Goal: Task Accomplishment & Management: Manage account settings

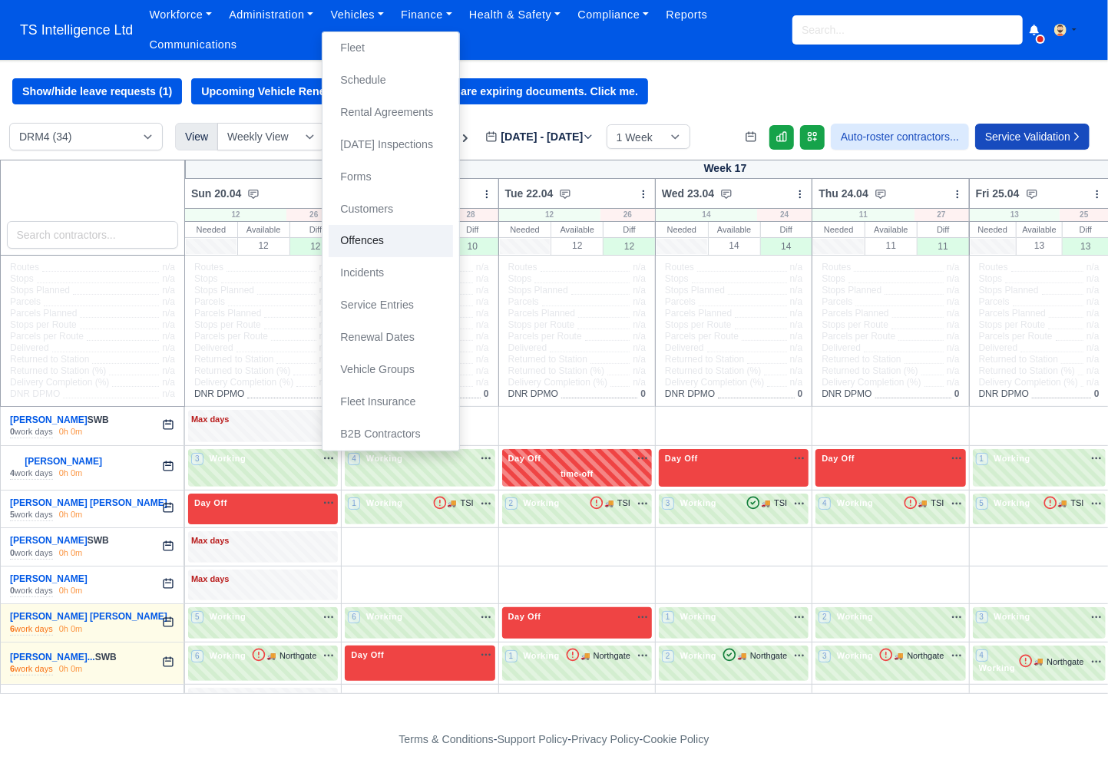
click at [370, 240] on link "Offences" at bounding box center [391, 241] width 124 height 32
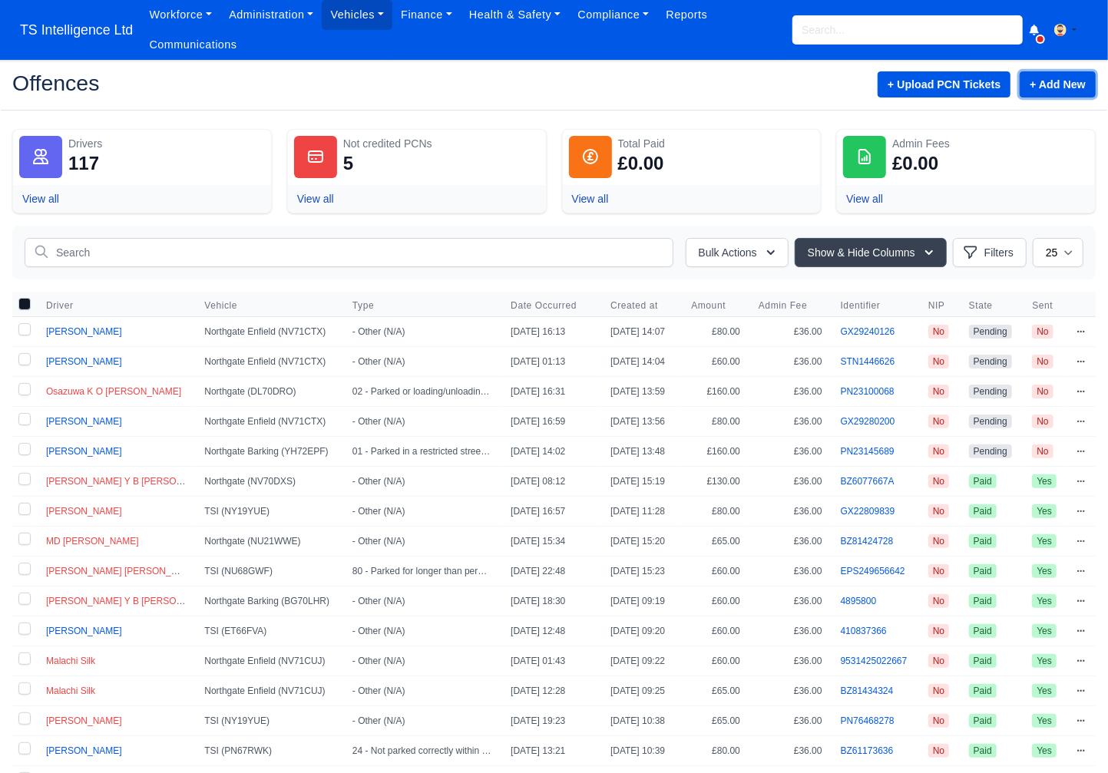
click at [1040, 81] on link "+ Add New" at bounding box center [1057, 84] width 76 height 26
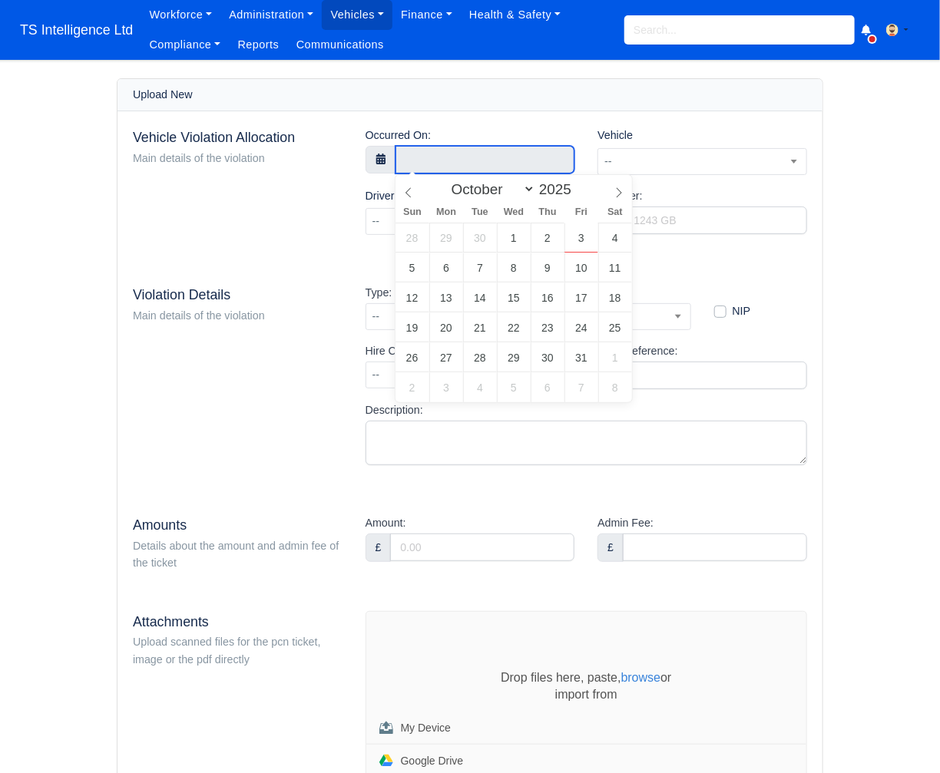
click at [451, 159] on input "text" at bounding box center [485, 160] width 180 height 28
select select "8"
click at [412, 195] on icon at bounding box center [408, 192] width 11 height 11
type input "1 September 2025 00:00"
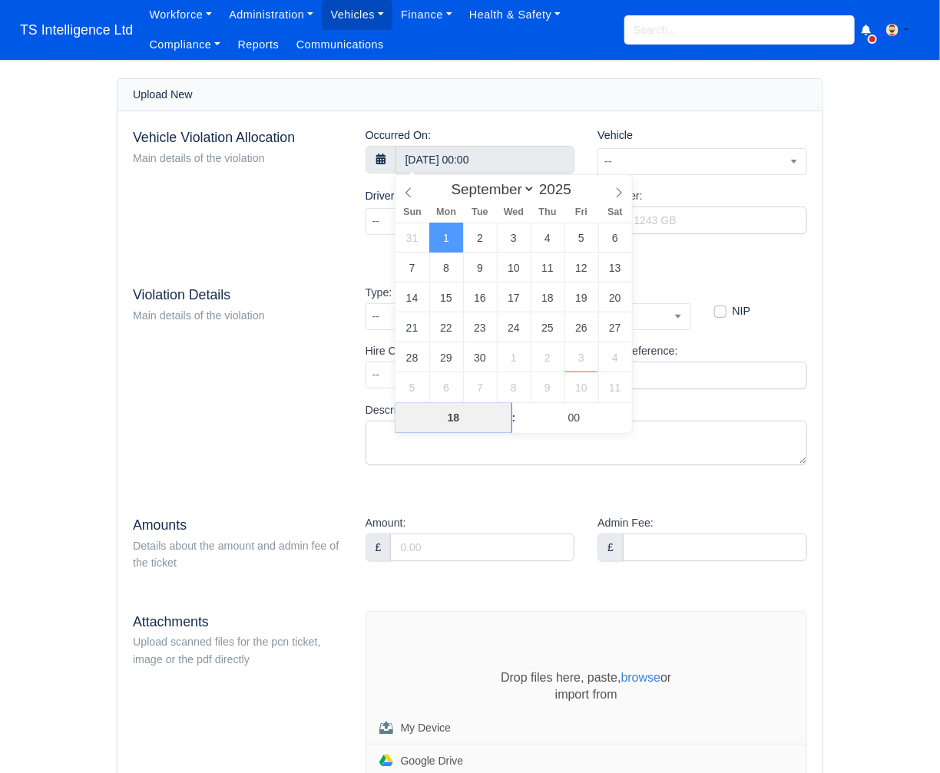
type input "18"
type input "1 September 2025 18:00"
type input "04"
type input "1 September 2025 18:04"
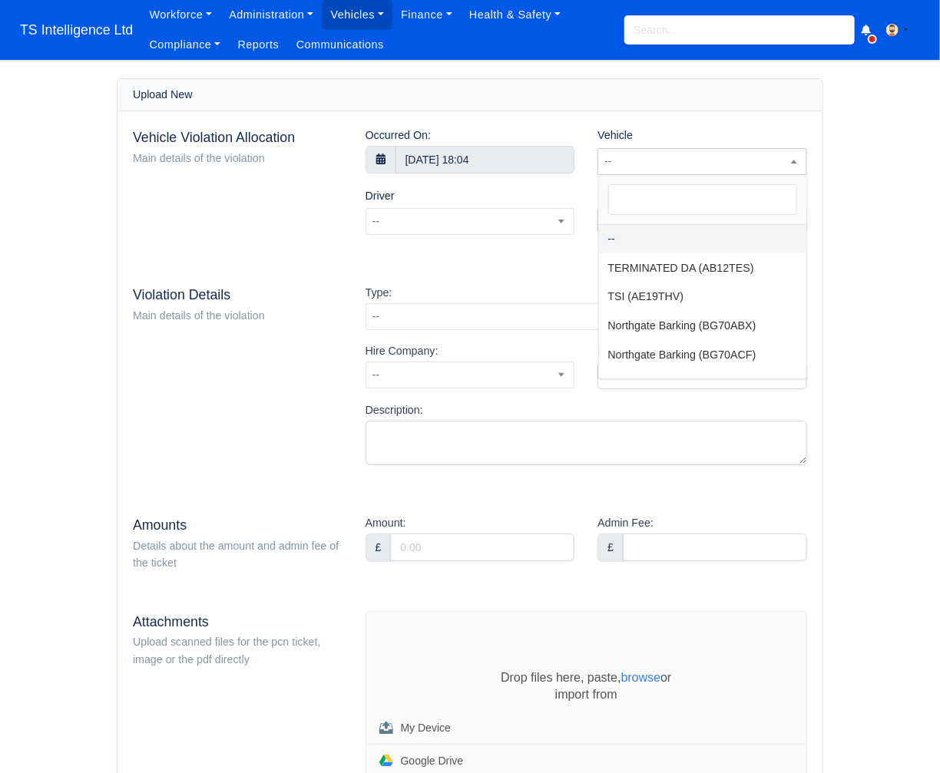
click at [659, 155] on span "--" at bounding box center [702, 161] width 208 height 19
type input "dro"
select select "273"
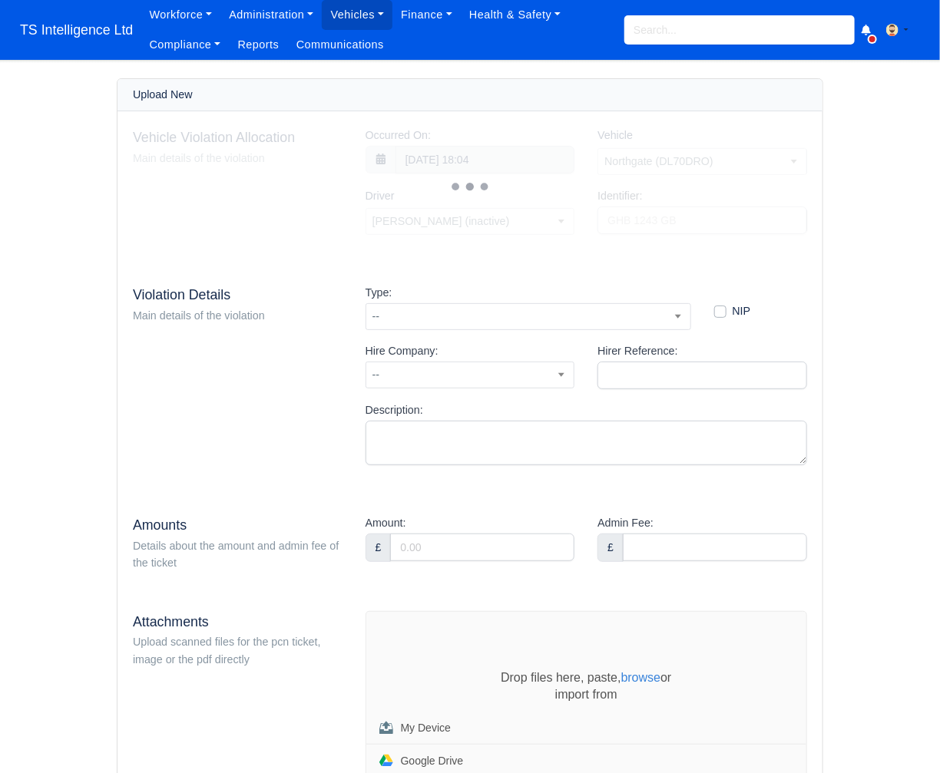
select select "1399"
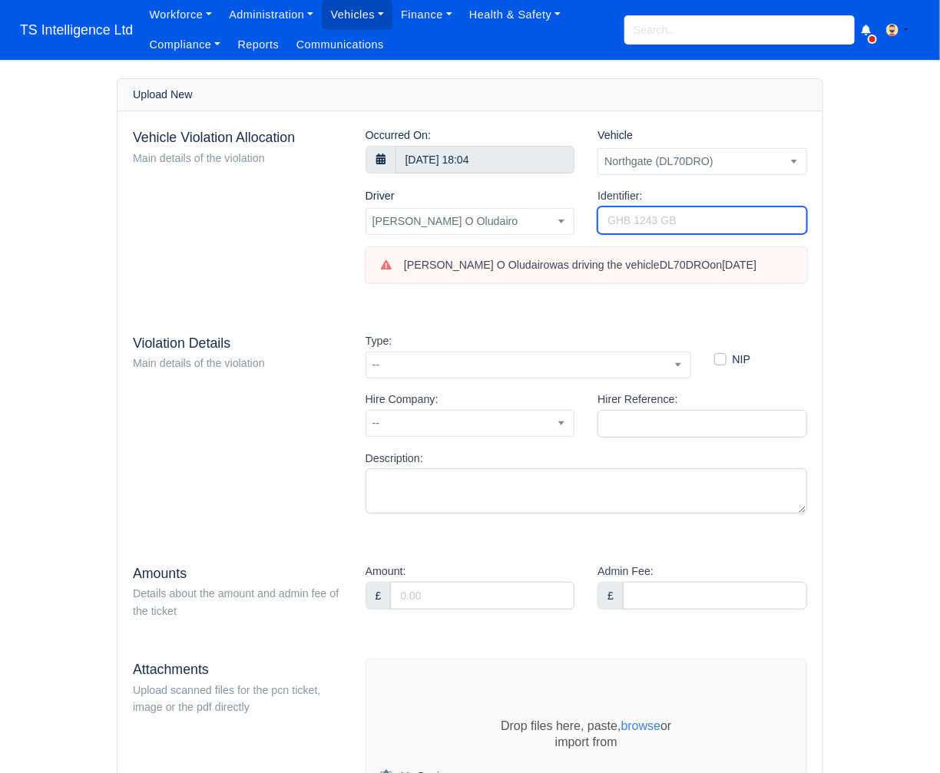
click at [635, 221] on input "Identifier:" at bounding box center [702, 220] width 210 height 28
click at [666, 223] on input "Identifier:" at bounding box center [702, 220] width 210 height 28
paste input "137140802539"
type input "137140802539"
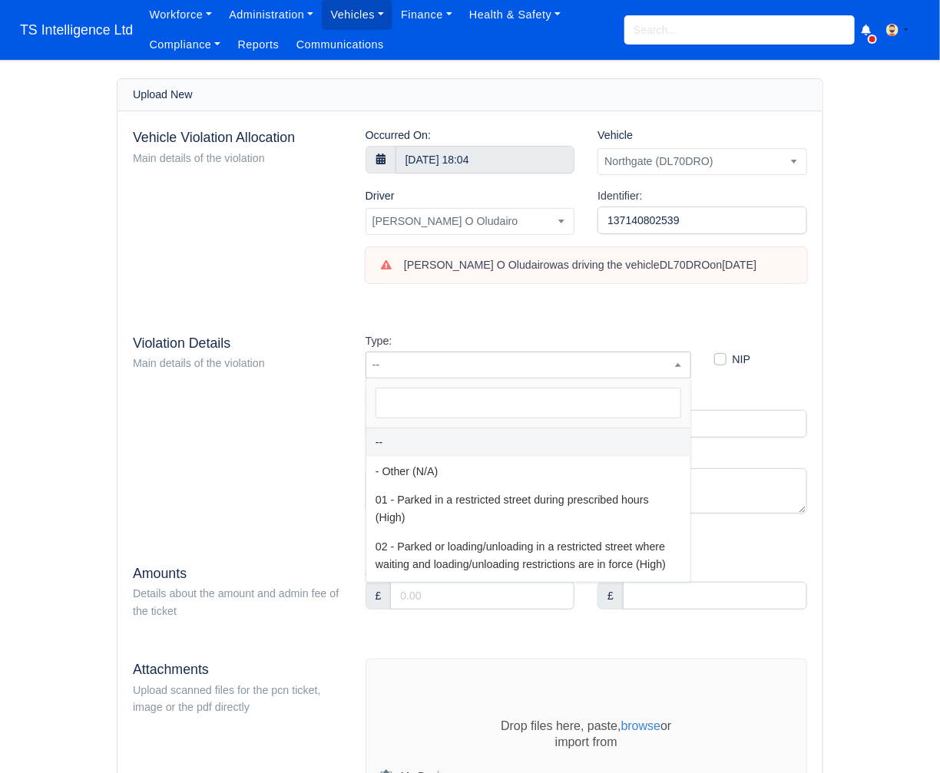
click at [530, 357] on span "--" at bounding box center [528, 364] width 324 height 19
select select "81"
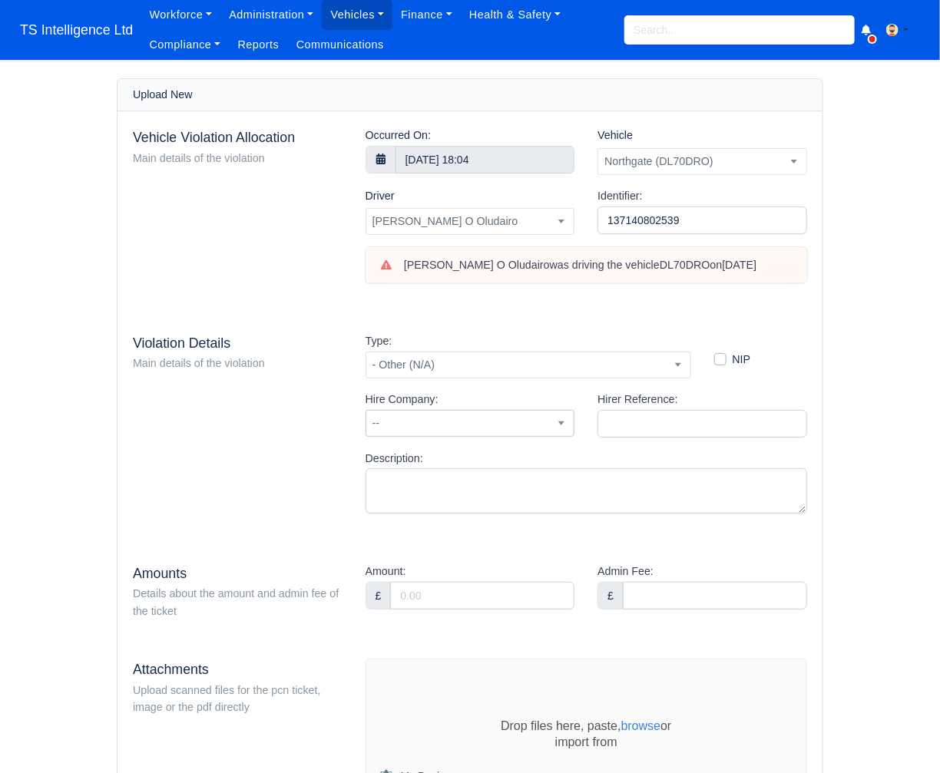
click at [459, 423] on span "--" at bounding box center [470, 423] width 208 height 19
type input "n"
select select "1"
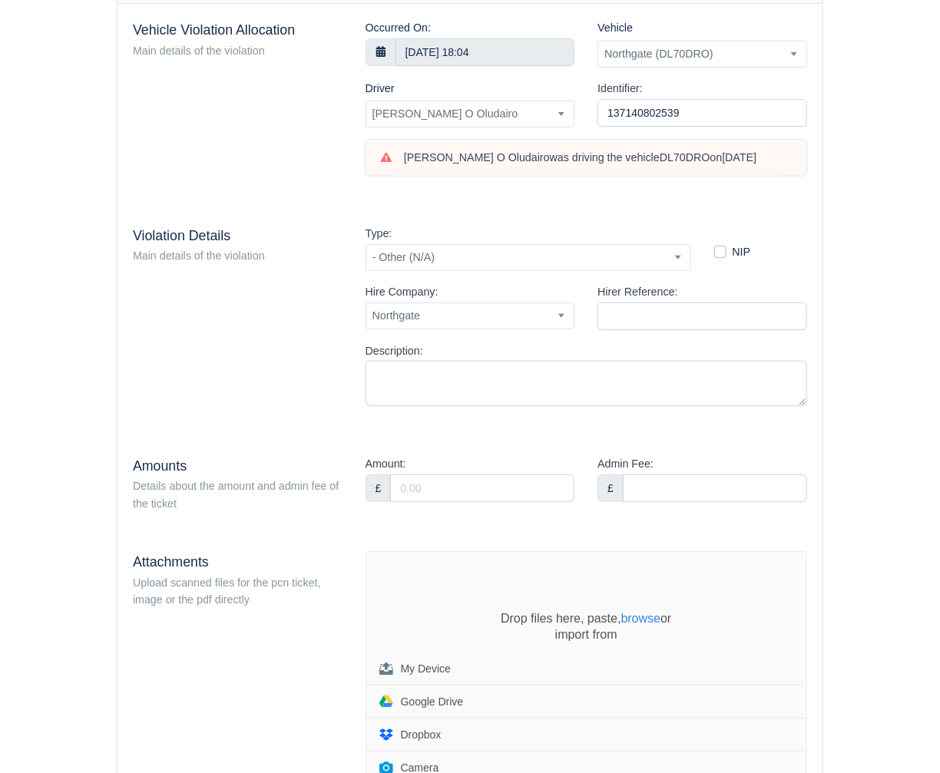
scroll to position [109, 0]
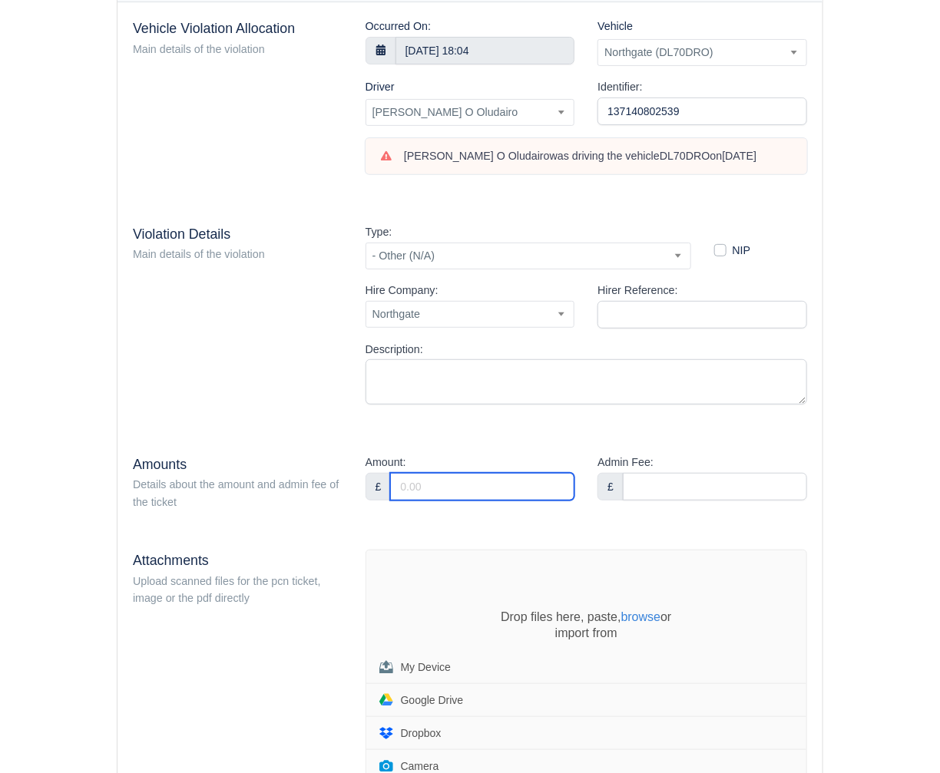
click at [463, 483] on input "Amount:" at bounding box center [482, 487] width 184 height 28
type input "60"
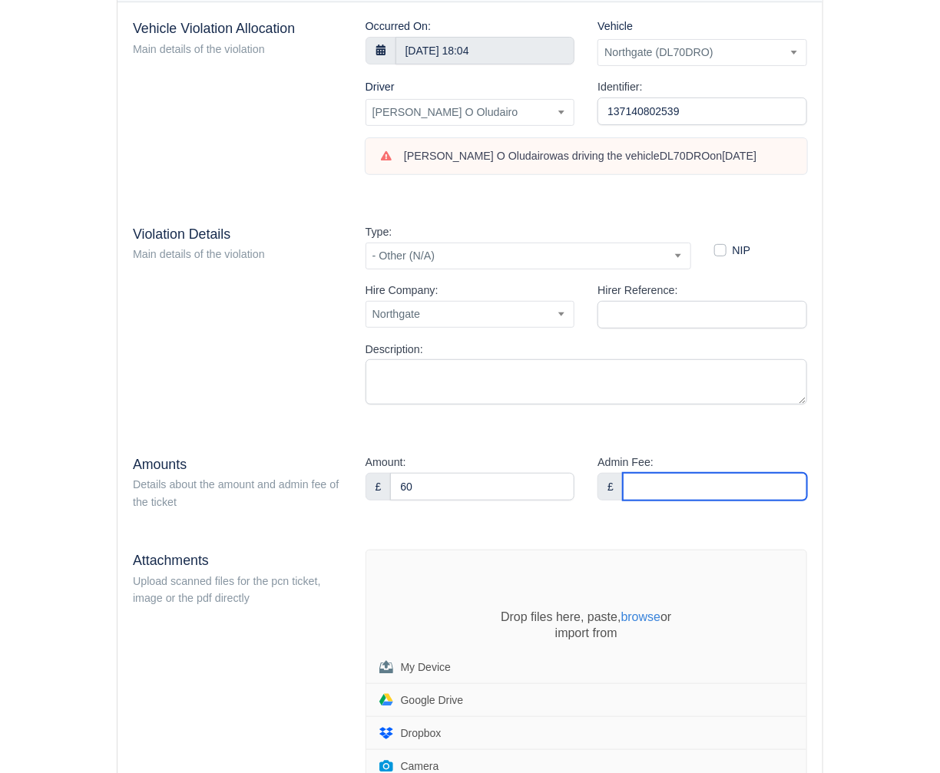
click at [705, 487] on input "Admin Fee:" at bounding box center [714, 487] width 184 height 28
type input "36"
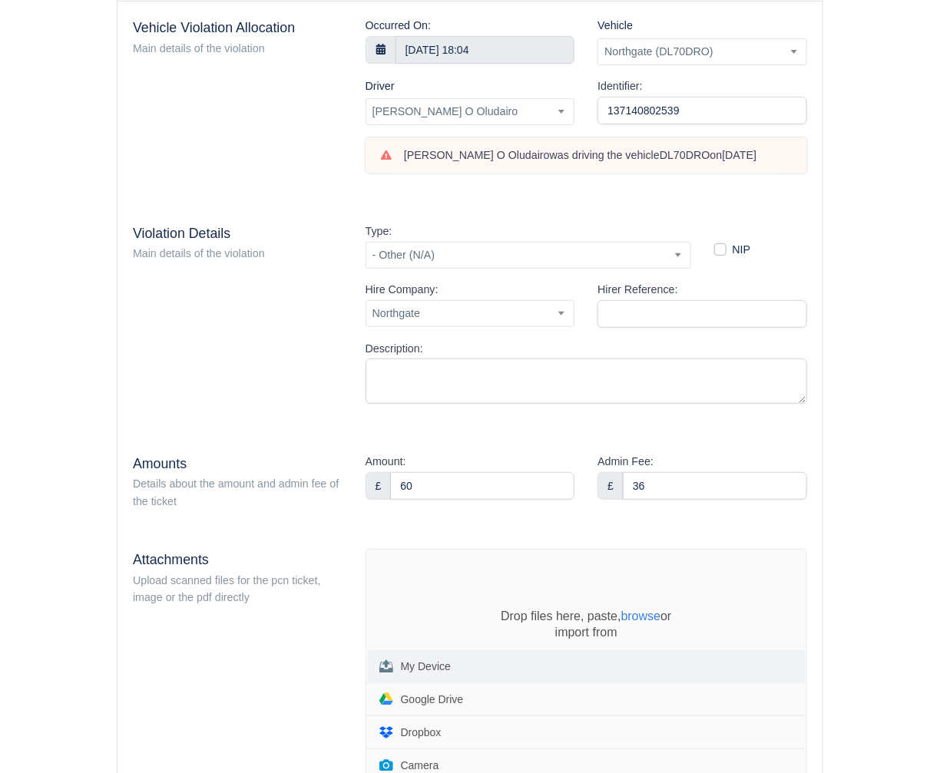
drag, startPoint x: 851, startPoint y: 629, endPoint x: 561, endPoint y: 658, distance: 291.6
click at [851, 629] on div "Upload New Vehicle Violation Allocation Main details of the violation Occurred …" at bounding box center [469, 462] width 875 height 987
click at [418, 668] on div "My Device" at bounding box center [426, 666] width 50 height 11
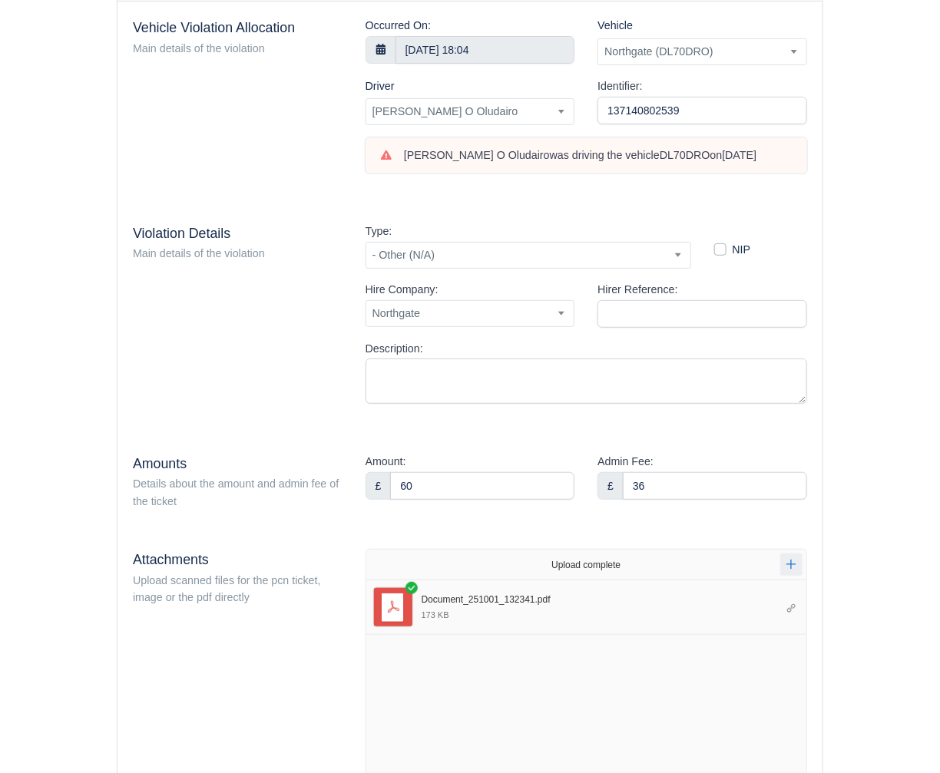
scroll to position [359, 0]
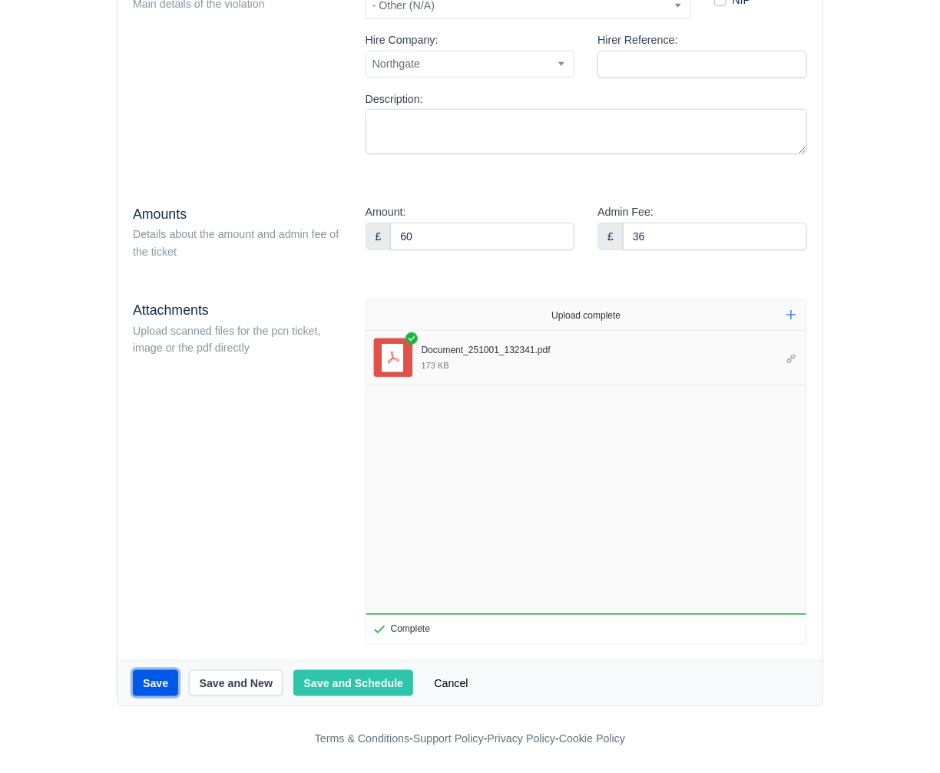
click at [155, 685] on button "Save" at bounding box center [155, 683] width 45 height 26
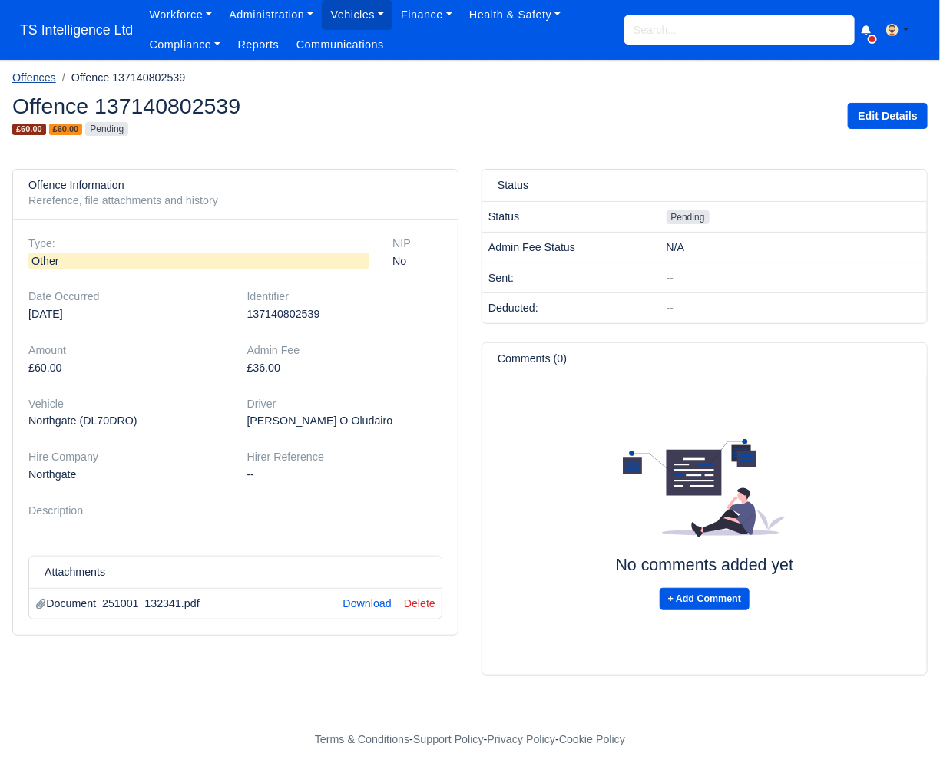
click at [27, 81] on link "Offences" at bounding box center [34, 77] width 44 height 12
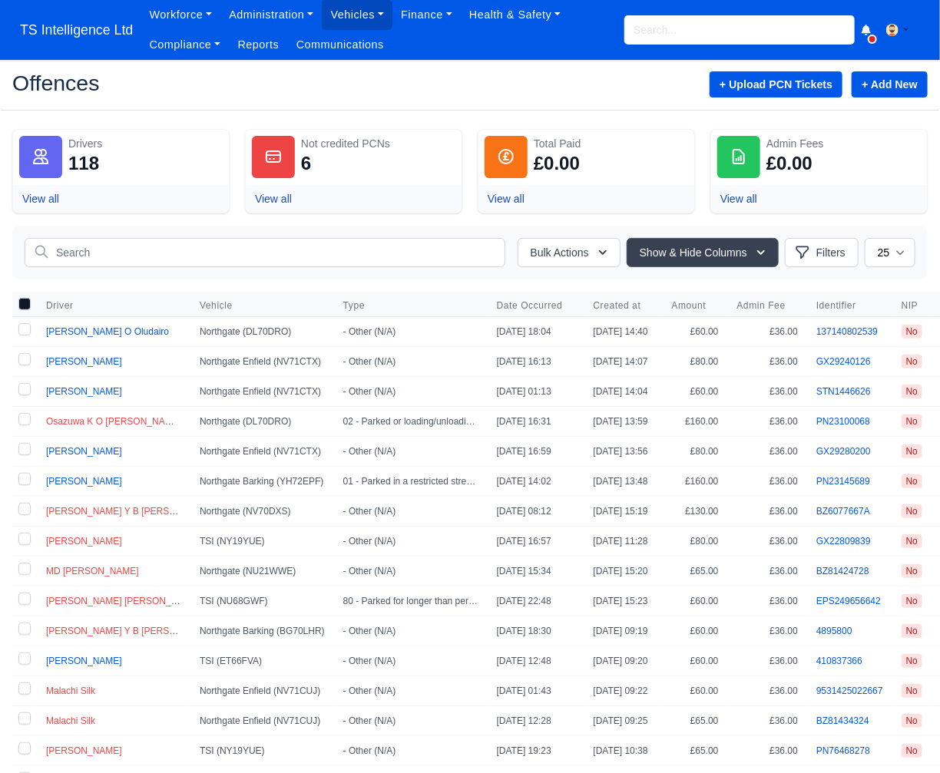
click at [23, 328] on label at bounding box center [24, 331] width 25 height 29
click at [23, 328] on input "checkbox" at bounding box center [24, 329] width 12 height 12
checkbox input "true"
drag, startPoint x: 21, startPoint y: 355, endPoint x: 23, endPoint y: 369, distance: 14.7
click at [21, 356] on label at bounding box center [24, 361] width 25 height 29
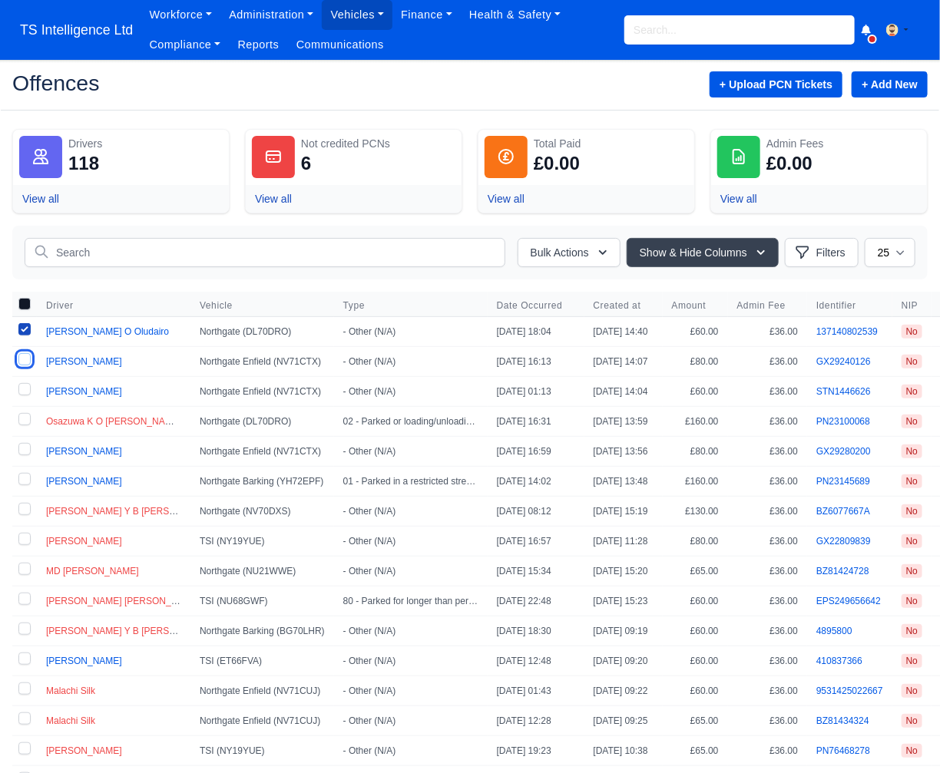
click at [21, 356] on input "checkbox" at bounding box center [24, 359] width 12 height 12
checkbox input "true"
drag, startPoint x: 21, startPoint y: 391, endPoint x: 22, endPoint y: 401, distance: 10.0
click at [21, 391] on label at bounding box center [24, 391] width 25 height 29
click at [21, 391] on input "checkbox" at bounding box center [24, 389] width 12 height 12
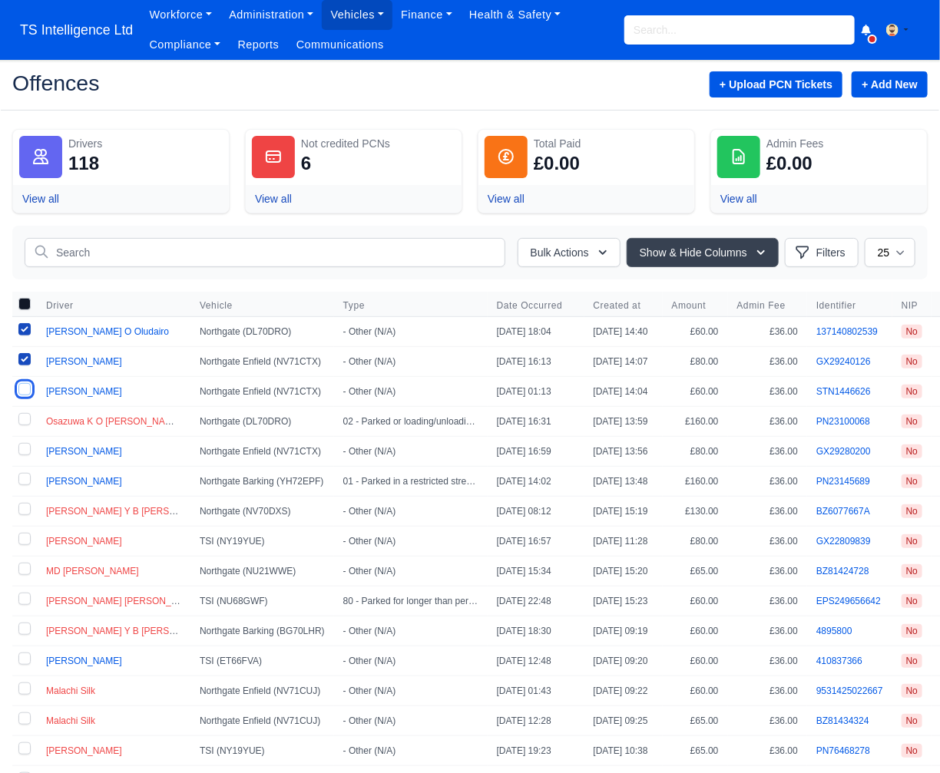
checkbox input "true"
drag, startPoint x: 21, startPoint y: 447, endPoint x: 25, endPoint y: 454, distance: 7.9
click at [24, 451] on label at bounding box center [24, 451] width 25 height 29
click at [24, 451] on input "checkbox" at bounding box center [24, 449] width 12 height 12
checkbox input "true"
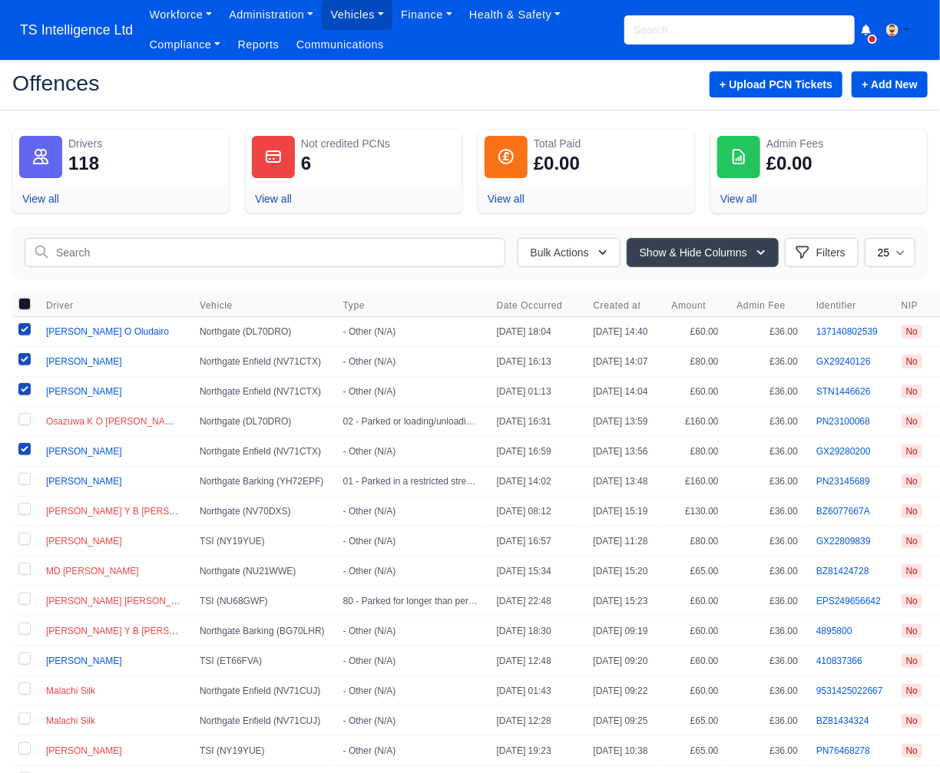
drag, startPoint x: 26, startPoint y: 480, endPoint x: 35, endPoint y: 479, distance: 8.5
click at [27, 480] on label at bounding box center [24, 481] width 25 height 29
click at [27, 480] on input "checkbox" at bounding box center [24, 479] width 12 height 12
checkbox input "true"
click at [559, 259] on button "Bulk Actions" at bounding box center [568, 252] width 103 height 29
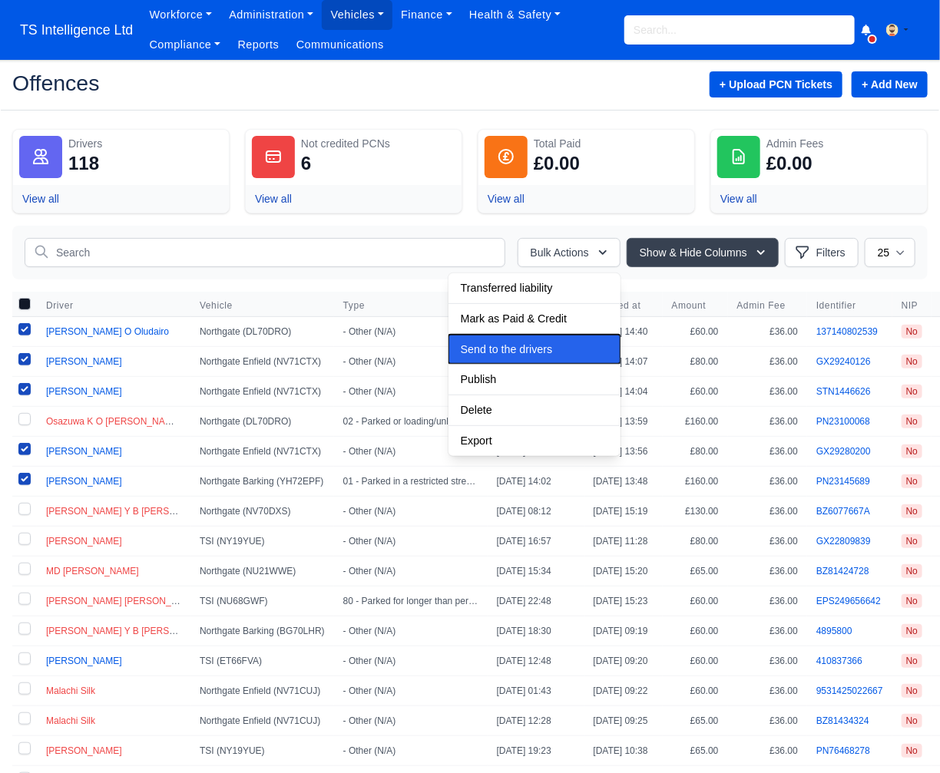
click at [505, 352] on span "Send to the drivers" at bounding box center [506, 349] width 91 height 12
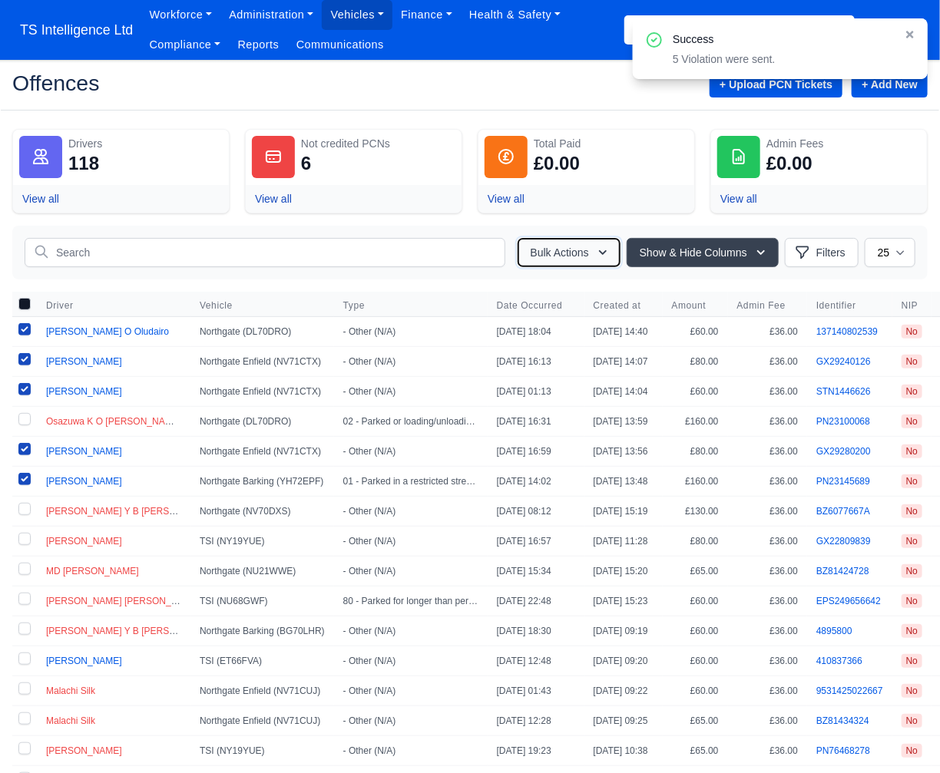
click at [574, 252] on button "Bulk Actions" at bounding box center [568, 252] width 103 height 29
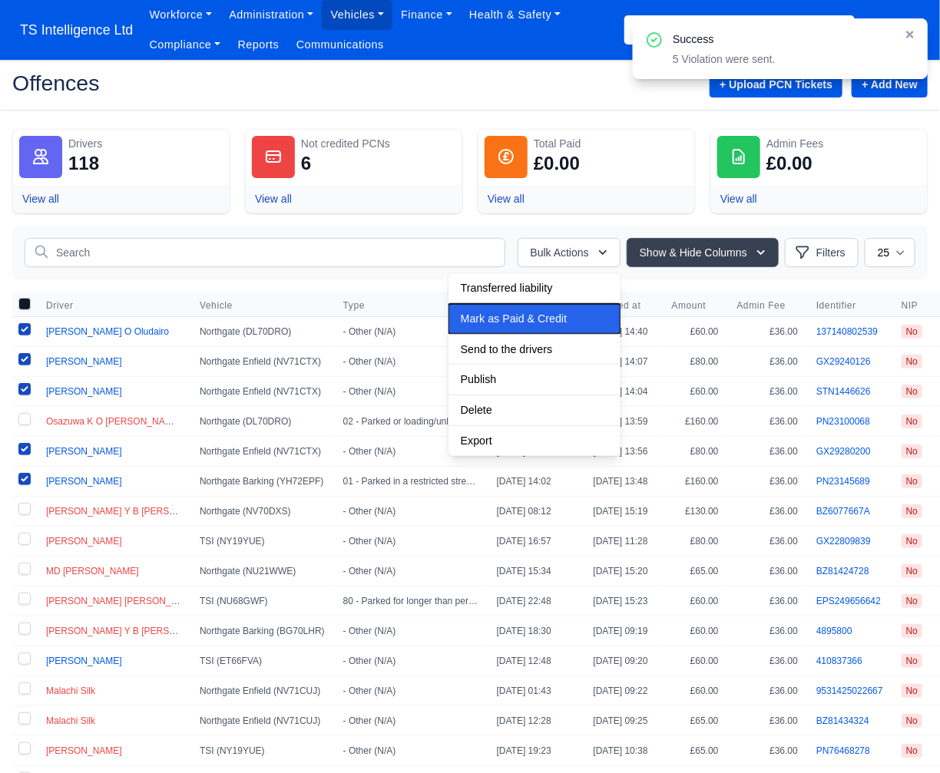
click at [517, 321] on span "Mark as Paid & Credit" at bounding box center [514, 318] width 106 height 12
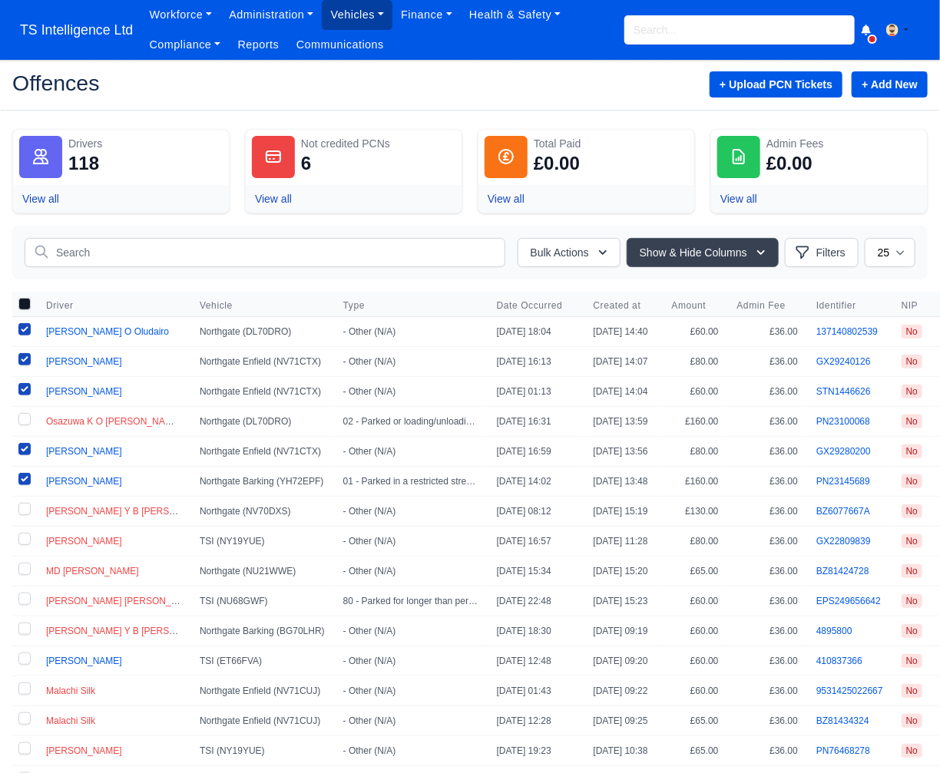
click at [375, 17] on link "Vehicles" at bounding box center [357, 15] width 71 height 30
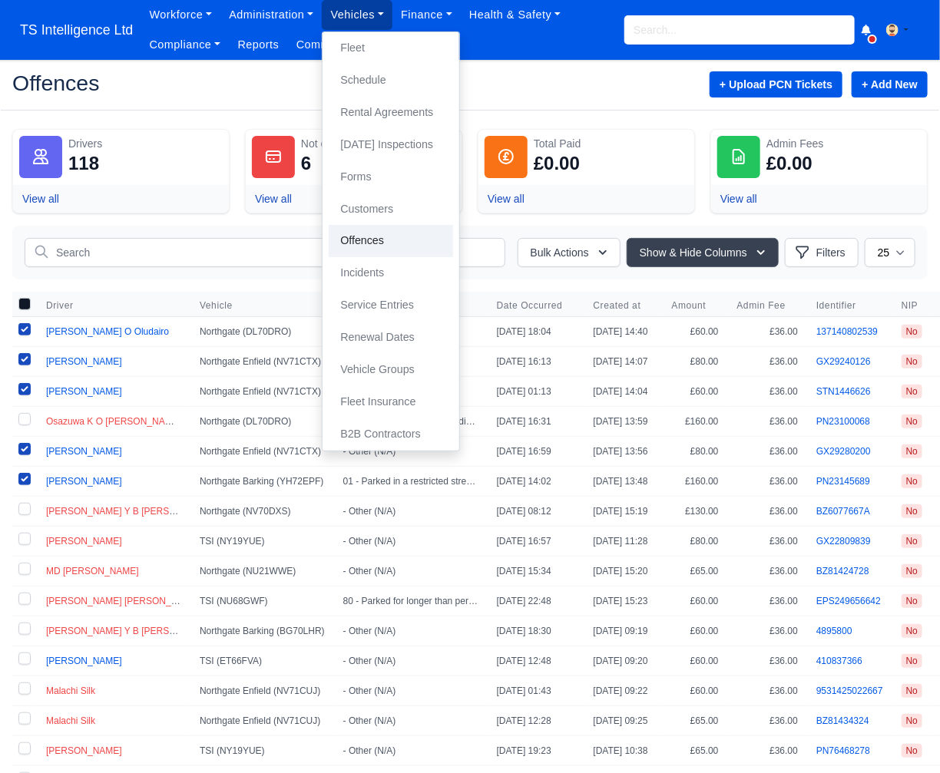
click at [365, 236] on link "Offences" at bounding box center [391, 241] width 124 height 32
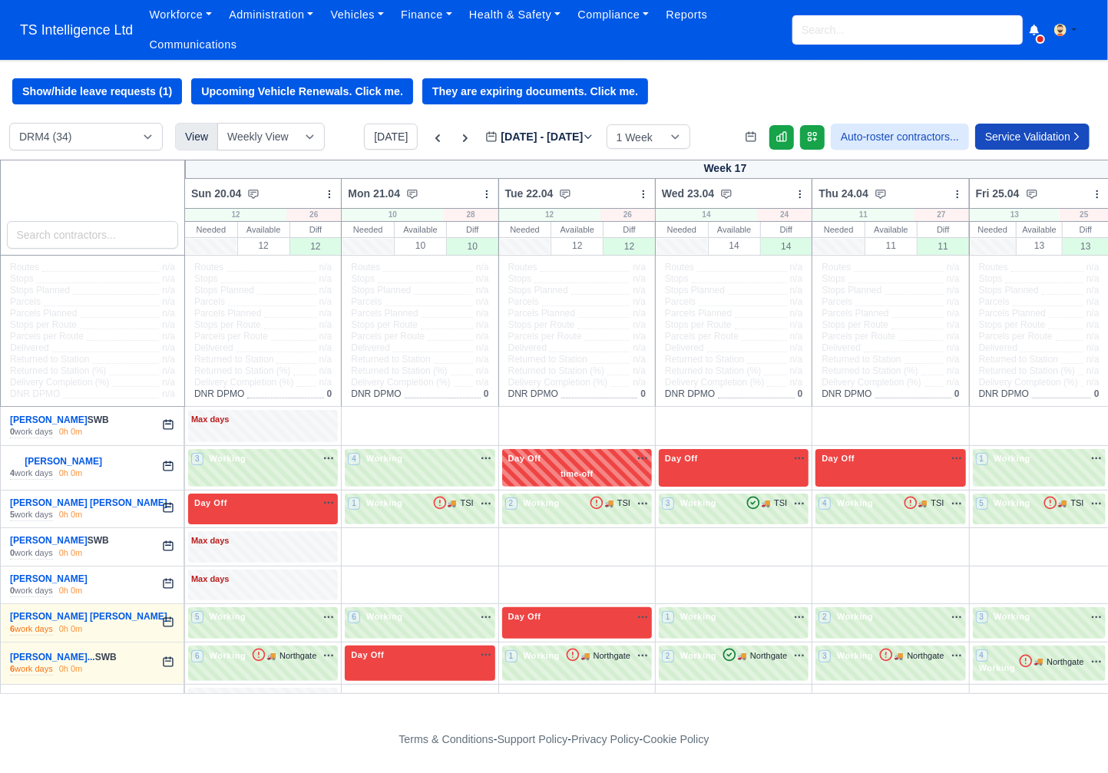
click at [834, 38] on input "search" at bounding box center [907, 29] width 230 height 29
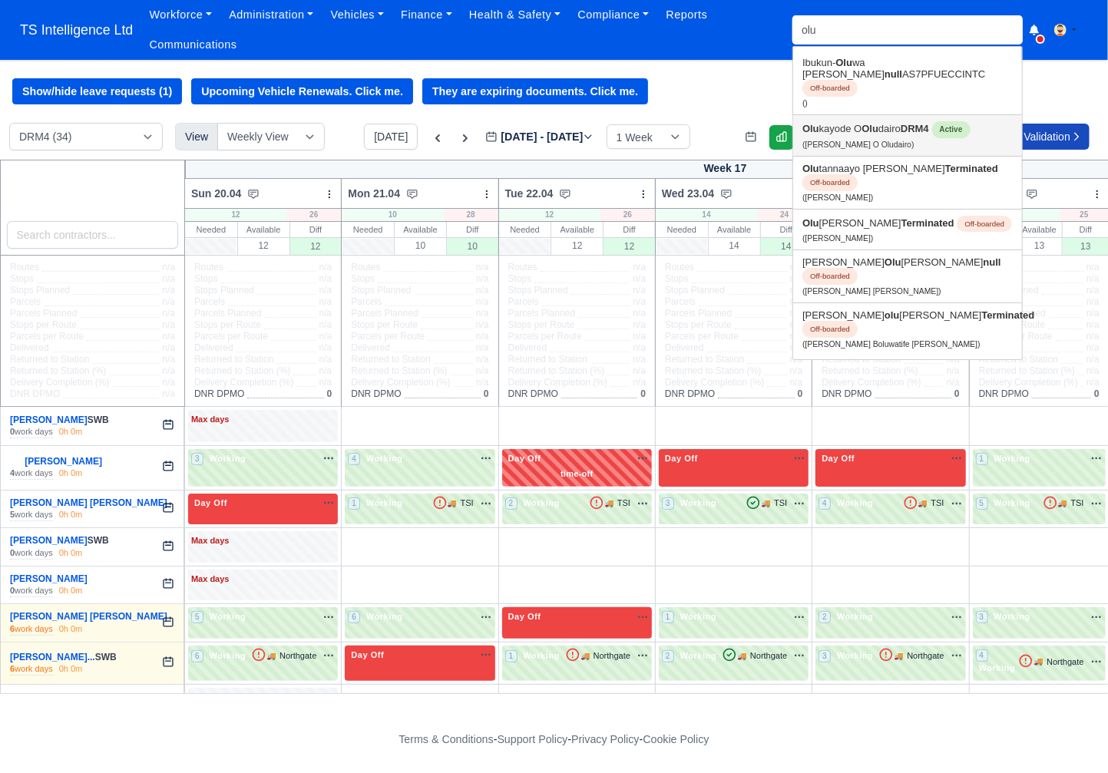
click at [847, 121] on link "Olu kayode O Olu dairo DRM4 Active (Olukayode O Oludairo)" at bounding box center [907, 135] width 229 height 41
type input "[PERSON_NAME] O Oludairo"
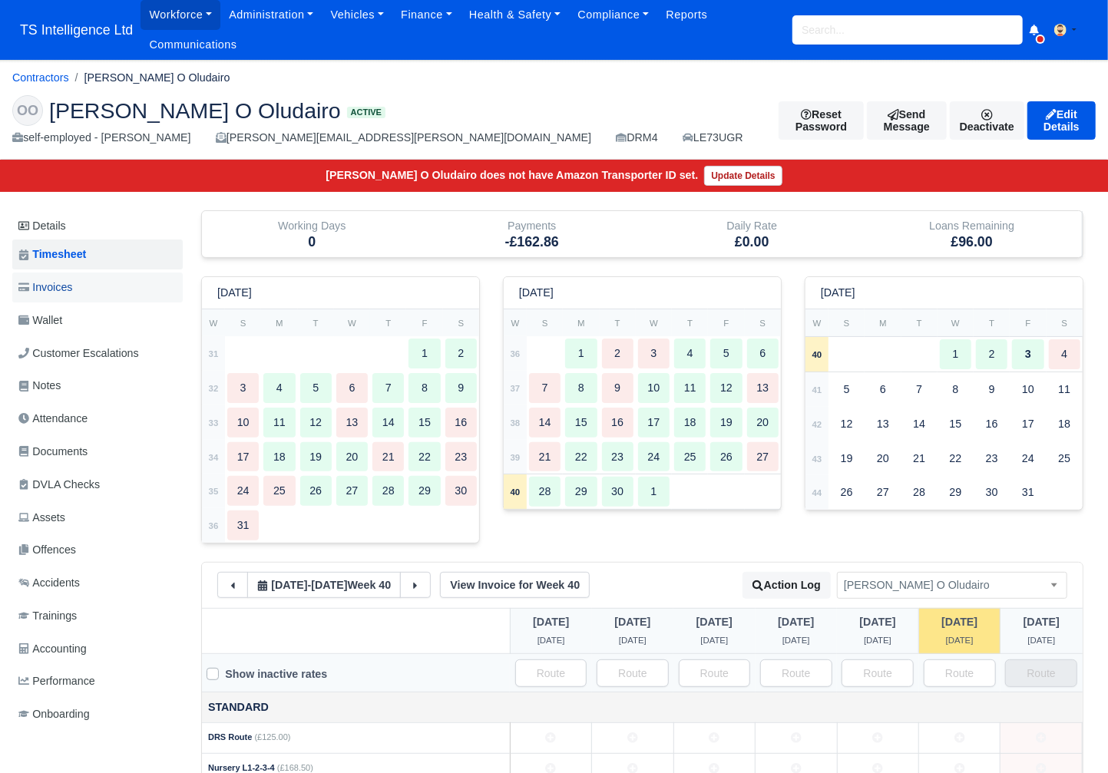
click at [71, 282] on span "Invoices" at bounding box center [45, 288] width 54 height 18
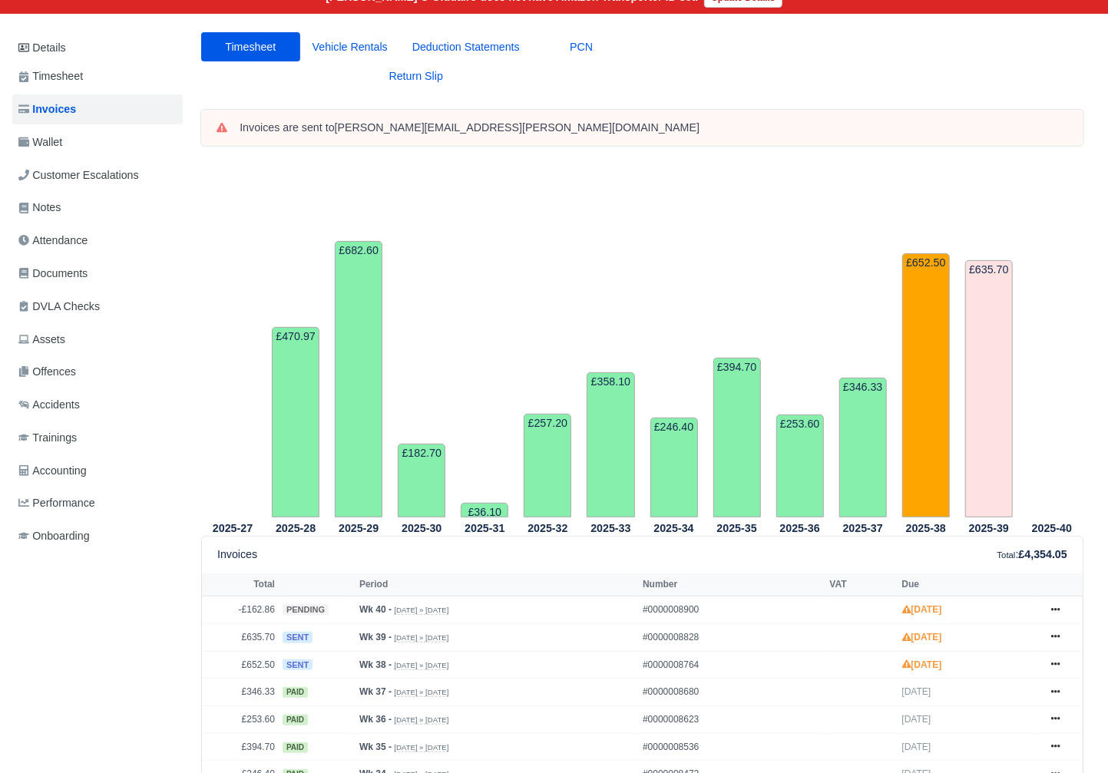
scroll to position [69, 0]
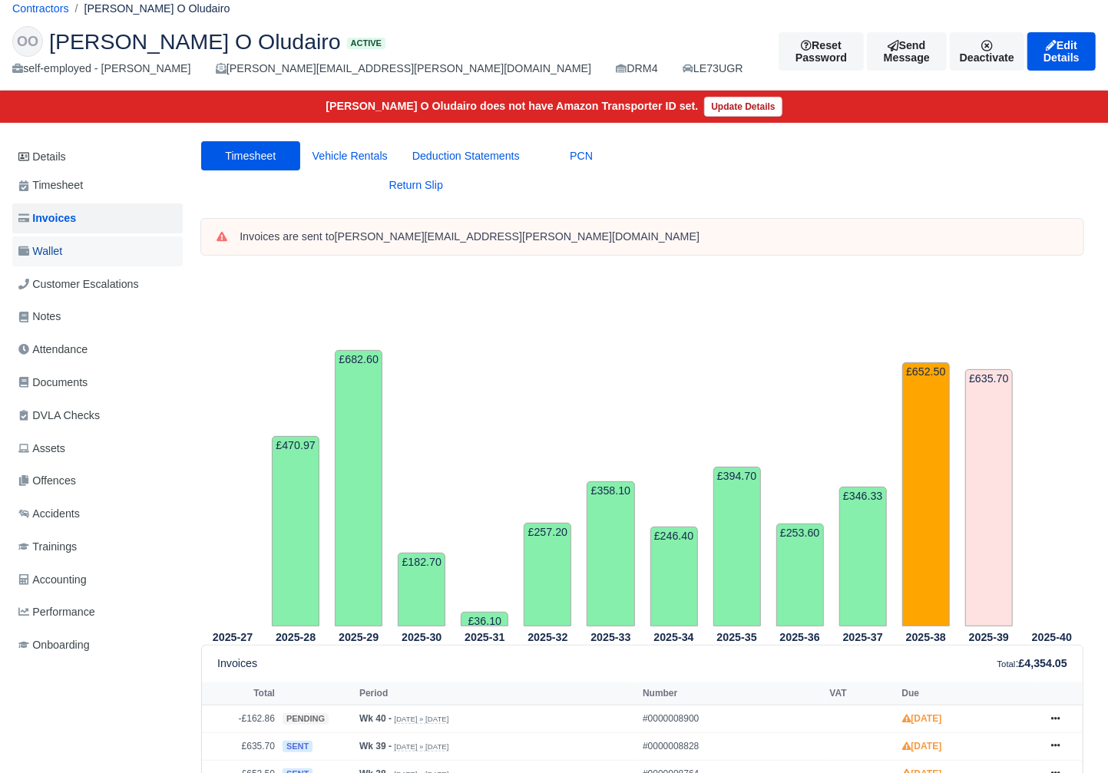
click at [89, 246] on link "Wallet" at bounding box center [97, 251] width 170 height 30
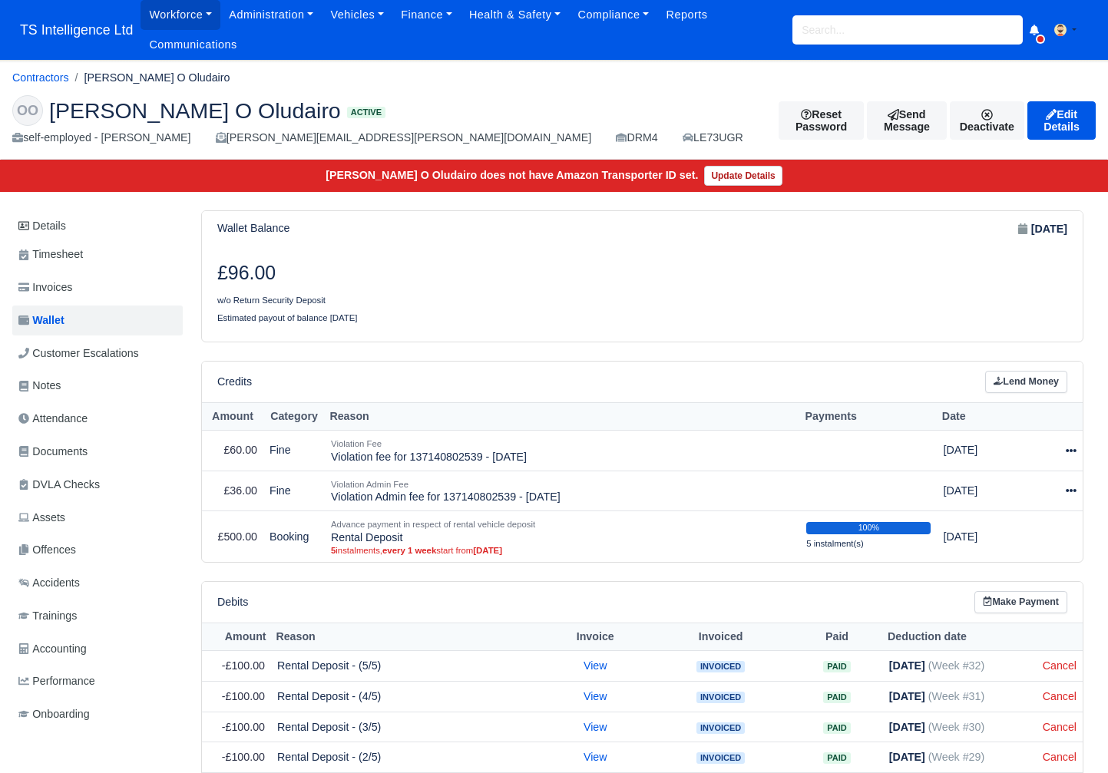
scroll to position [98, 0]
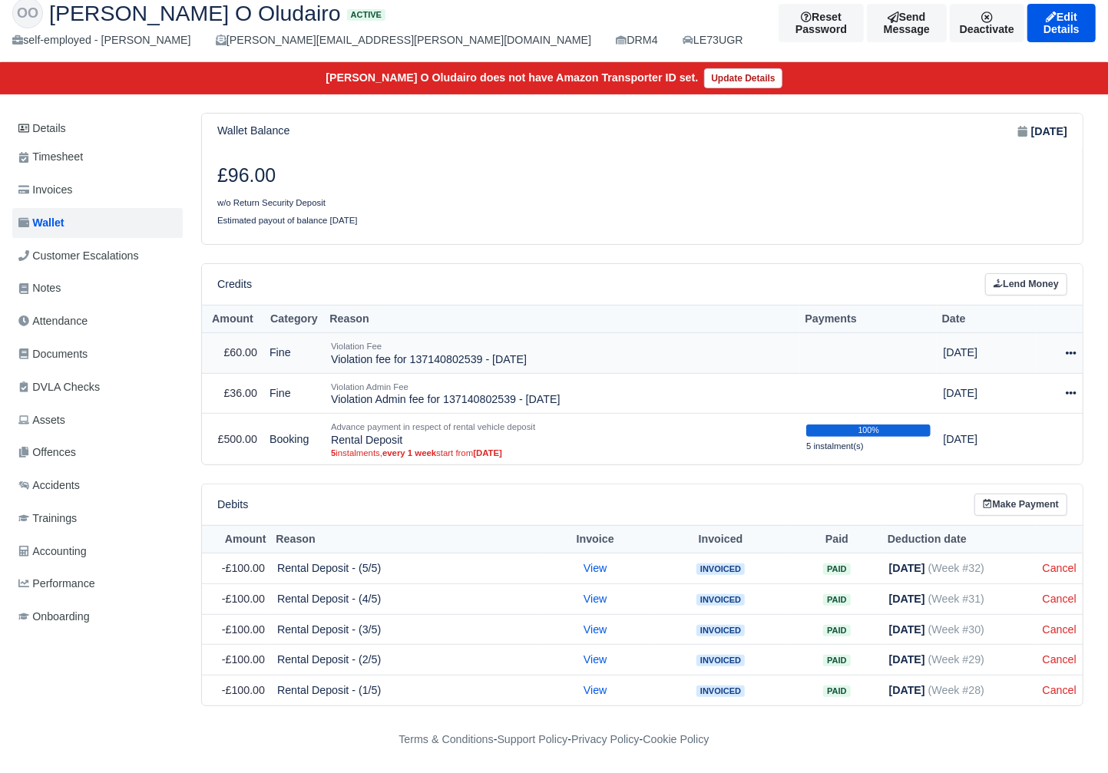
drag, startPoint x: 1072, startPoint y: 351, endPoint x: 1055, endPoint y: 364, distance: 21.3
click at [1072, 351] on icon at bounding box center [1070, 353] width 11 height 11
click at [1000, 422] on link "Schedule" at bounding box center [1001, 423] width 137 height 24
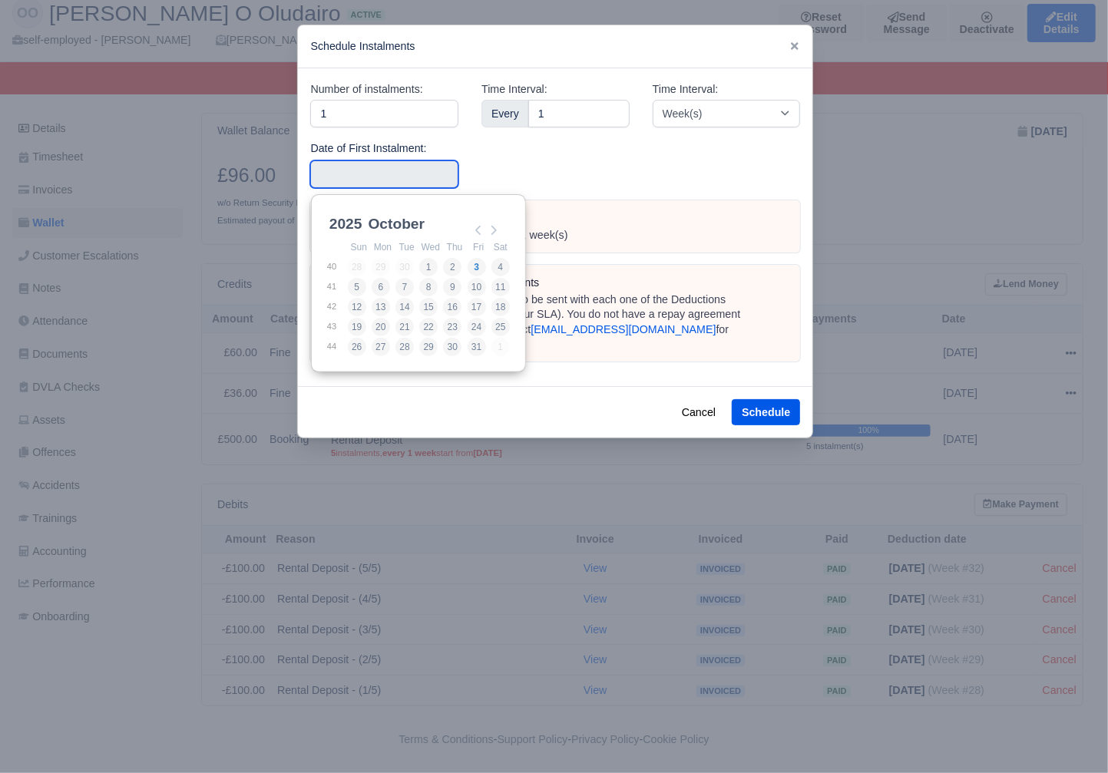
click at [391, 177] on input "Use the arrow keys to pick a date" at bounding box center [384, 174] width 148 height 28
type input "[DATE]"
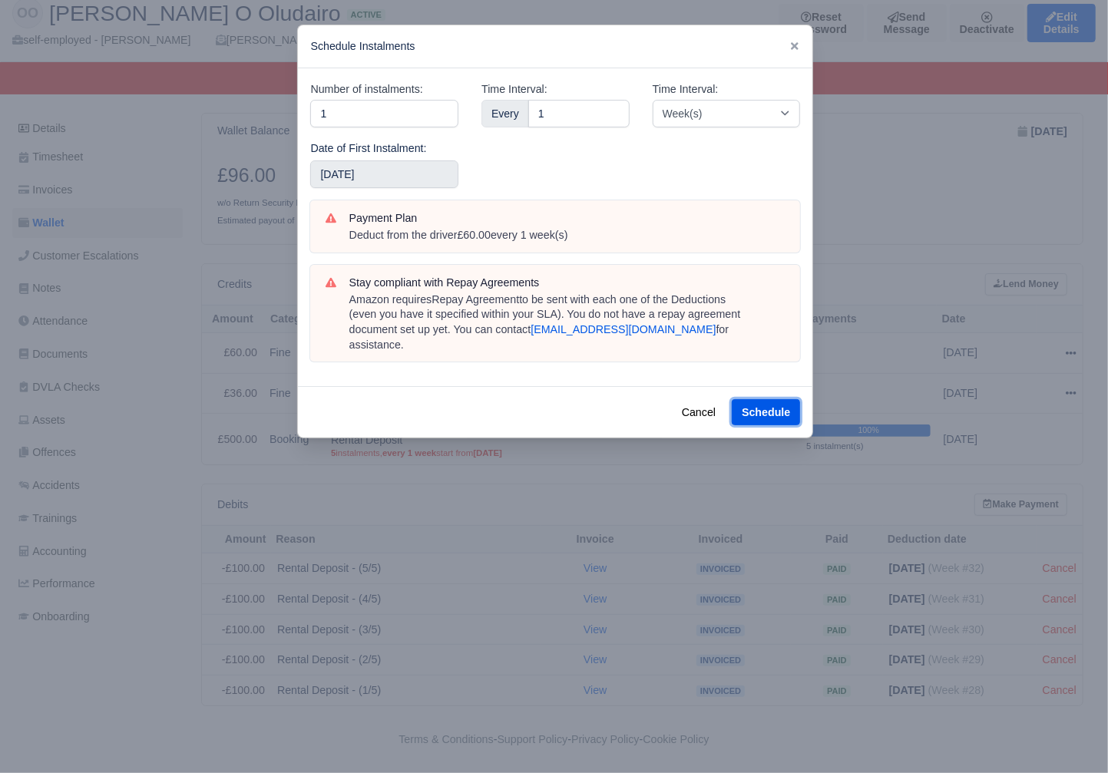
click at [764, 401] on button "Schedule" at bounding box center [765, 412] width 68 height 26
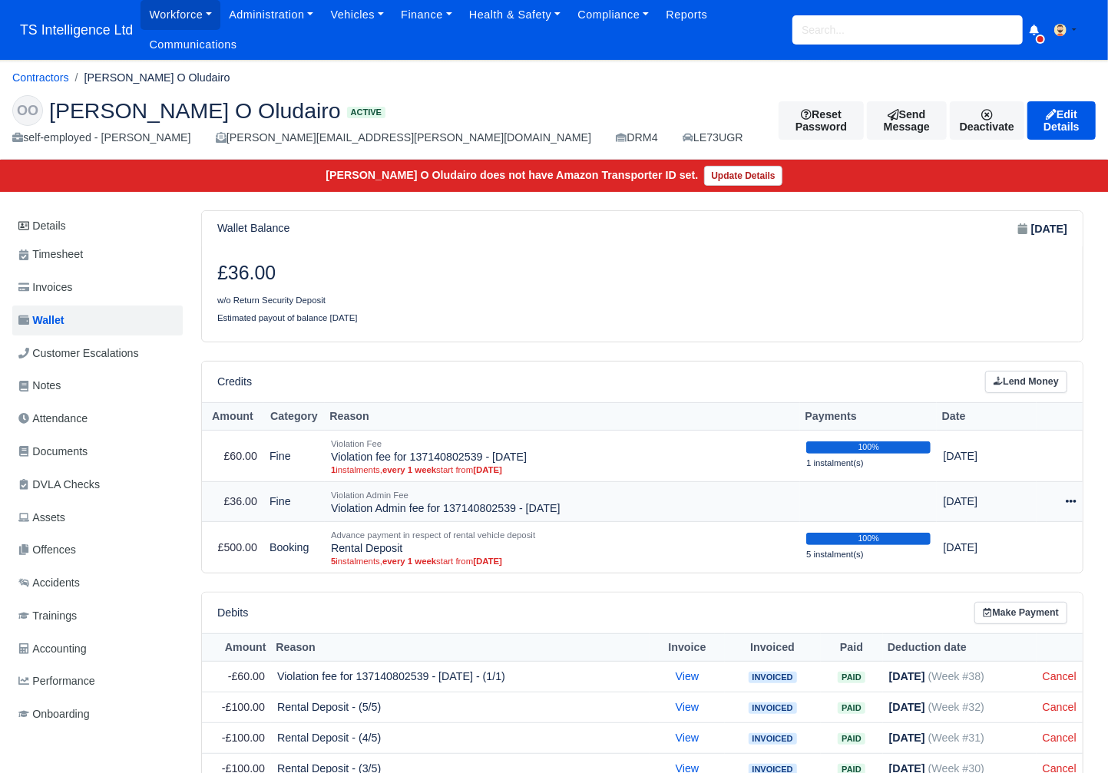
drag, startPoint x: 1072, startPoint y: 499, endPoint x: 1062, endPoint y: 510, distance: 15.2
click at [1072, 499] on icon at bounding box center [1070, 501] width 11 height 11
click at [995, 573] on link "Schedule" at bounding box center [1001, 572] width 137 height 24
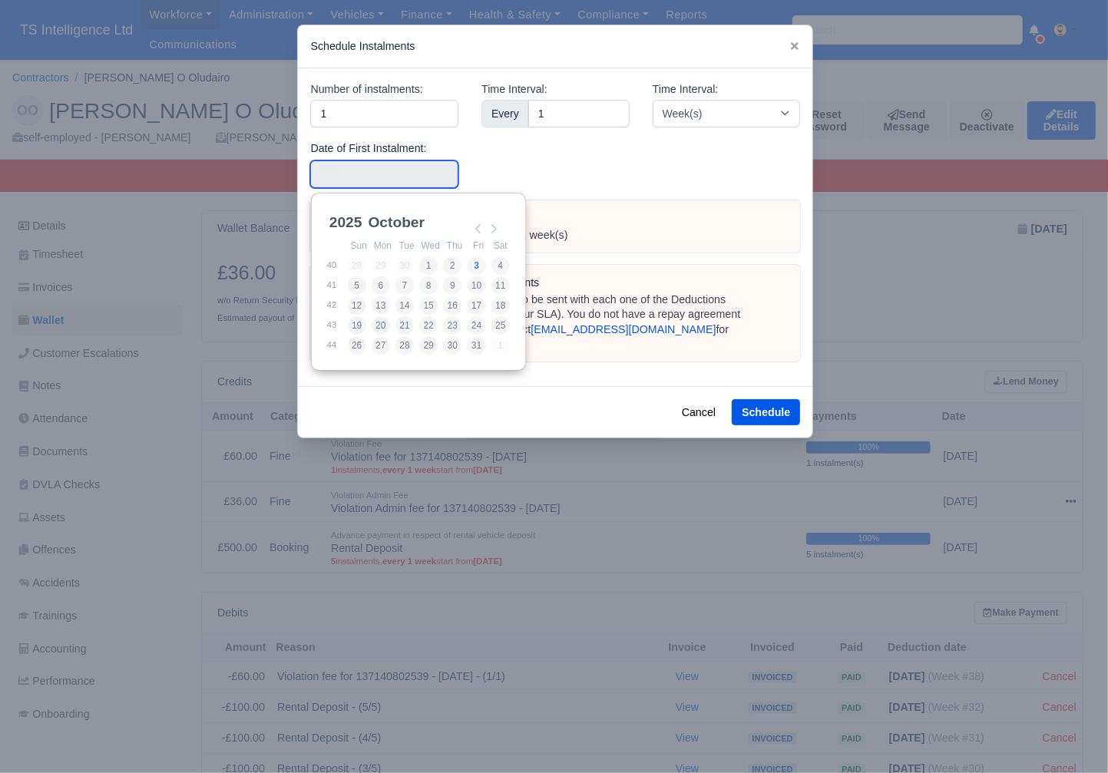
click at [376, 170] on input "Use the arrow keys to pick a date" at bounding box center [384, 174] width 148 height 28
type input "[DATE]"
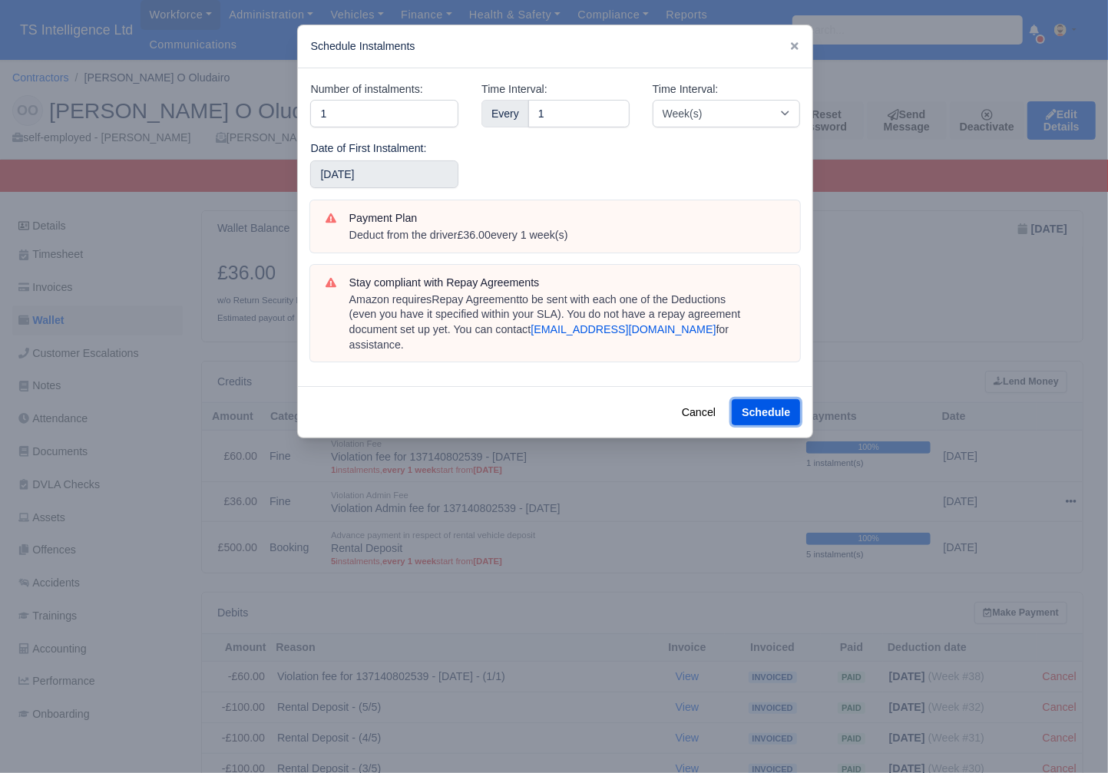
click at [744, 400] on button "Schedule" at bounding box center [765, 412] width 68 height 26
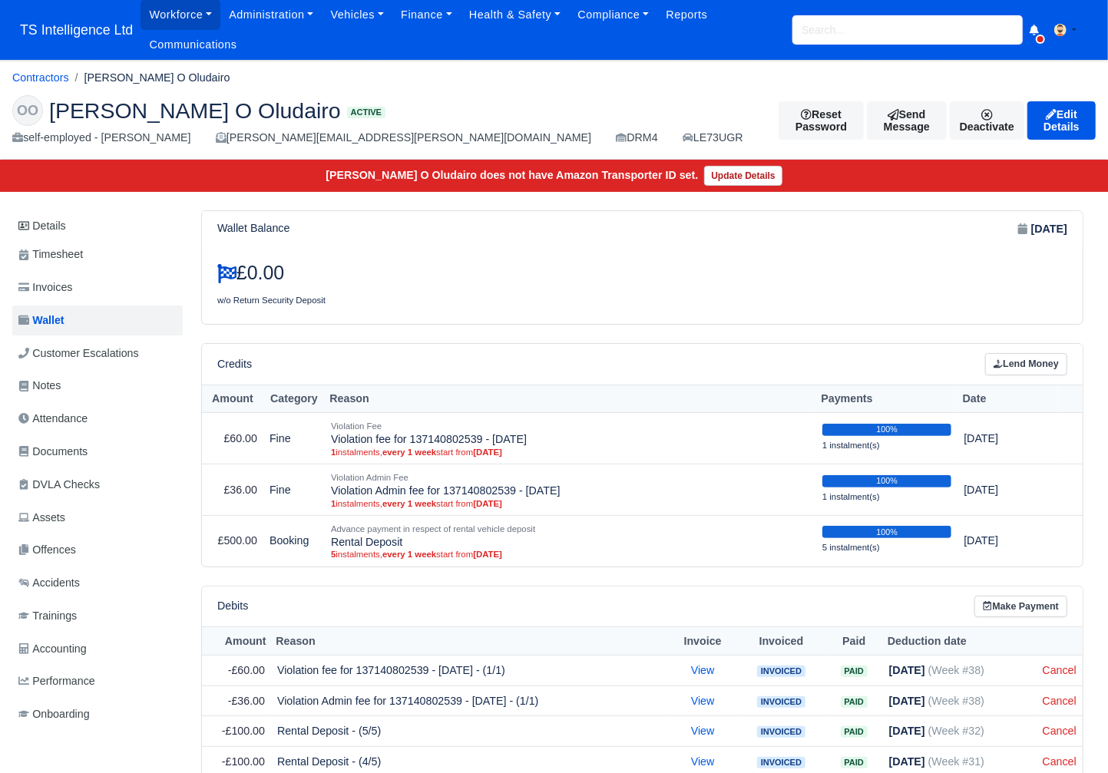
click at [865, 34] on input "search" at bounding box center [907, 29] width 230 height 29
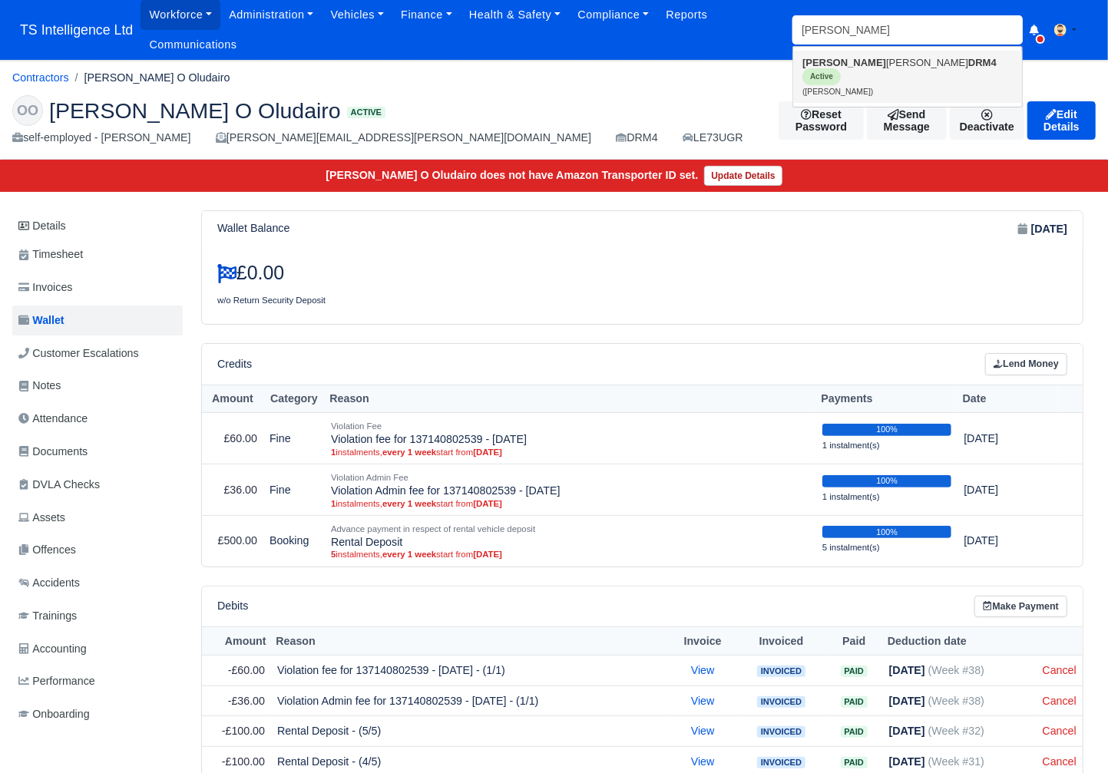
click at [848, 63] on link "Abel Ionatan Luca DRM4 Active (Abel Ionatan Luca)" at bounding box center [907, 77] width 229 height 52
type input "[PERSON_NAME]"
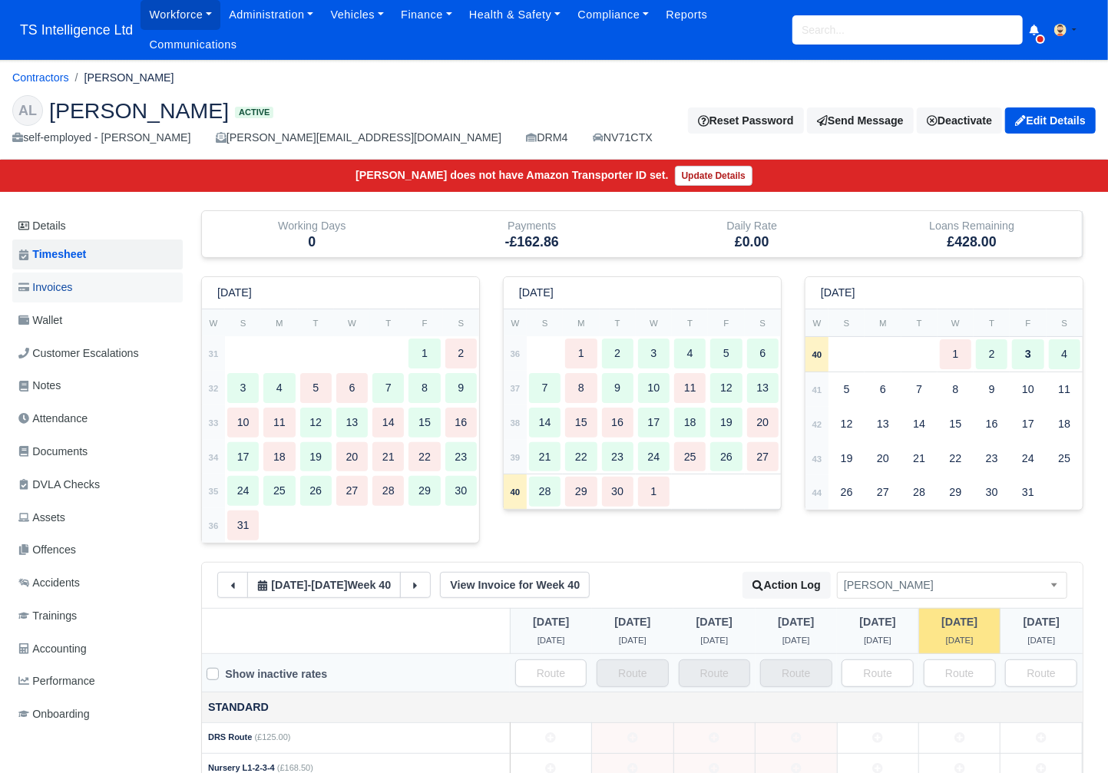
click at [85, 295] on link "Invoices" at bounding box center [97, 287] width 170 height 30
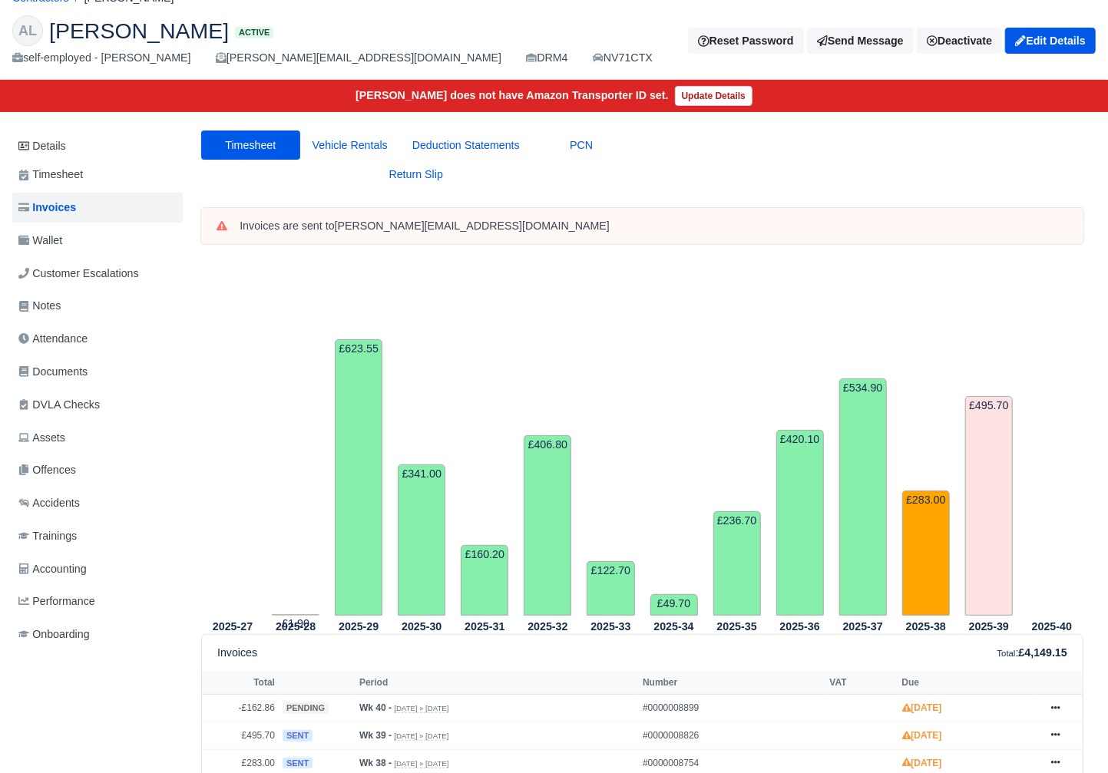
scroll to position [28, 0]
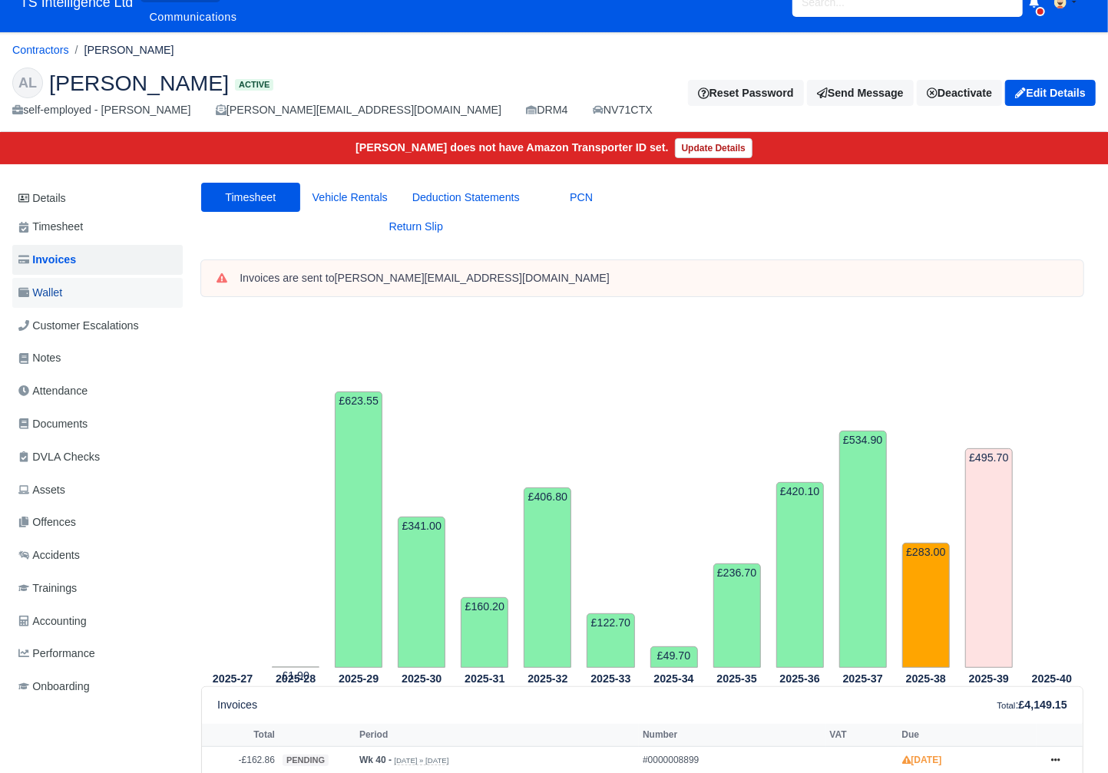
click at [70, 290] on link "Wallet" at bounding box center [97, 293] width 170 height 30
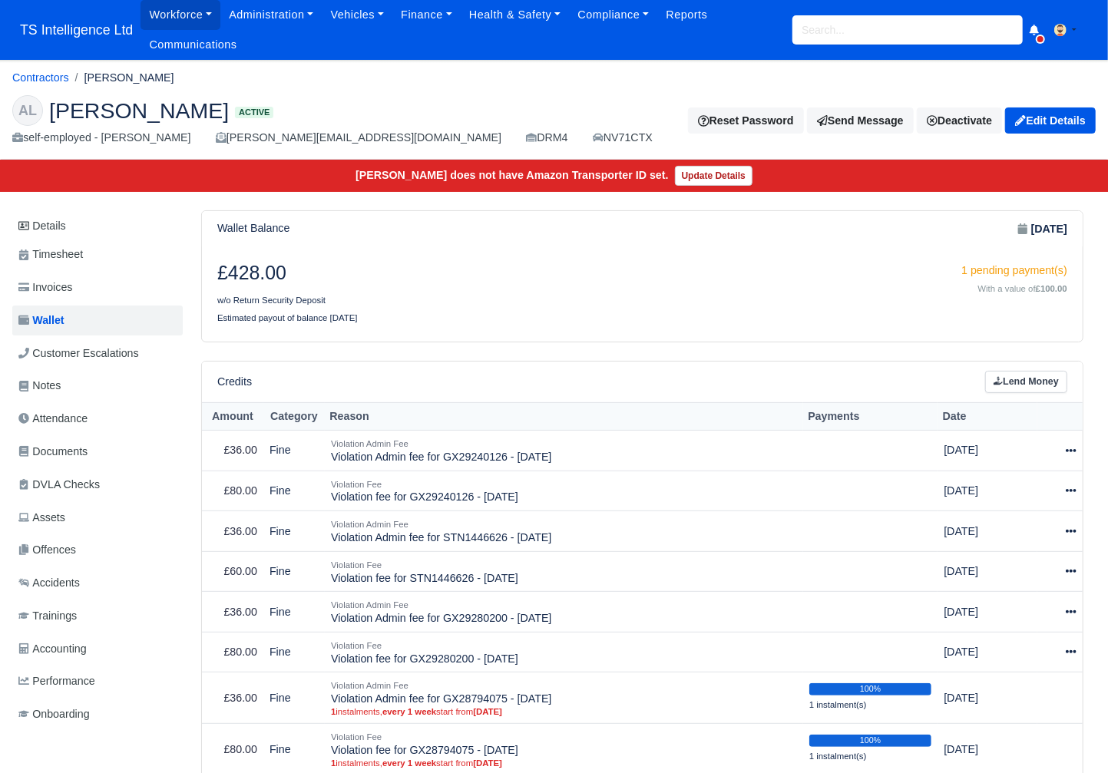
scroll to position [146, 0]
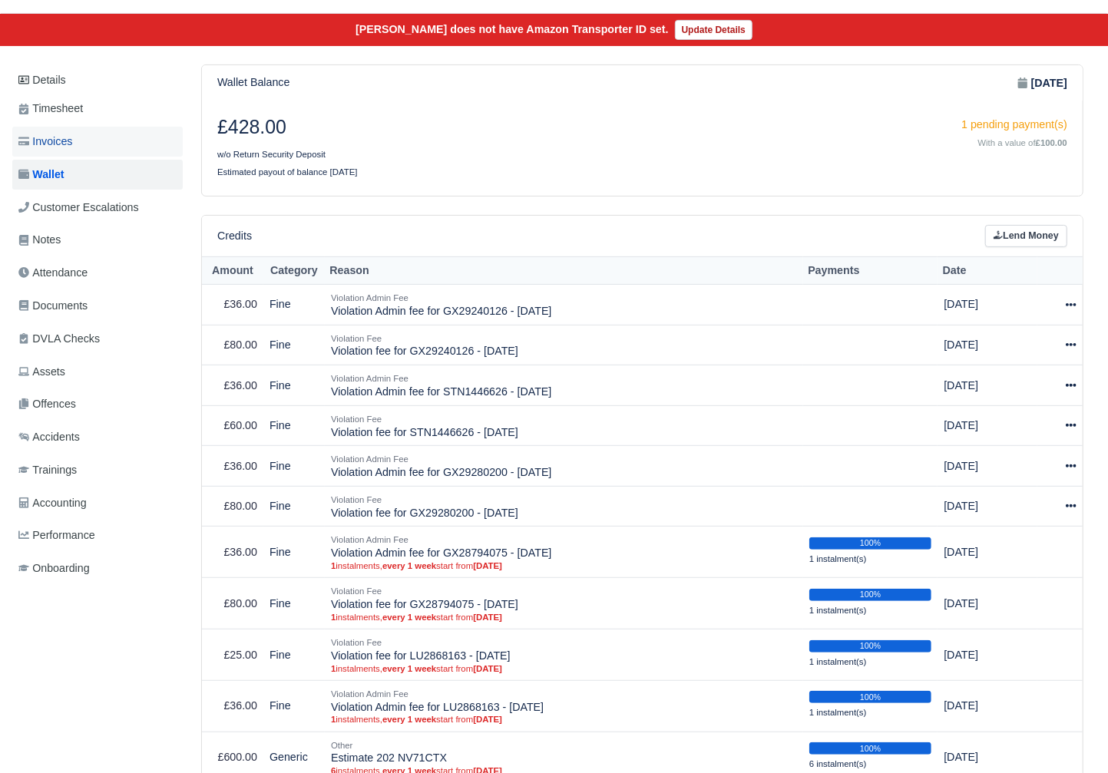
click at [60, 140] on span "Invoices" at bounding box center [45, 142] width 54 height 18
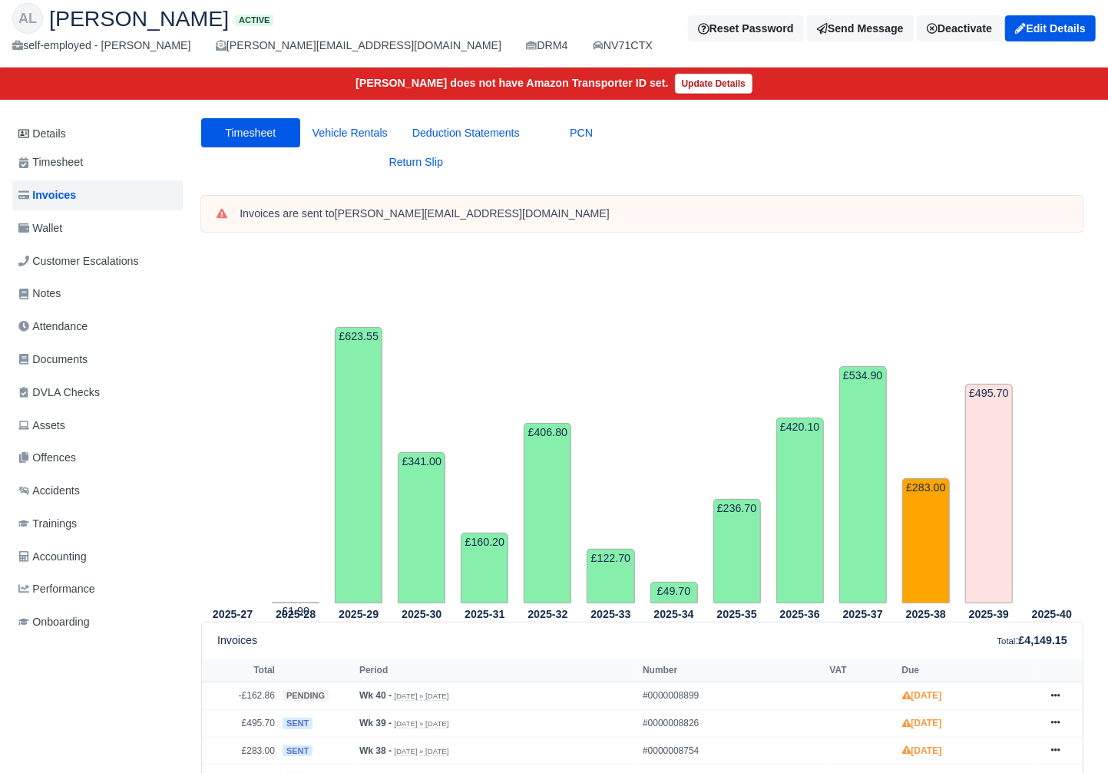
scroll to position [91, 0]
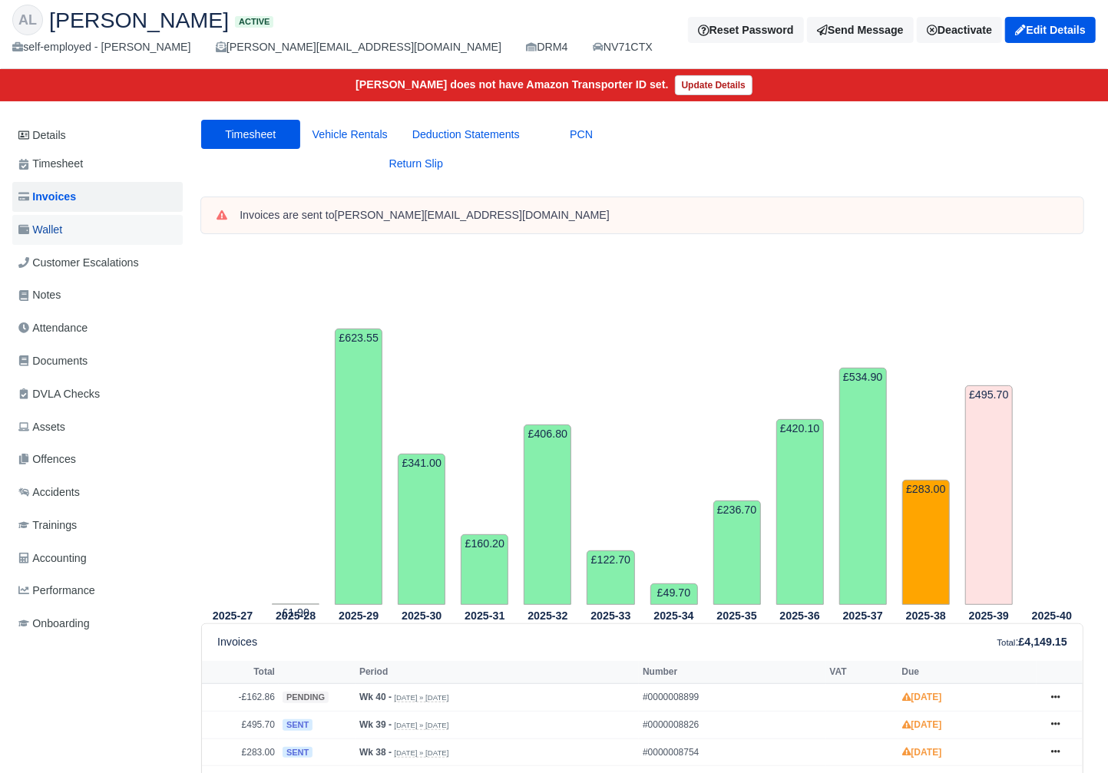
click at [93, 230] on link "Wallet" at bounding box center [97, 230] width 170 height 30
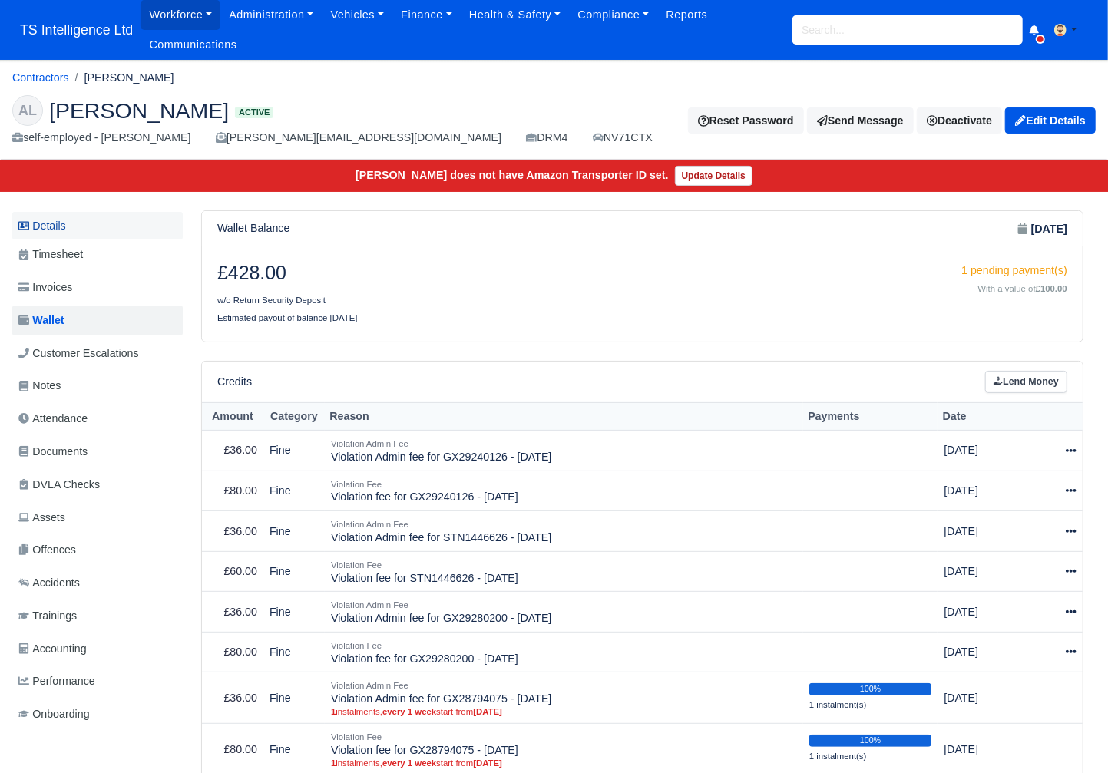
click at [69, 224] on link "Details" at bounding box center [97, 226] width 170 height 28
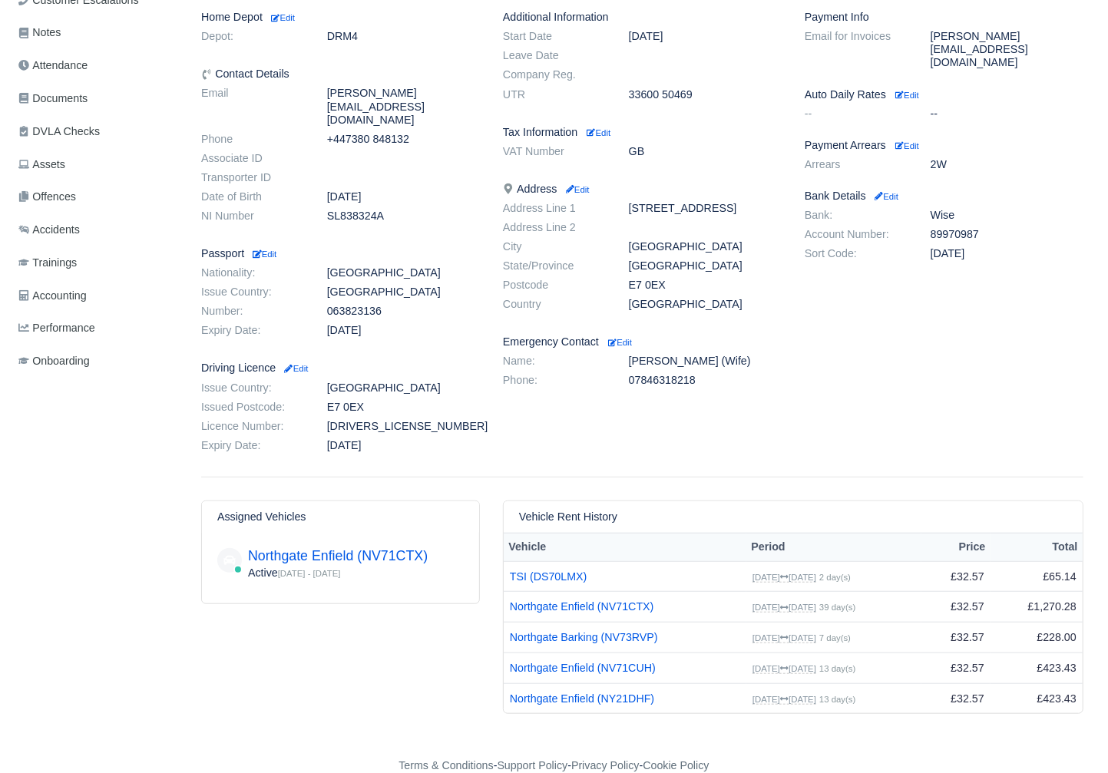
scroll to position [223, 0]
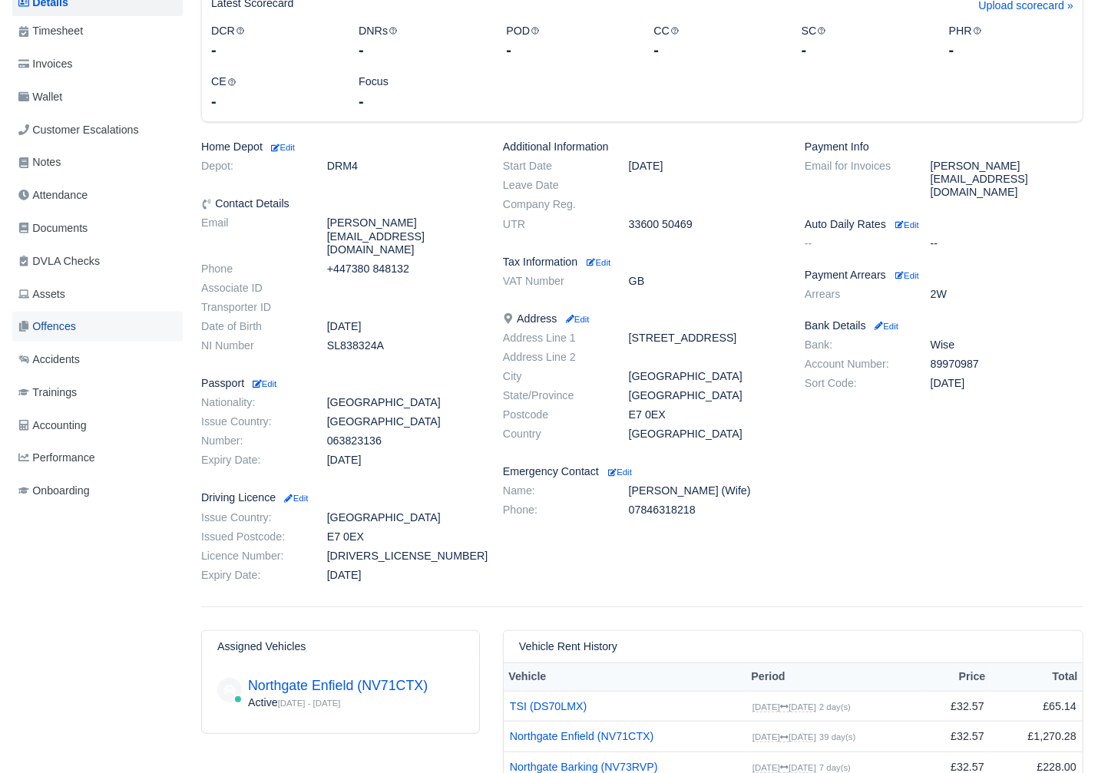
click at [68, 326] on span "Offences" at bounding box center [47, 327] width 58 height 18
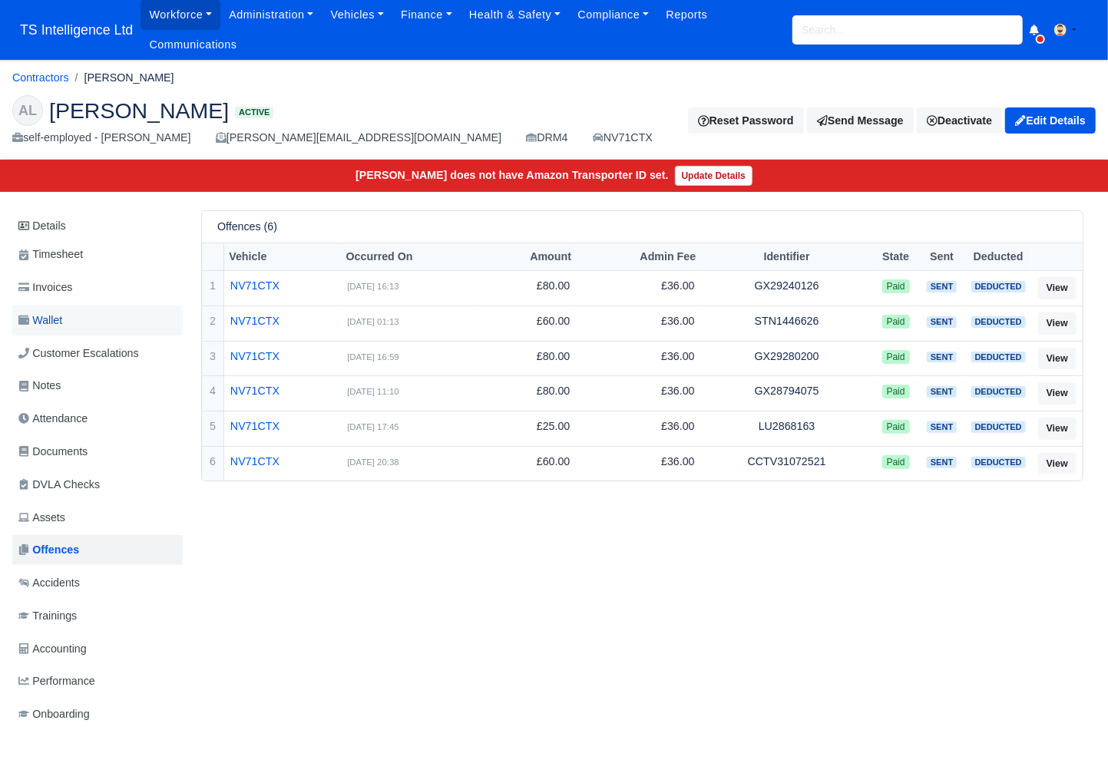
click at [87, 324] on link "Wallet" at bounding box center [97, 320] width 170 height 30
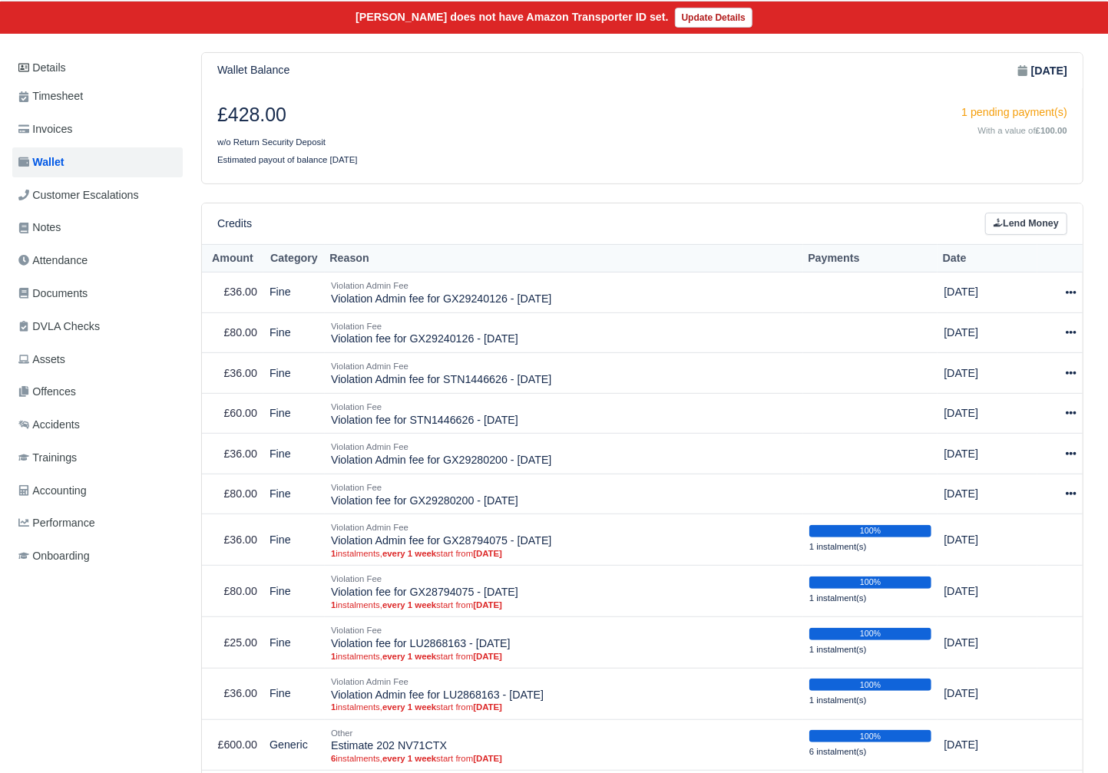
scroll to position [144, 0]
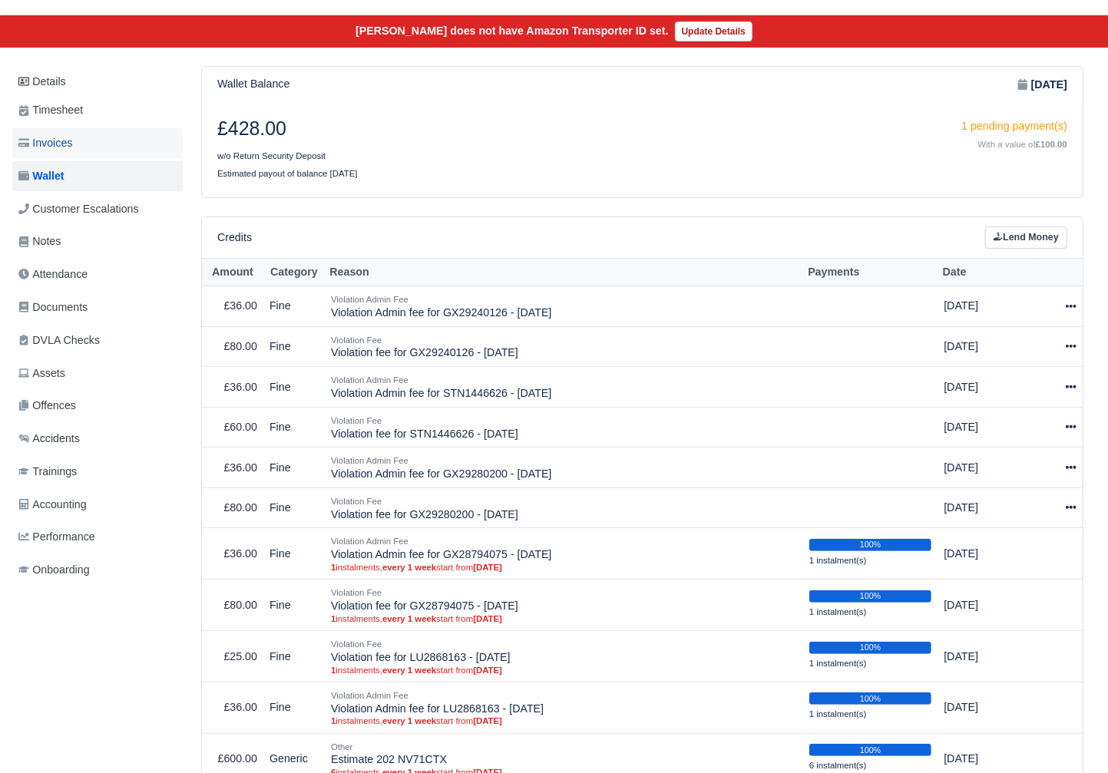
click at [81, 143] on link "Invoices" at bounding box center [97, 143] width 170 height 30
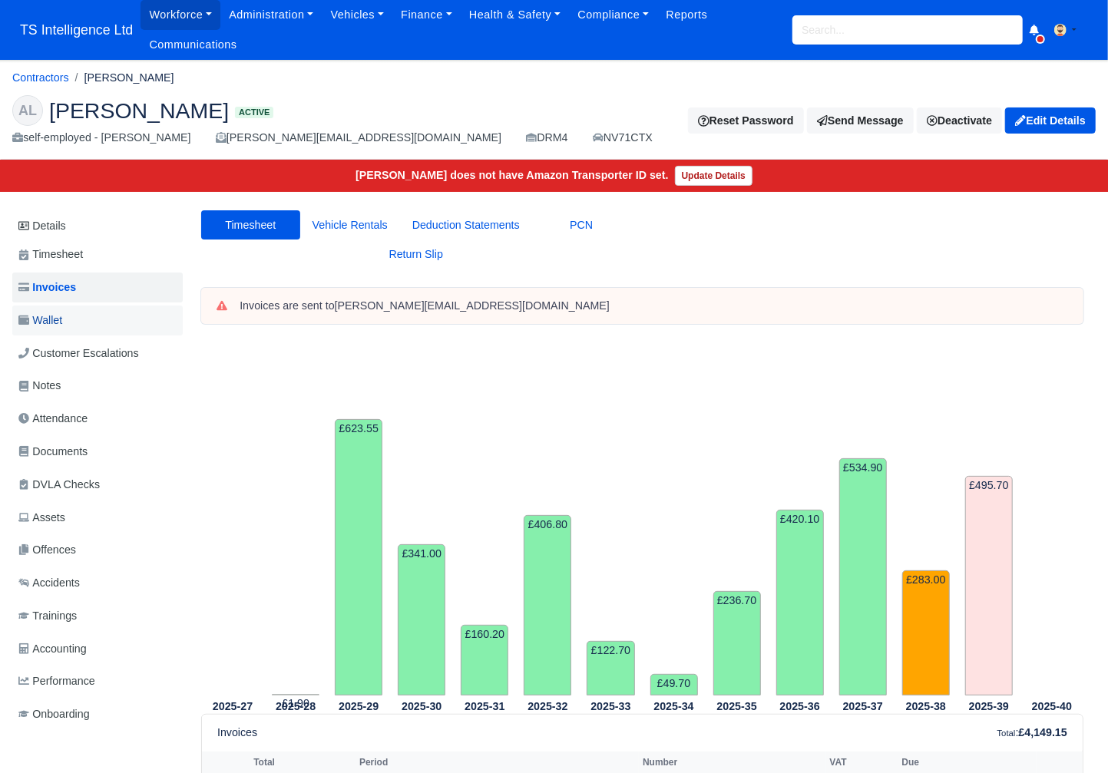
click at [68, 317] on link "Wallet" at bounding box center [97, 320] width 170 height 30
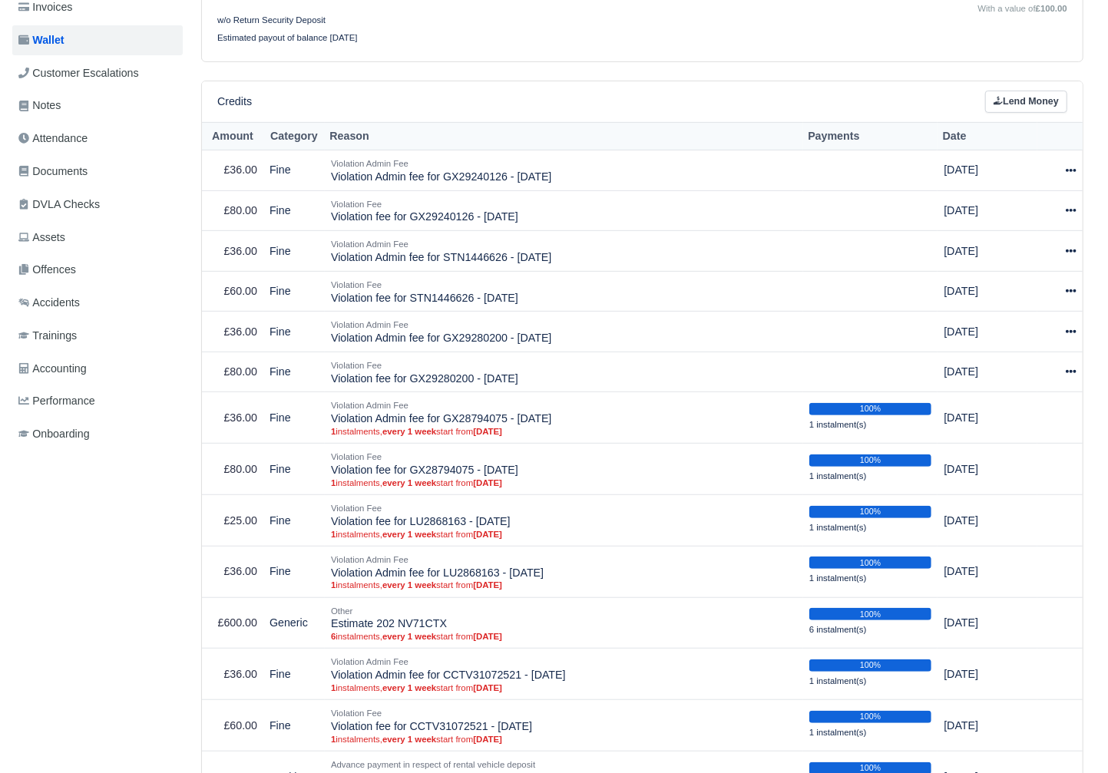
scroll to position [307, 0]
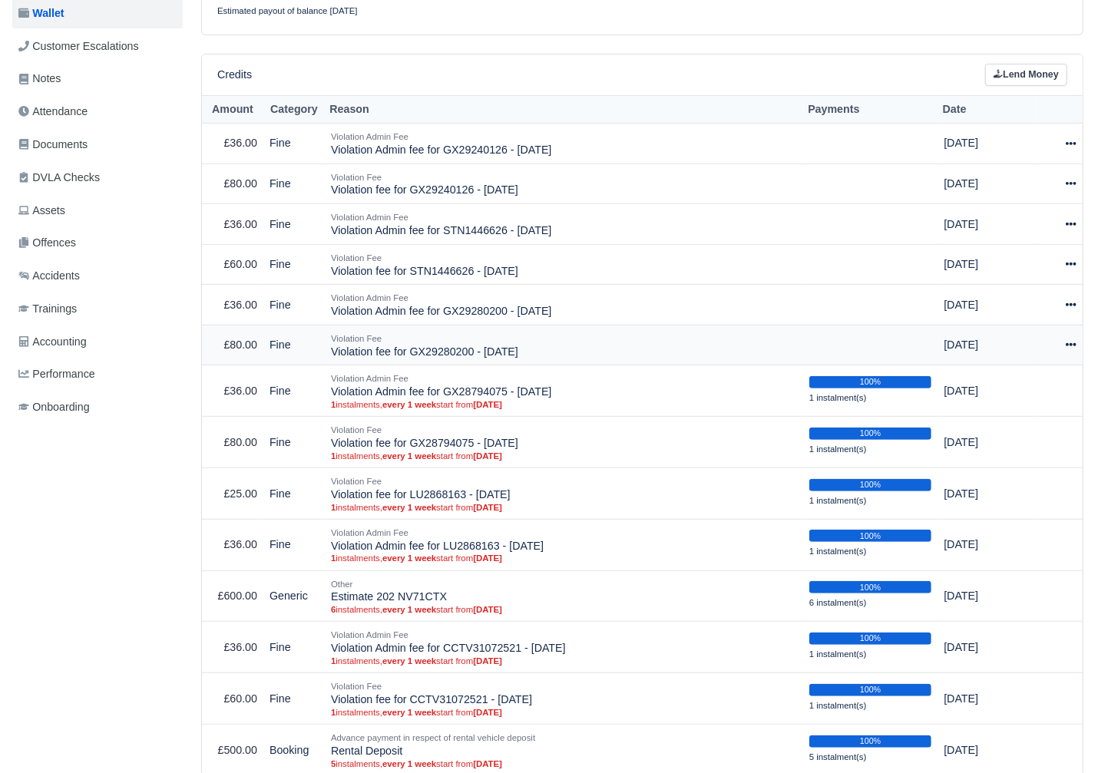
click at [1071, 345] on icon at bounding box center [1070, 344] width 11 height 3
click at [990, 415] on link "Schedule" at bounding box center [1002, 416] width 137 height 24
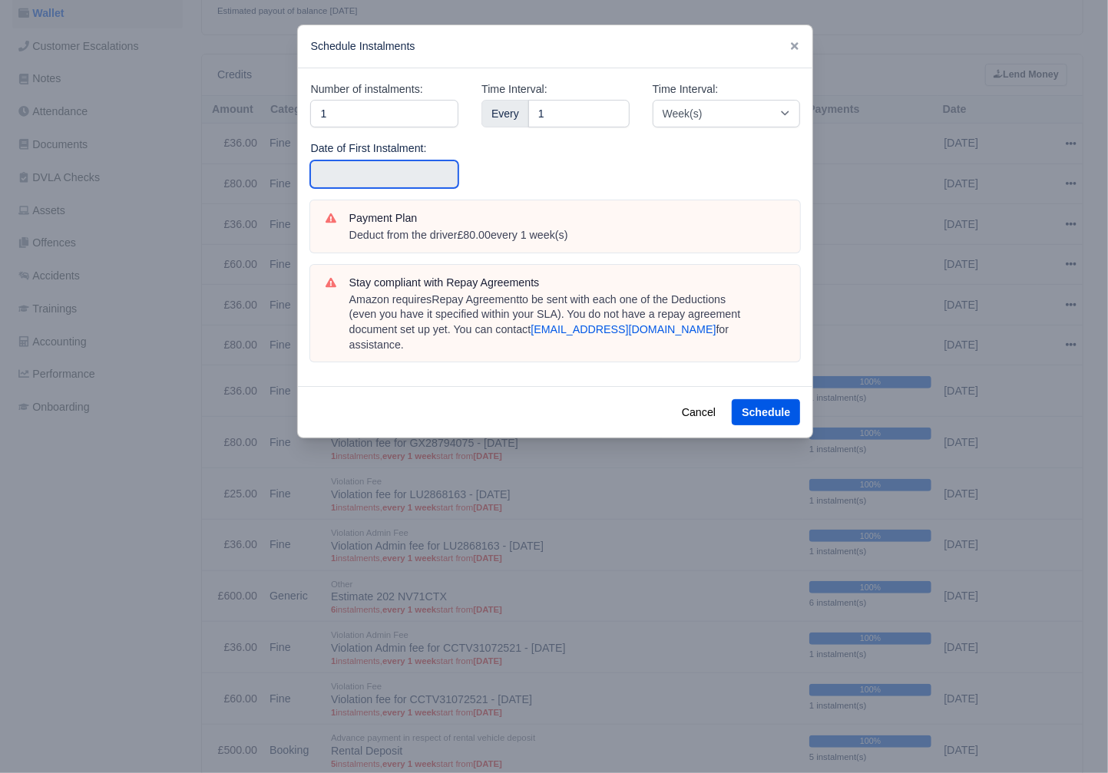
click at [388, 183] on input "text" at bounding box center [384, 174] width 148 height 28
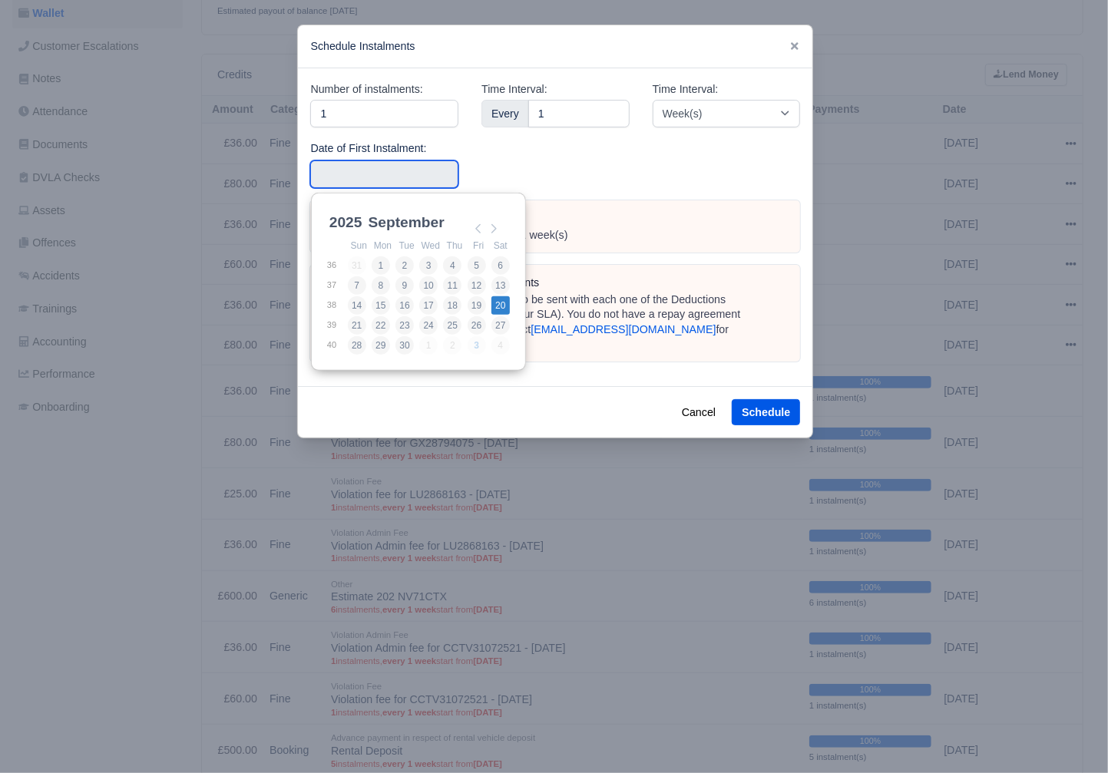
type input "2025-09-20"
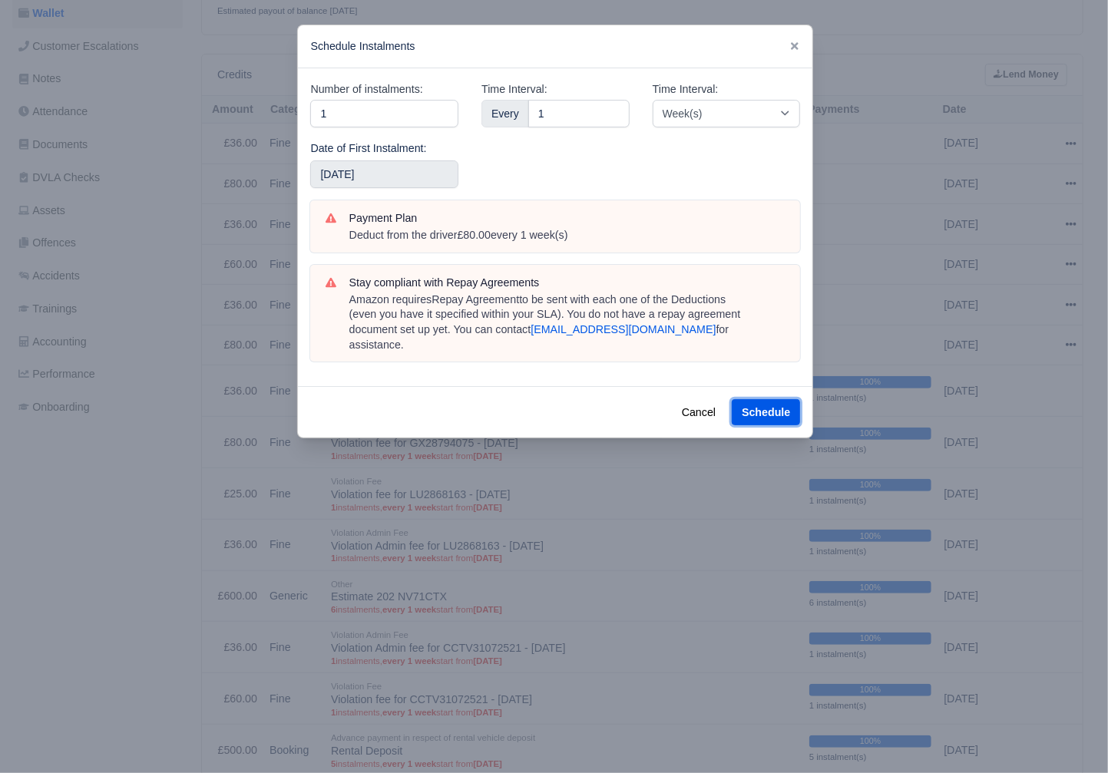
click at [772, 399] on button "Schedule" at bounding box center [765, 412] width 68 height 26
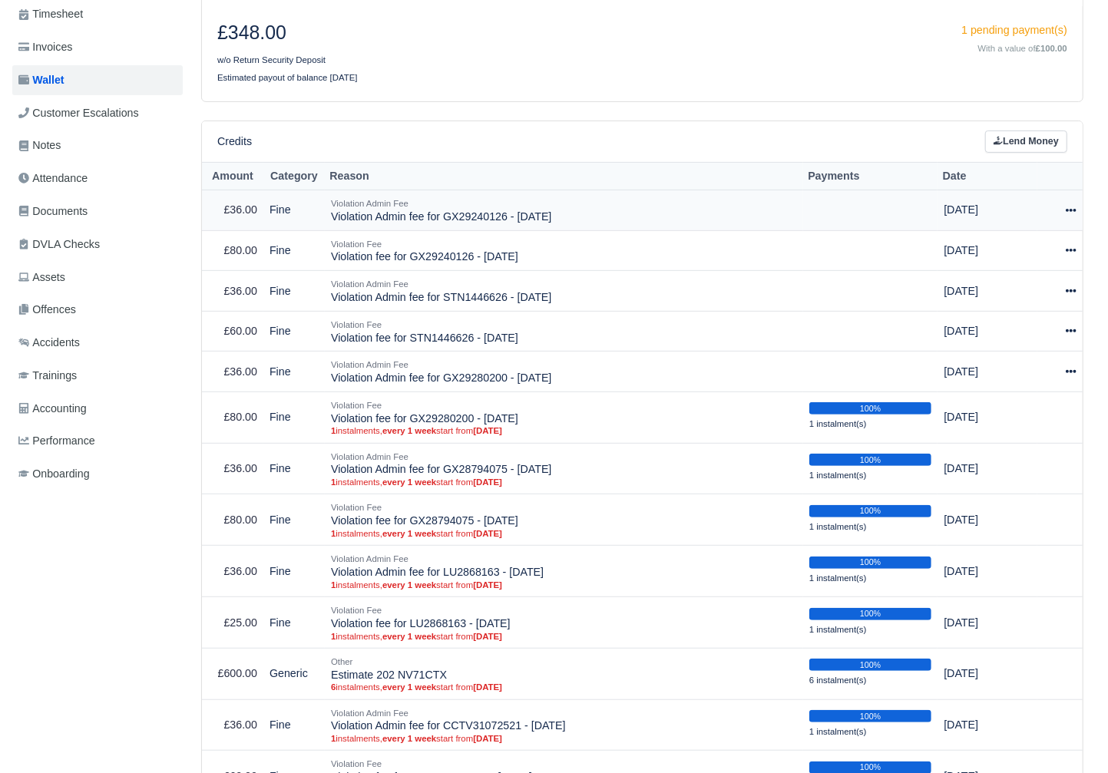
scroll to position [240, 1]
click at [1067, 372] on icon at bounding box center [1070, 371] width 11 height 11
click at [973, 444] on link "Schedule" at bounding box center [1001, 442] width 137 height 24
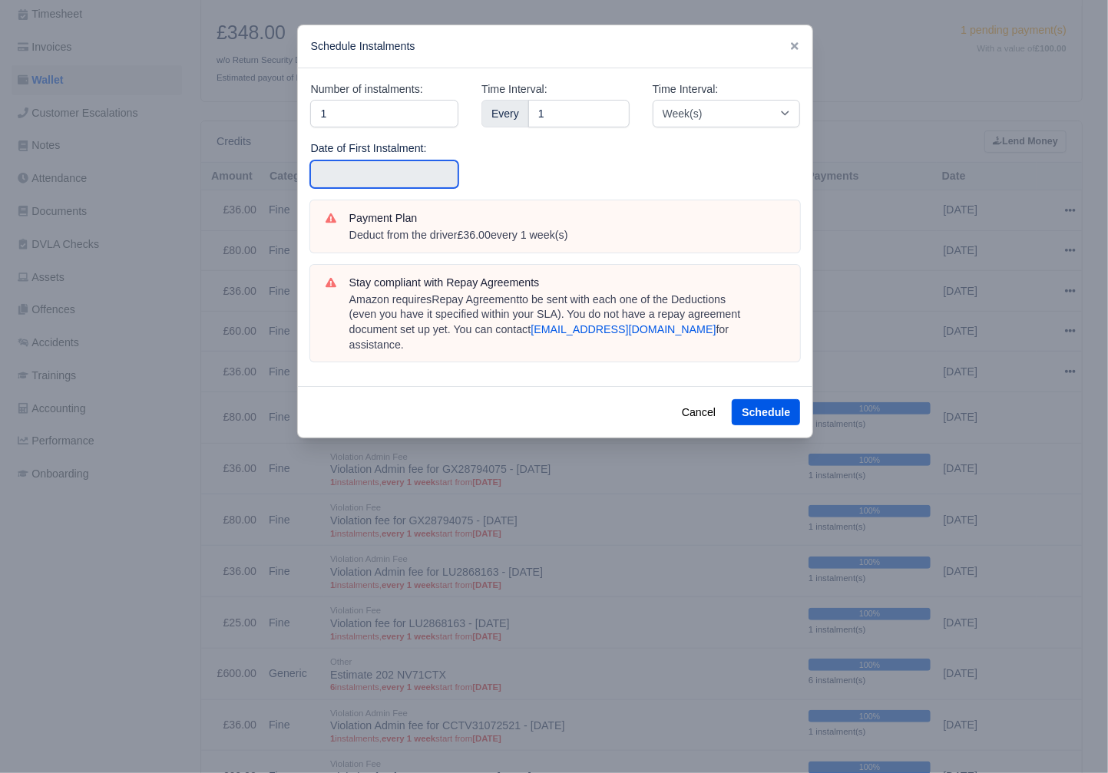
click at [392, 188] on input "text" at bounding box center [384, 174] width 148 height 28
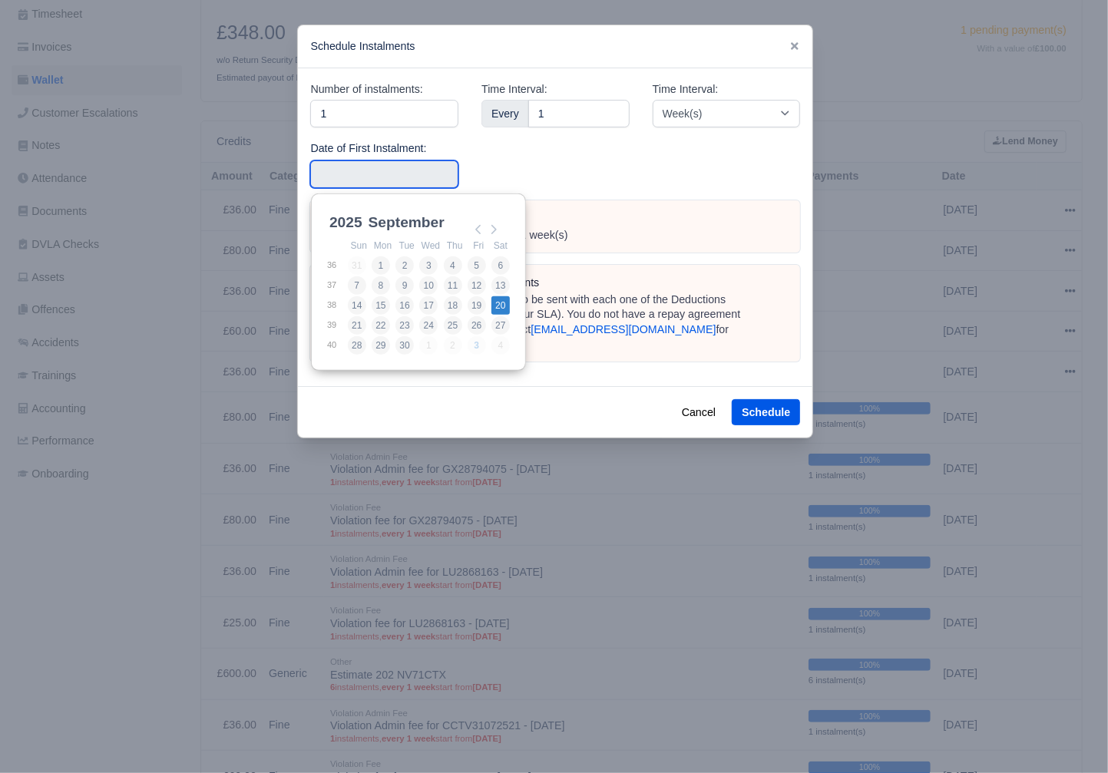
type input "[DATE]"
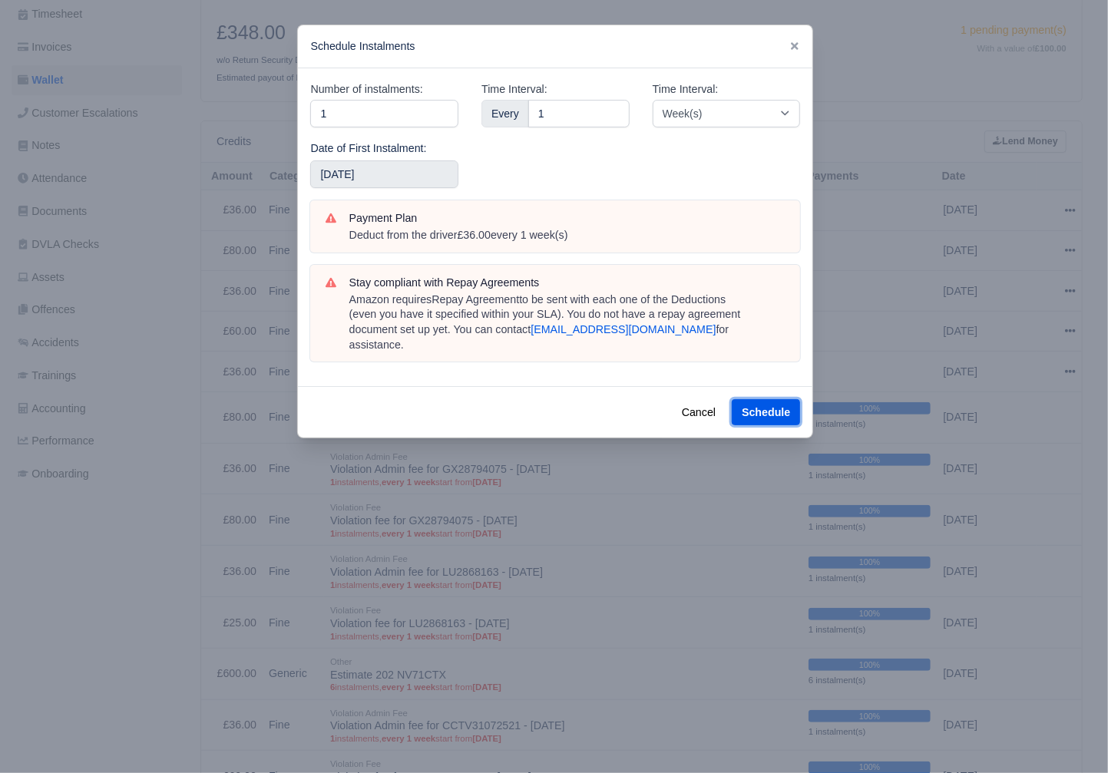
click at [773, 399] on button "Schedule" at bounding box center [765, 412] width 68 height 26
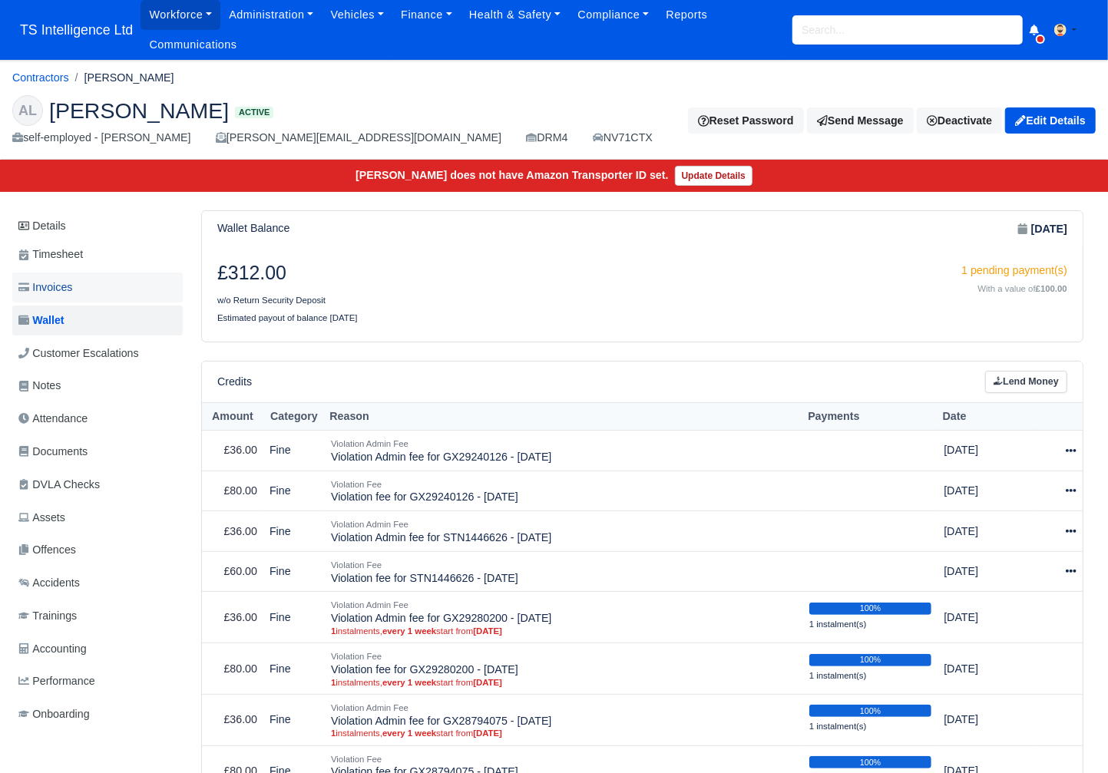
click at [72, 289] on span "Invoices" at bounding box center [45, 288] width 54 height 18
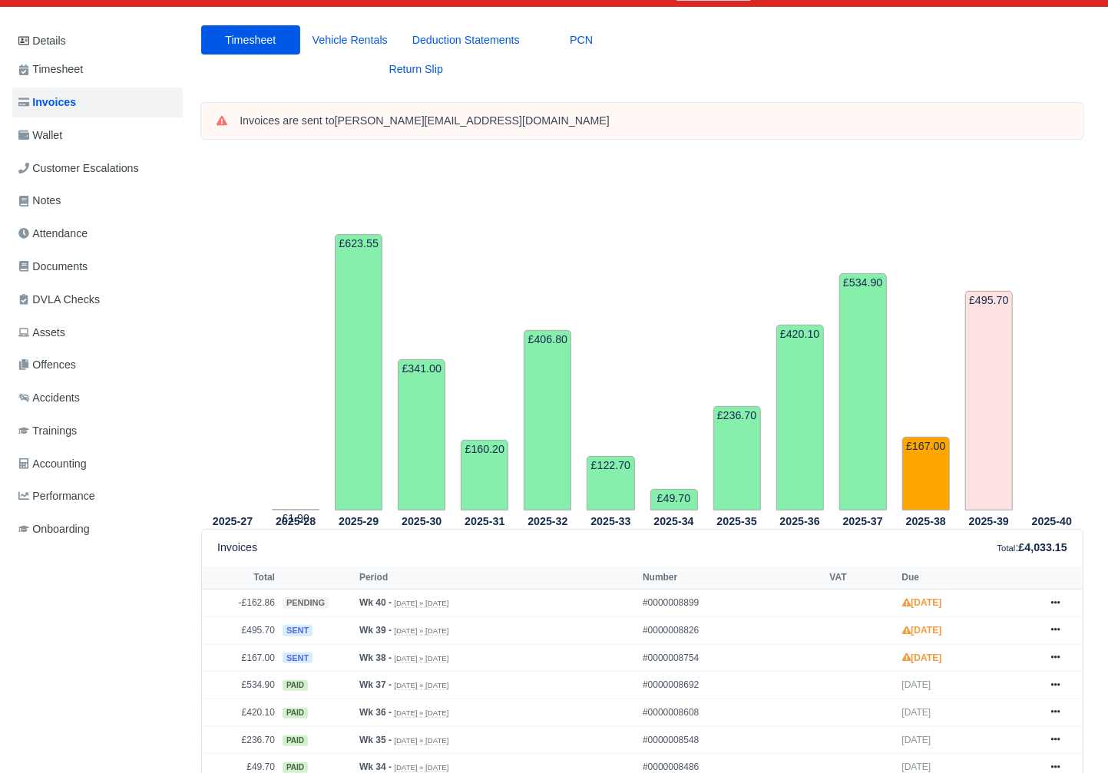
scroll to position [134, 0]
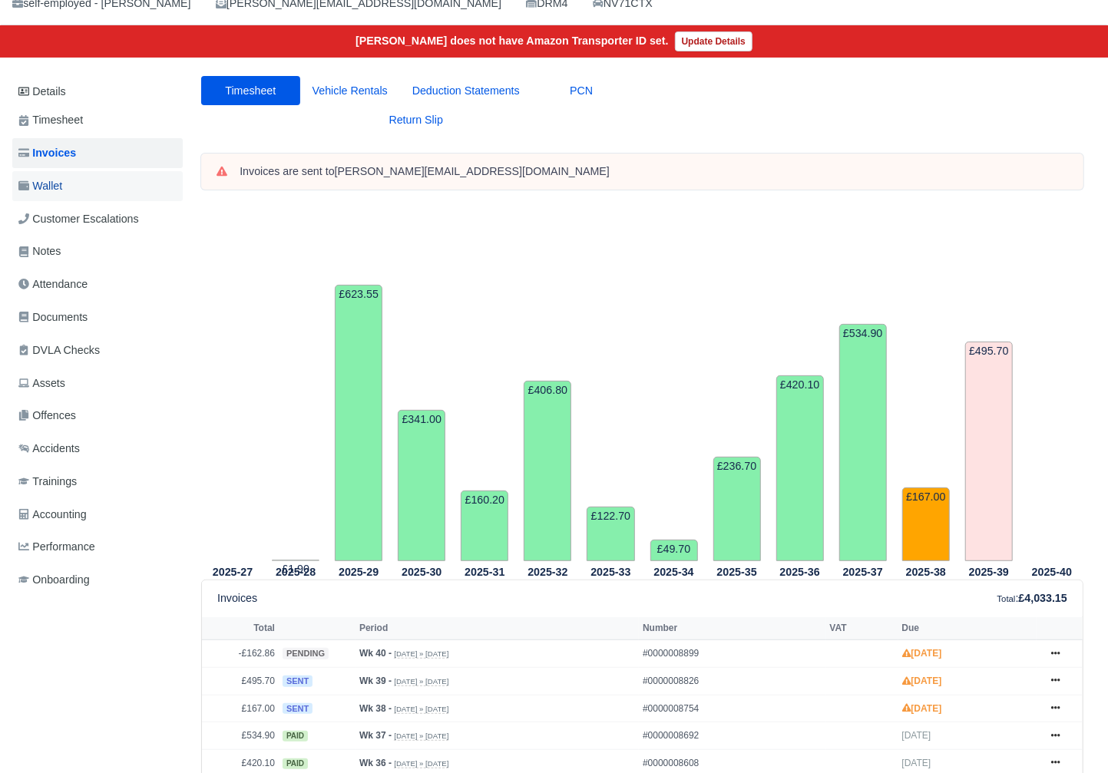
click at [76, 186] on link "Wallet" at bounding box center [97, 186] width 170 height 30
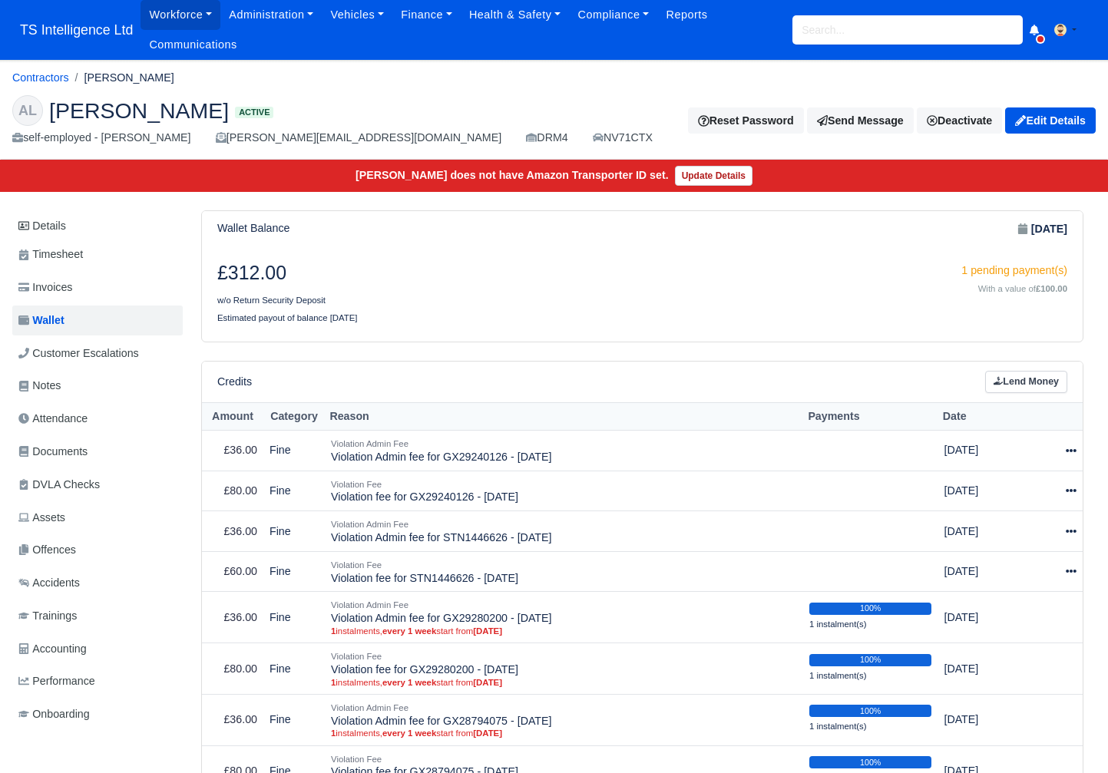
scroll to position [187, 0]
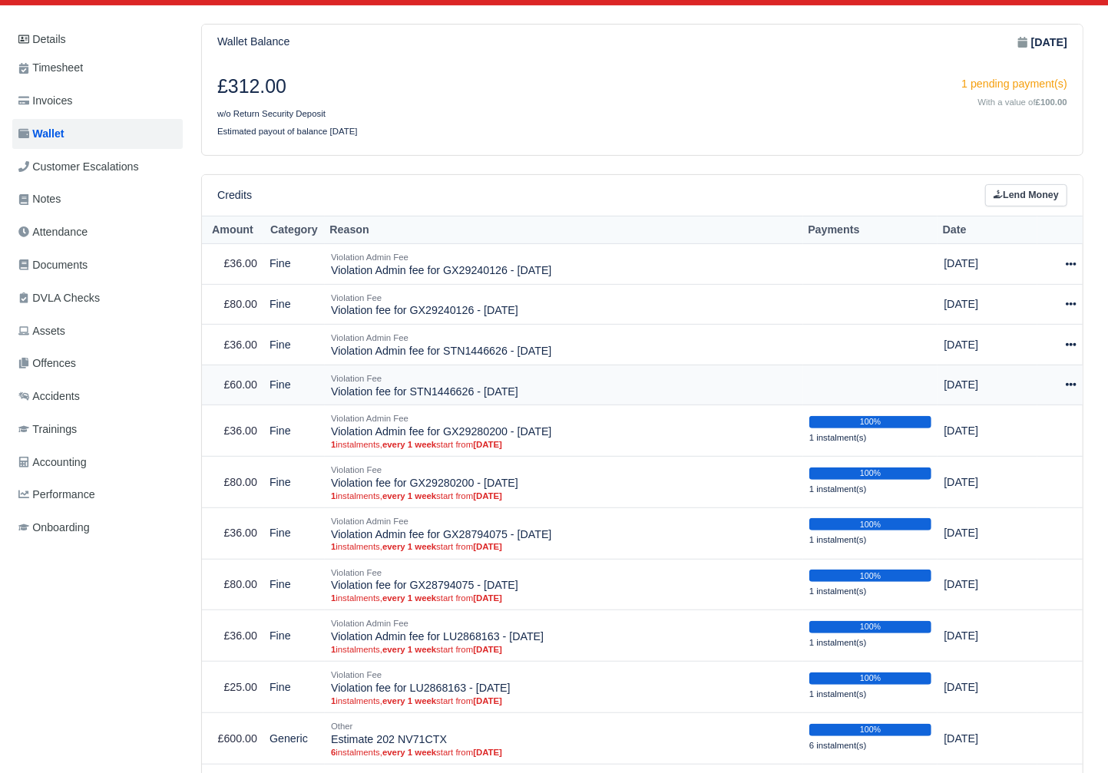
click at [1072, 383] on icon at bounding box center [1070, 384] width 11 height 11
click at [1000, 453] on link "Schedule" at bounding box center [1002, 456] width 137 height 24
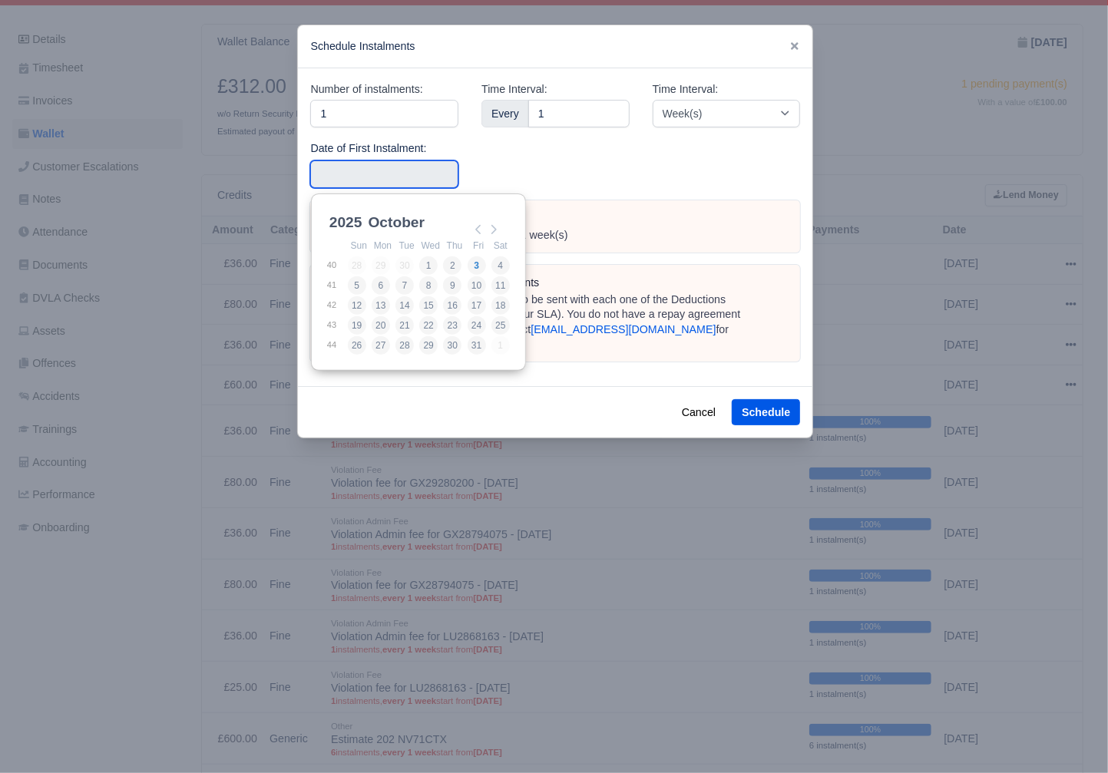
click at [408, 181] on input "Use the arrow keys to pick a date" at bounding box center [384, 174] width 148 height 28
type input "[DATE]"
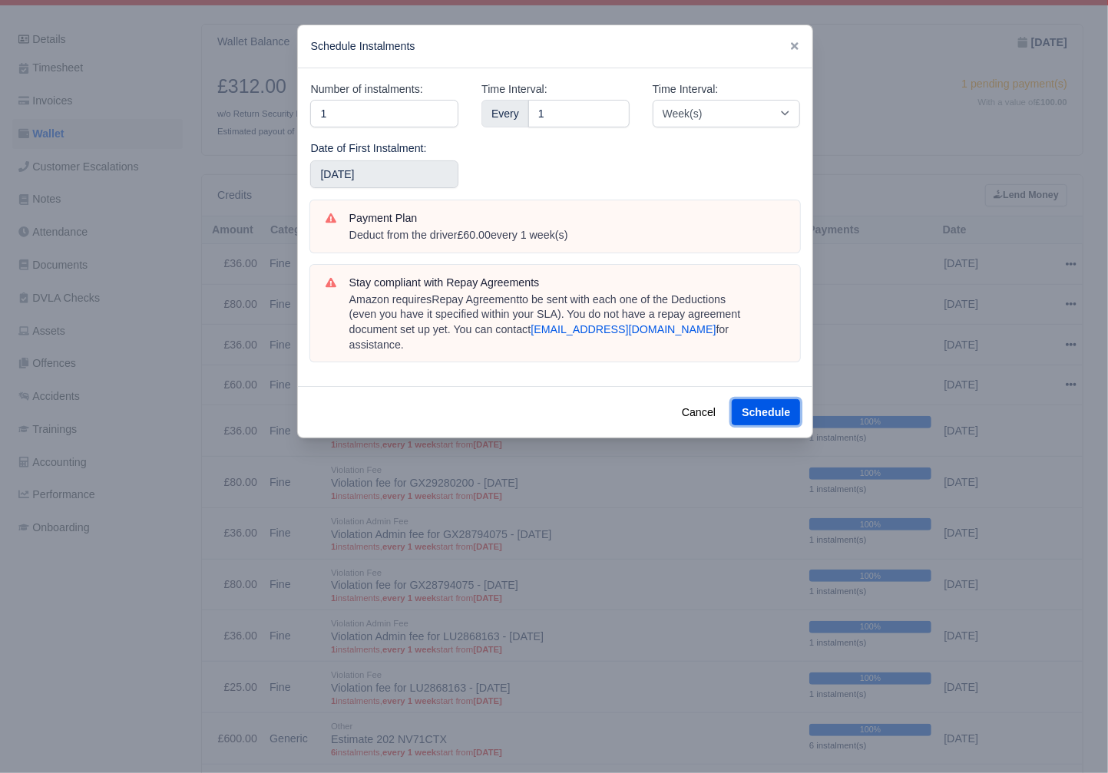
click at [781, 399] on button "Schedule" at bounding box center [765, 412] width 68 height 26
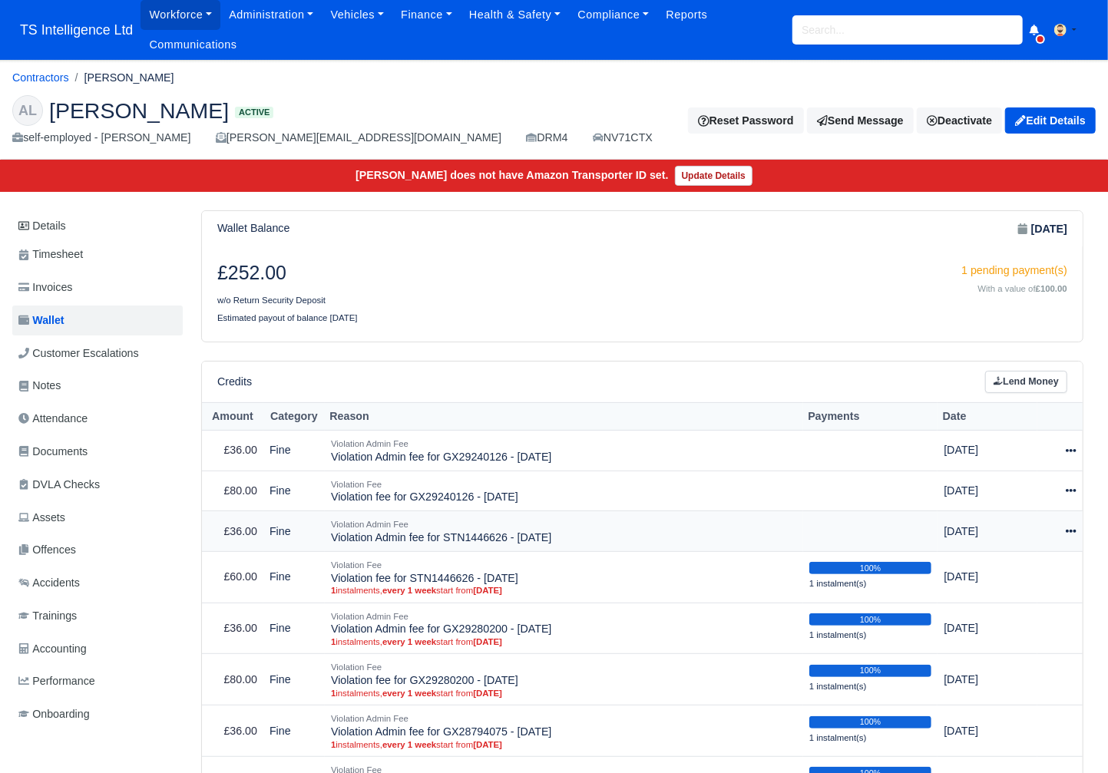
click at [1065, 528] on icon at bounding box center [1070, 531] width 11 height 11
click at [980, 598] on link "Schedule" at bounding box center [1002, 601] width 137 height 24
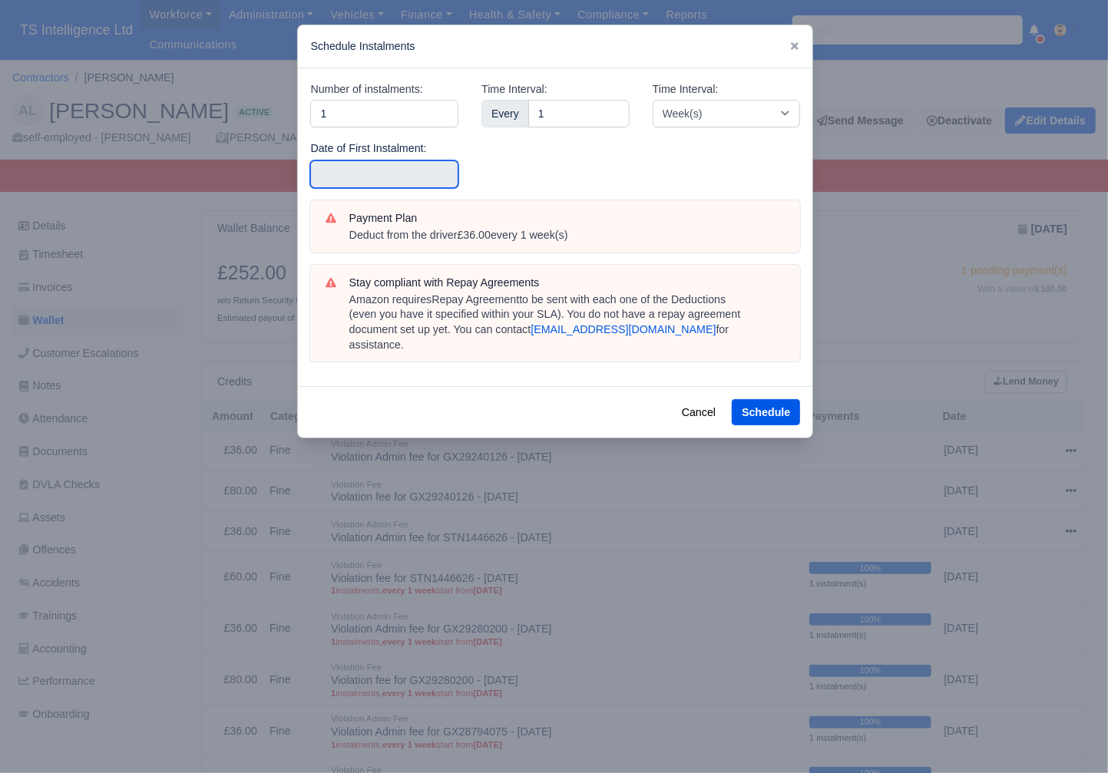
click at [397, 187] on input "text" at bounding box center [384, 174] width 148 height 28
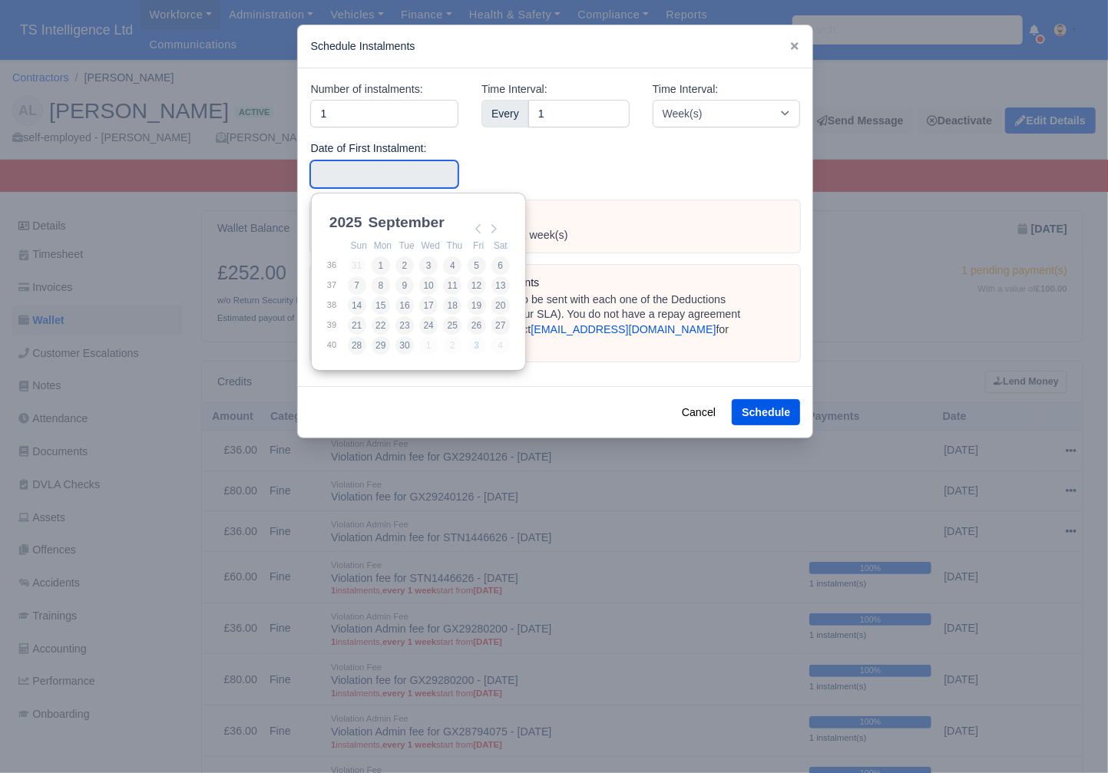
drag, startPoint x: 476, startPoint y: 226, endPoint x: 479, endPoint y: 251, distance: 25.5
type input "[DATE]"
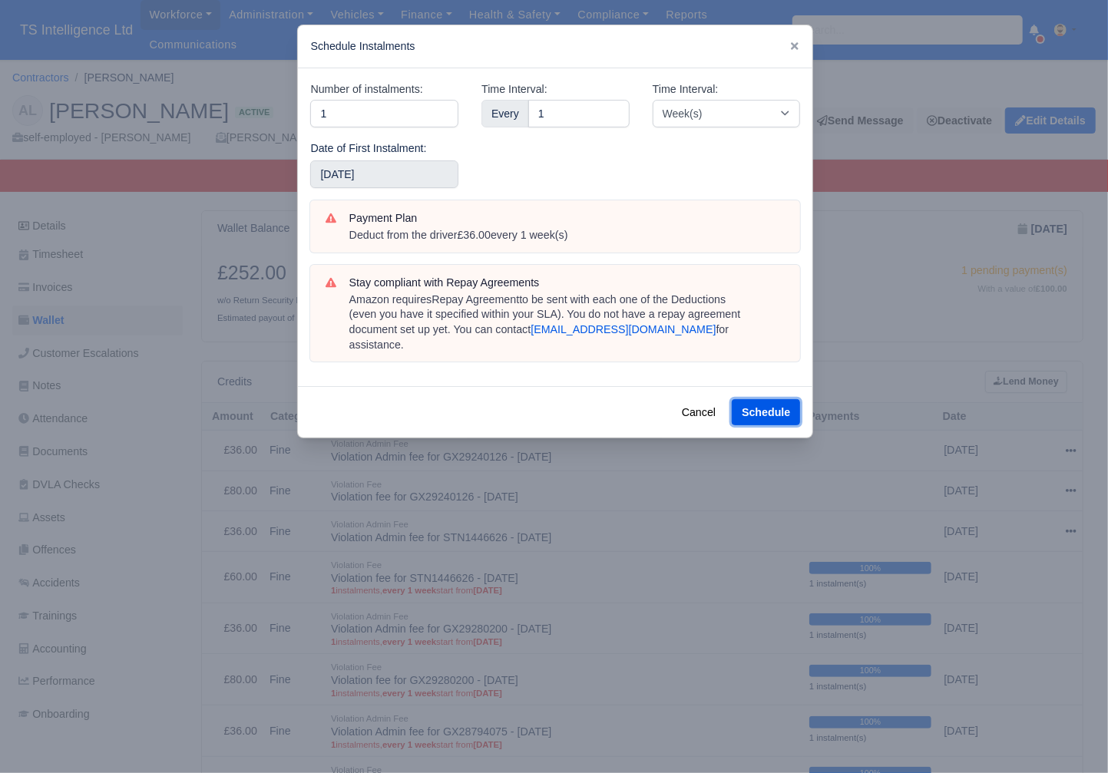
click at [764, 399] on button "Schedule" at bounding box center [765, 412] width 68 height 26
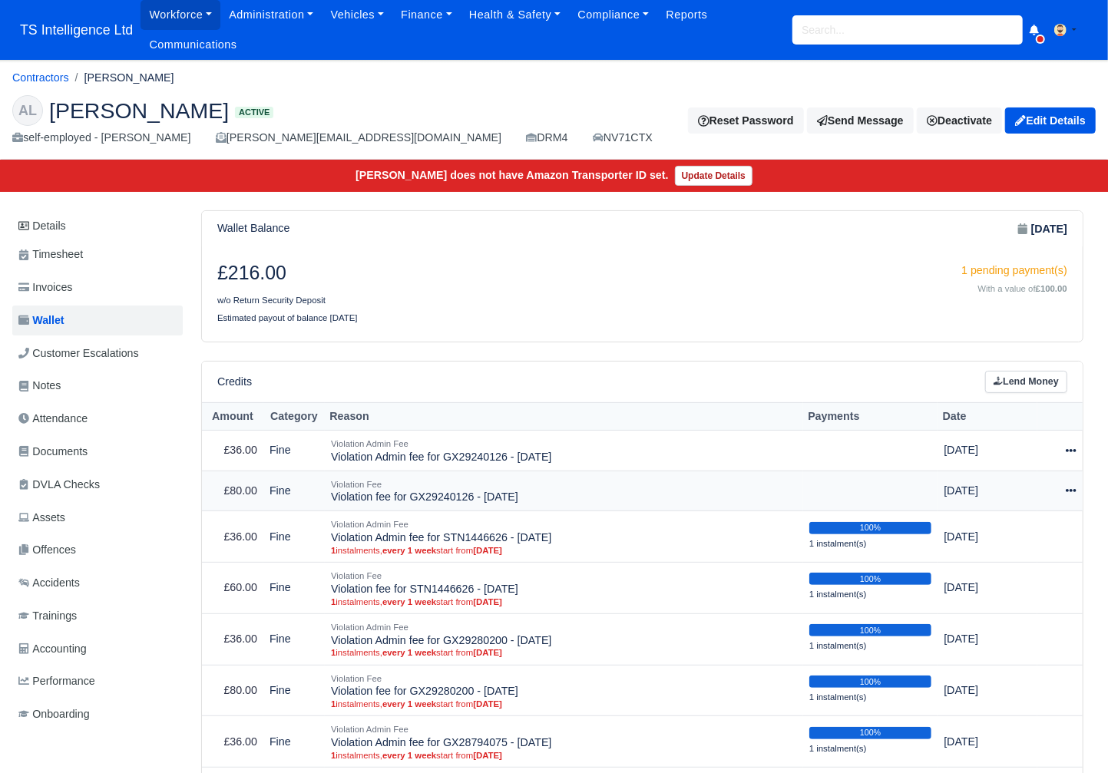
click at [1072, 487] on icon at bounding box center [1070, 490] width 11 height 11
click at [971, 557] on link "Schedule" at bounding box center [1002, 562] width 137 height 24
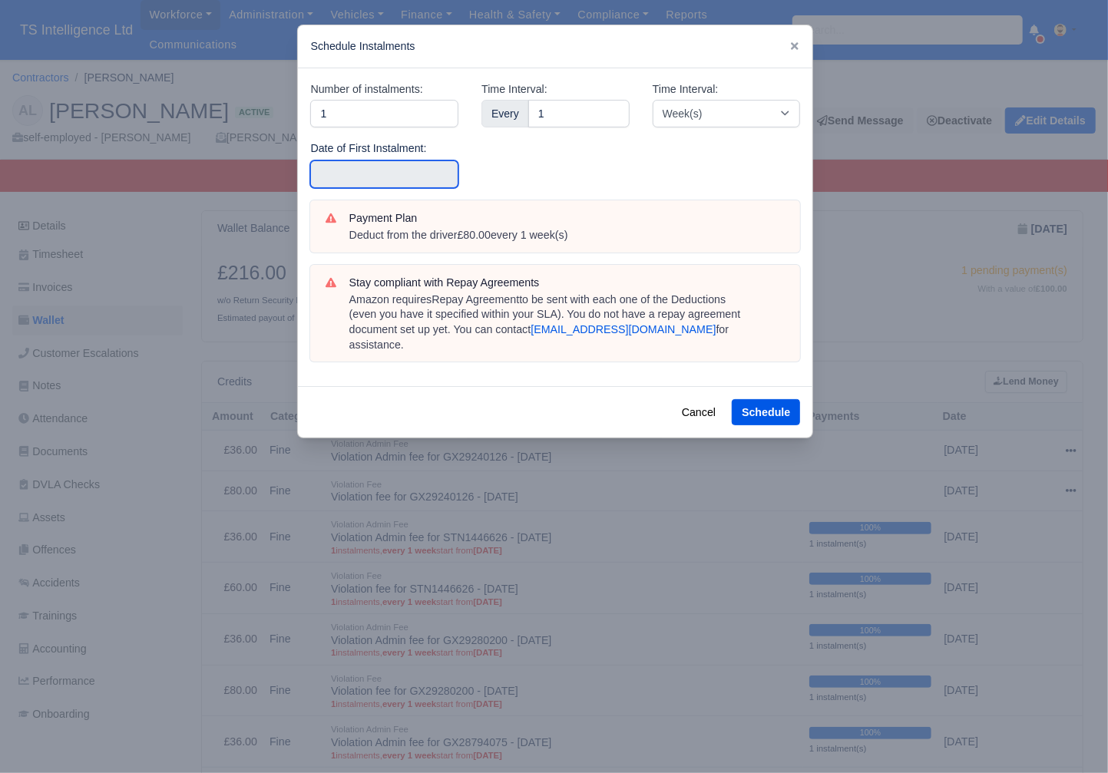
click at [370, 180] on input "text" at bounding box center [384, 174] width 148 height 28
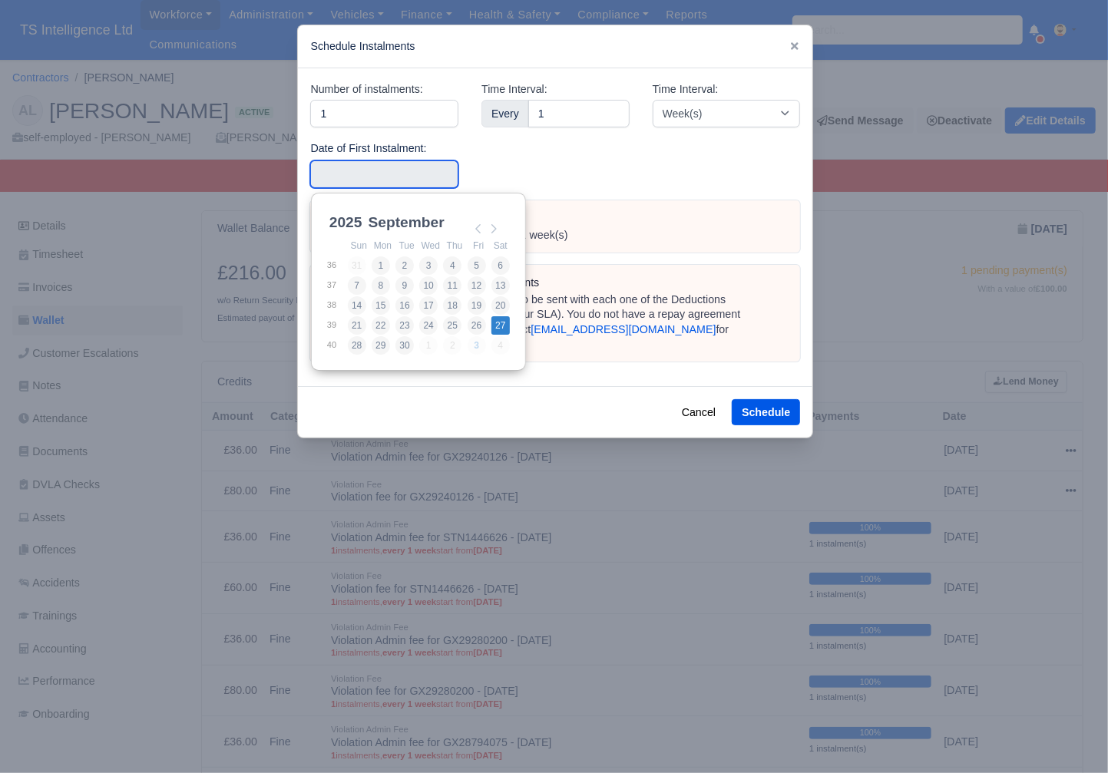
type input "[DATE]"
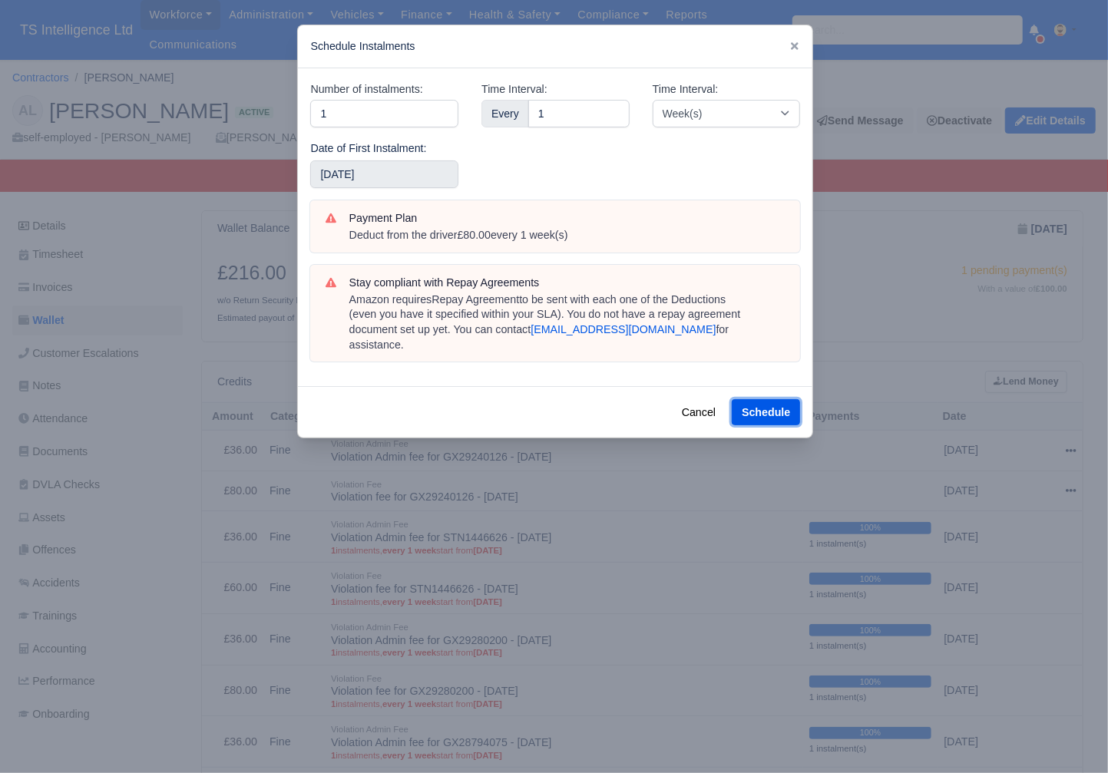
click at [771, 399] on button "Schedule" at bounding box center [765, 412] width 68 height 26
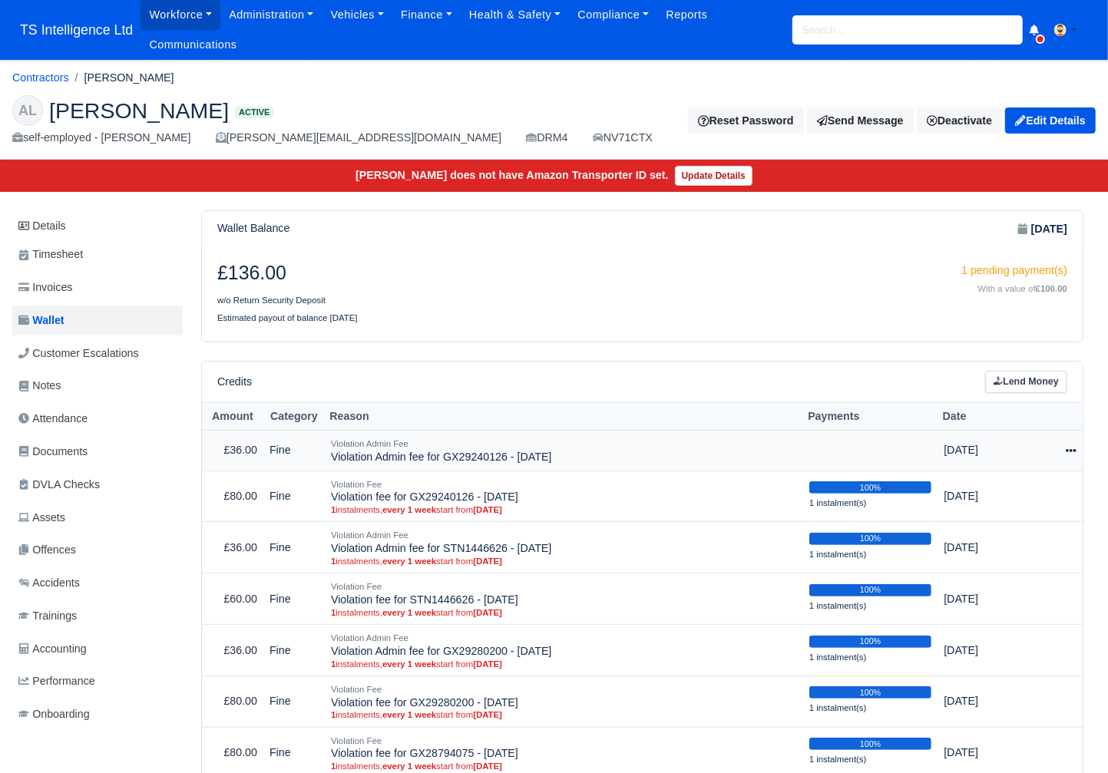
click at [1065, 446] on icon at bounding box center [1070, 450] width 11 height 11
click at [1008, 525] on link "Schedule" at bounding box center [1002, 521] width 137 height 24
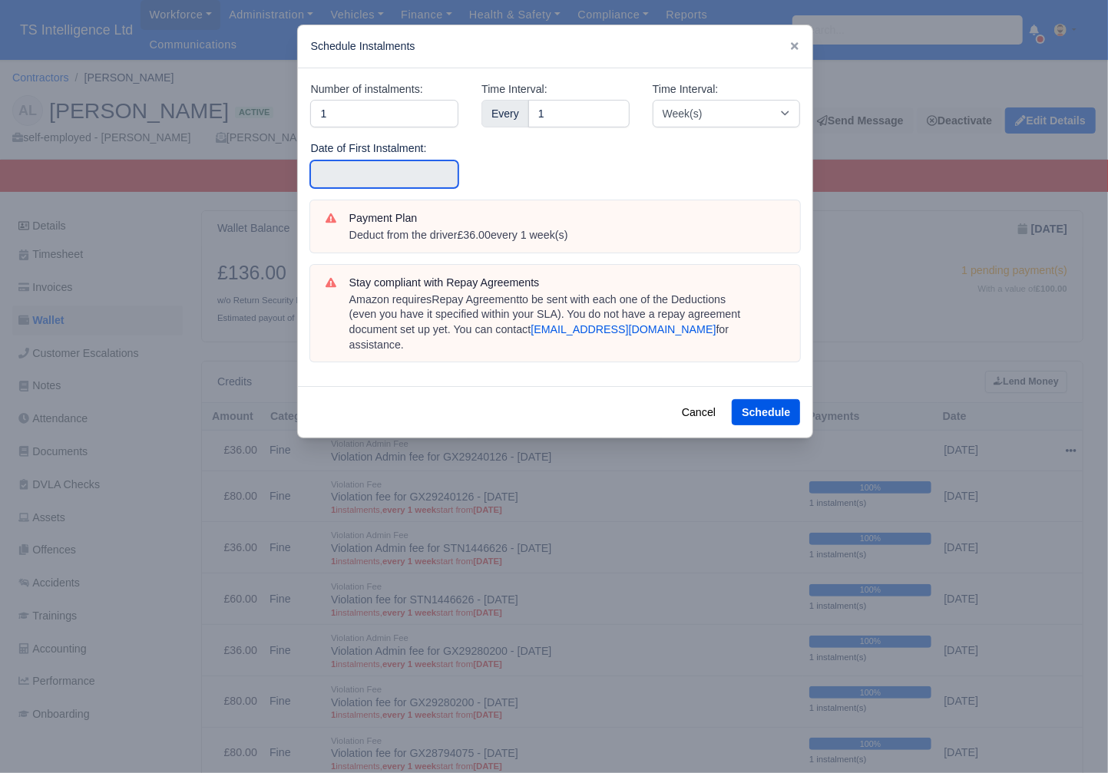
click at [369, 173] on input "text" at bounding box center [384, 174] width 148 height 28
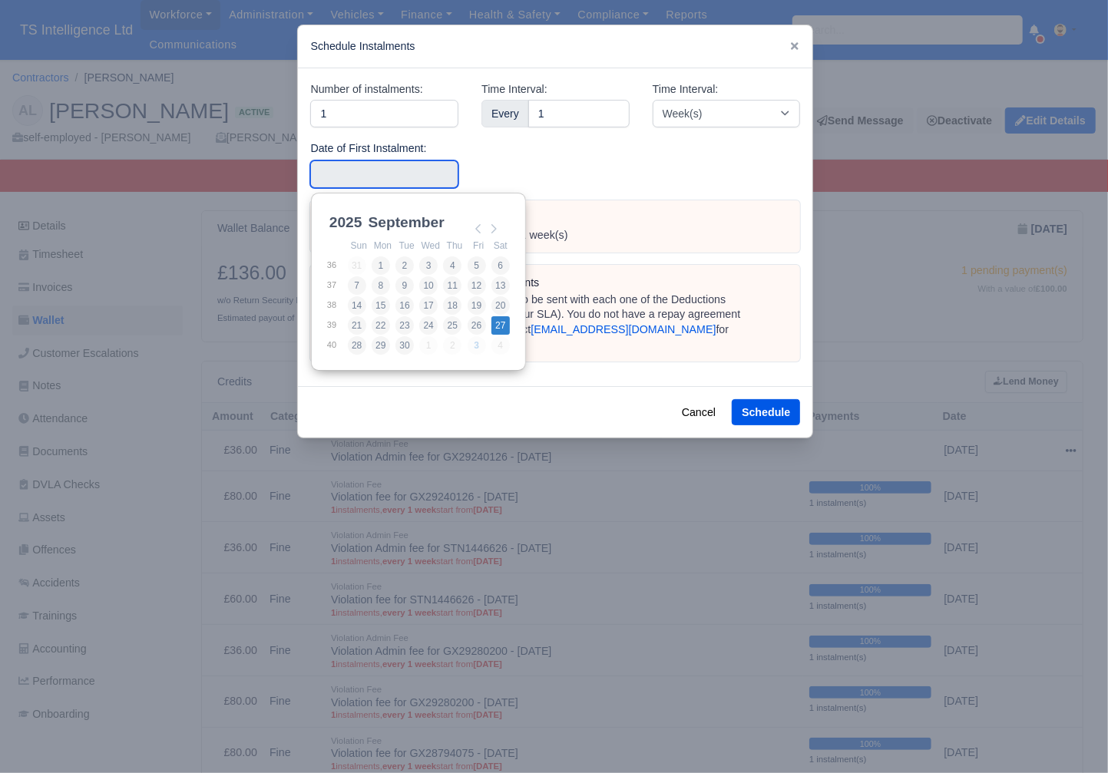
type input "[DATE]"
drag, startPoint x: 499, startPoint y: 326, endPoint x: 702, endPoint y: 380, distance: 209.6
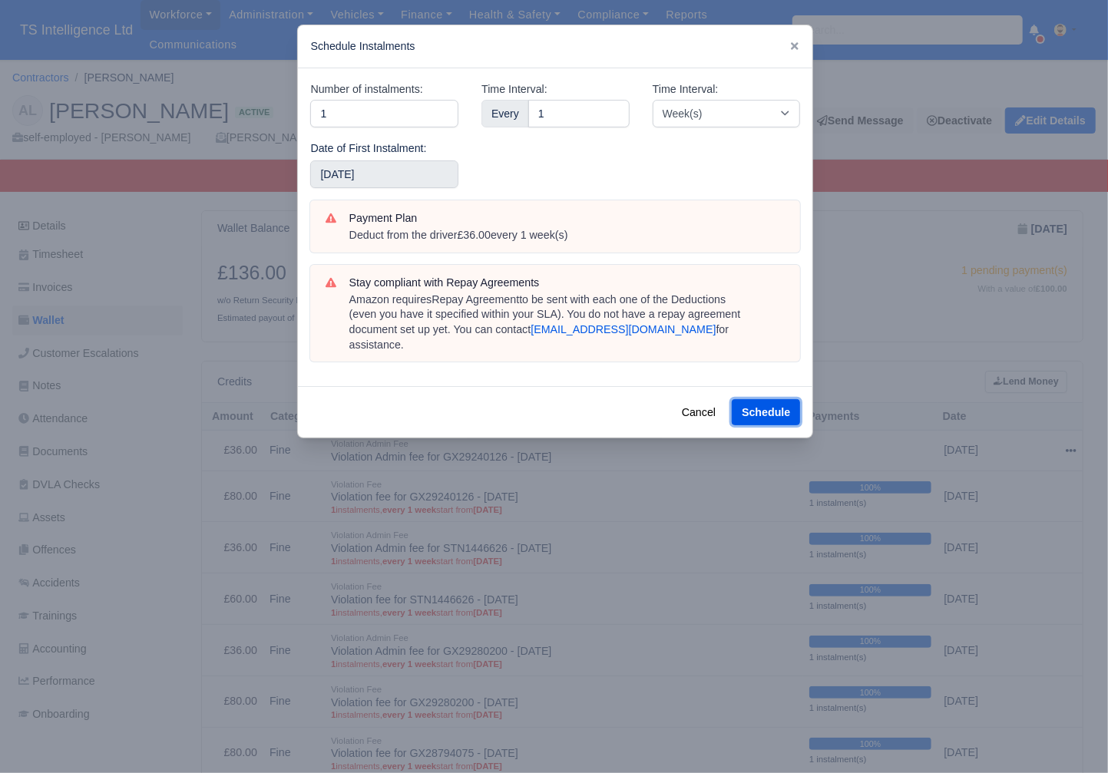
click at [782, 399] on button "Schedule" at bounding box center [765, 412] width 68 height 26
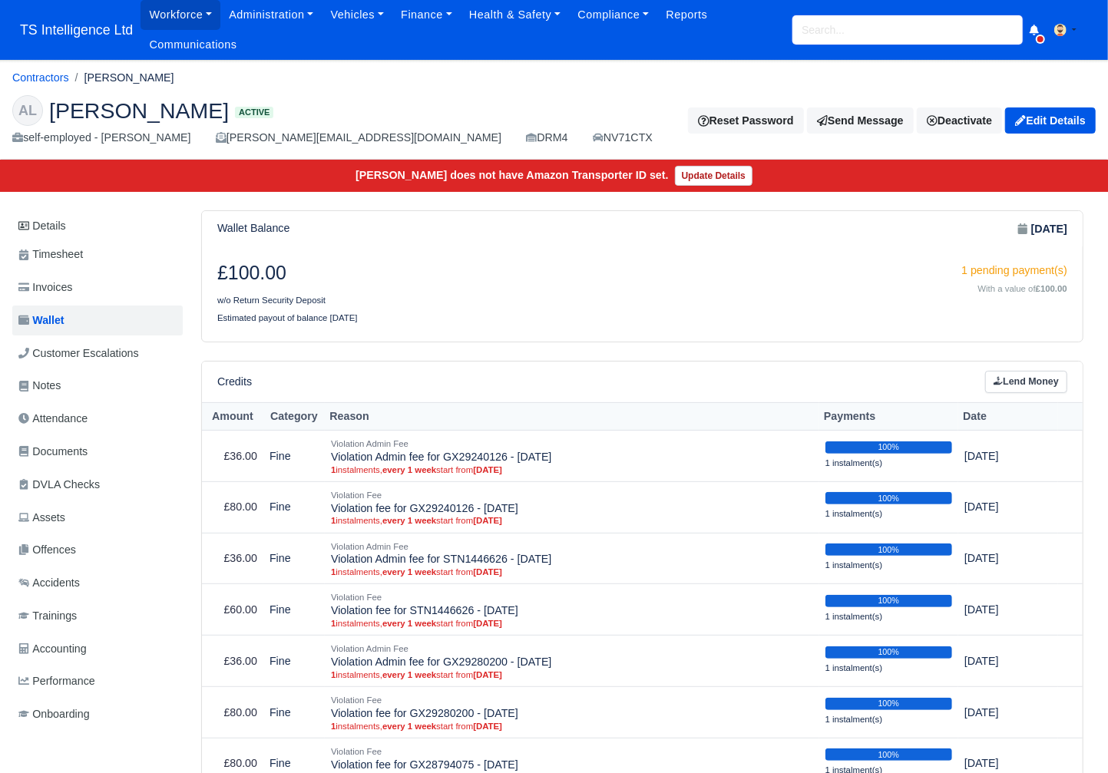
click at [880, 31] on input "search" at bounding box center [907, 29] width 230 height 29
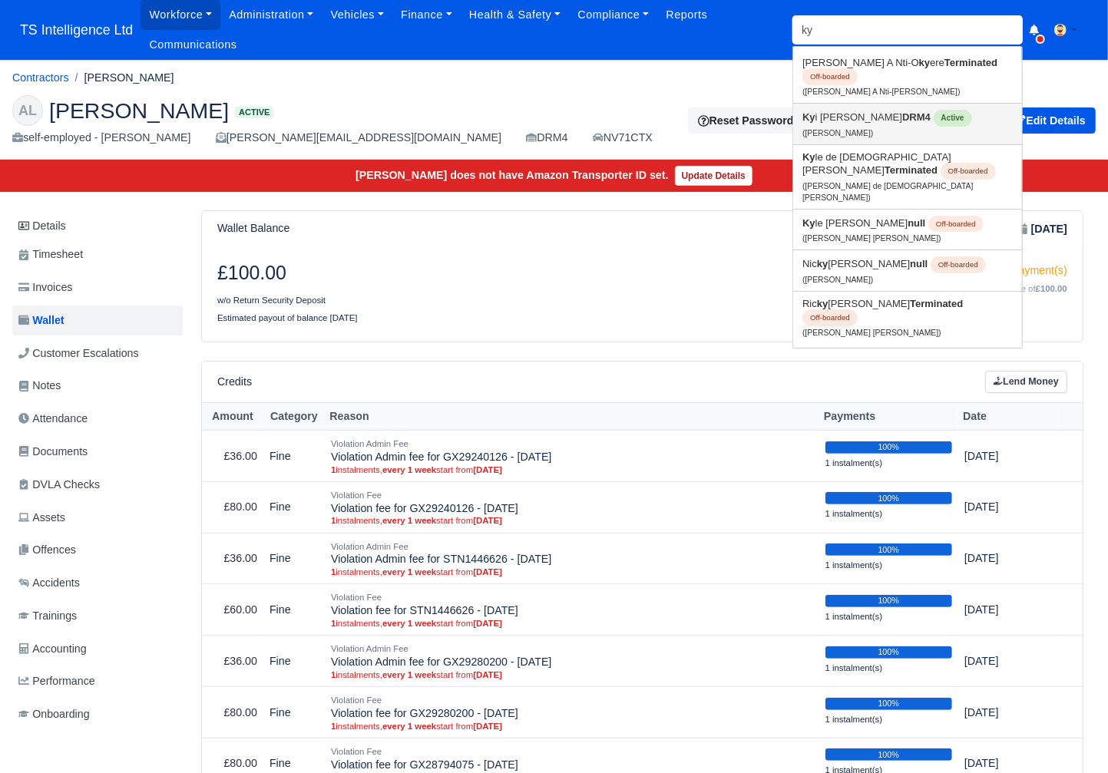
click at [876, 110] on link "Ky i Julian-Hayden DRM4 Active (Kyi Julian-Hayden)" at bounding box center [907, 124] width 229 height 41
type input "Kyi Julian-Hayden"
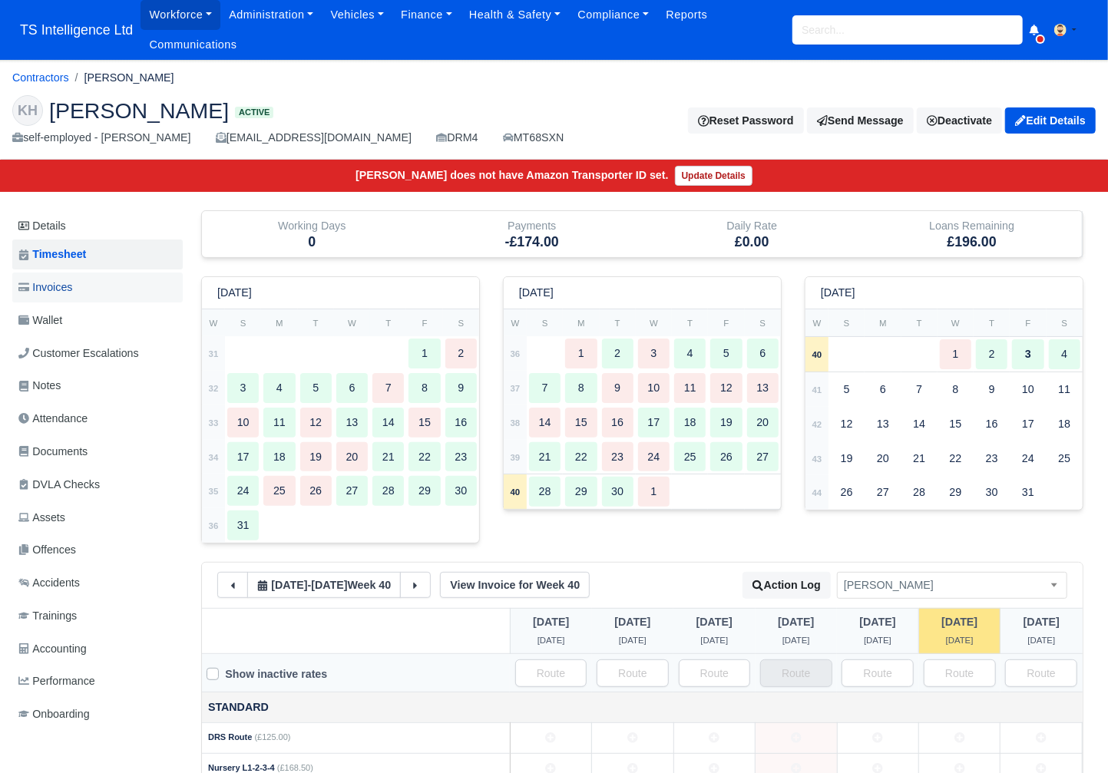
click at [92, 290] on link "Invoices" at bounding box center [97, 287] width 170 height 30
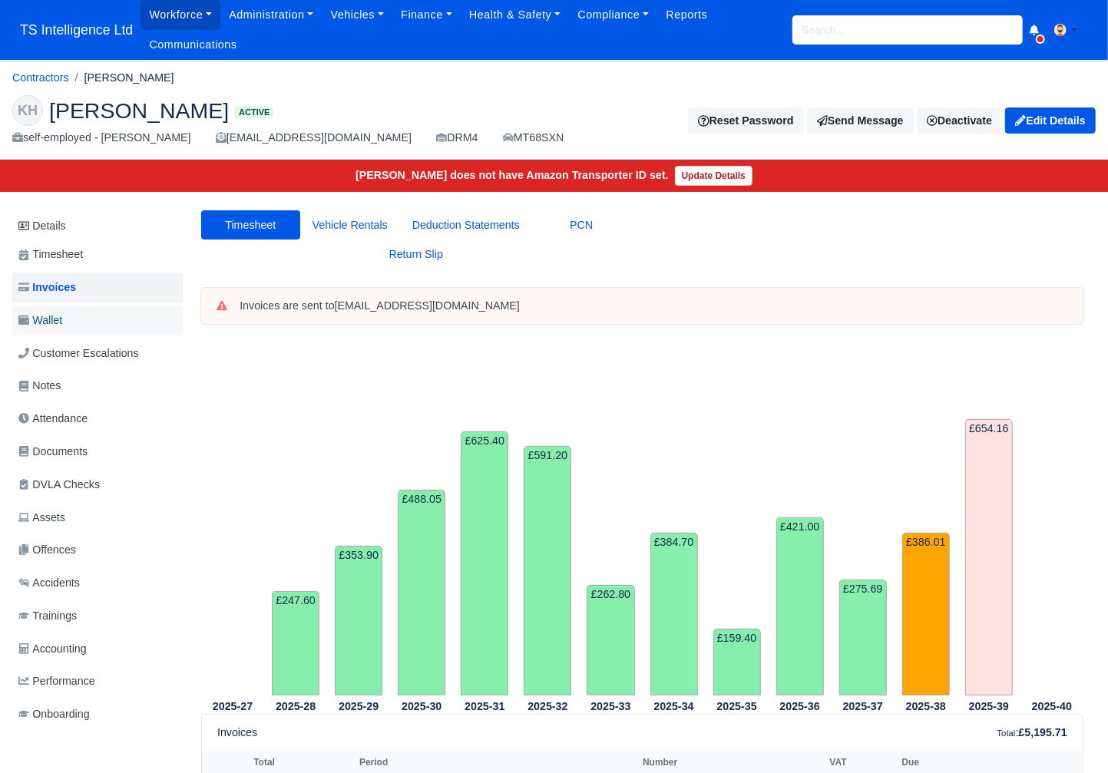
click at [69, 322] on link "Wallet" at bounding box center [97, 320] width 170 height 30
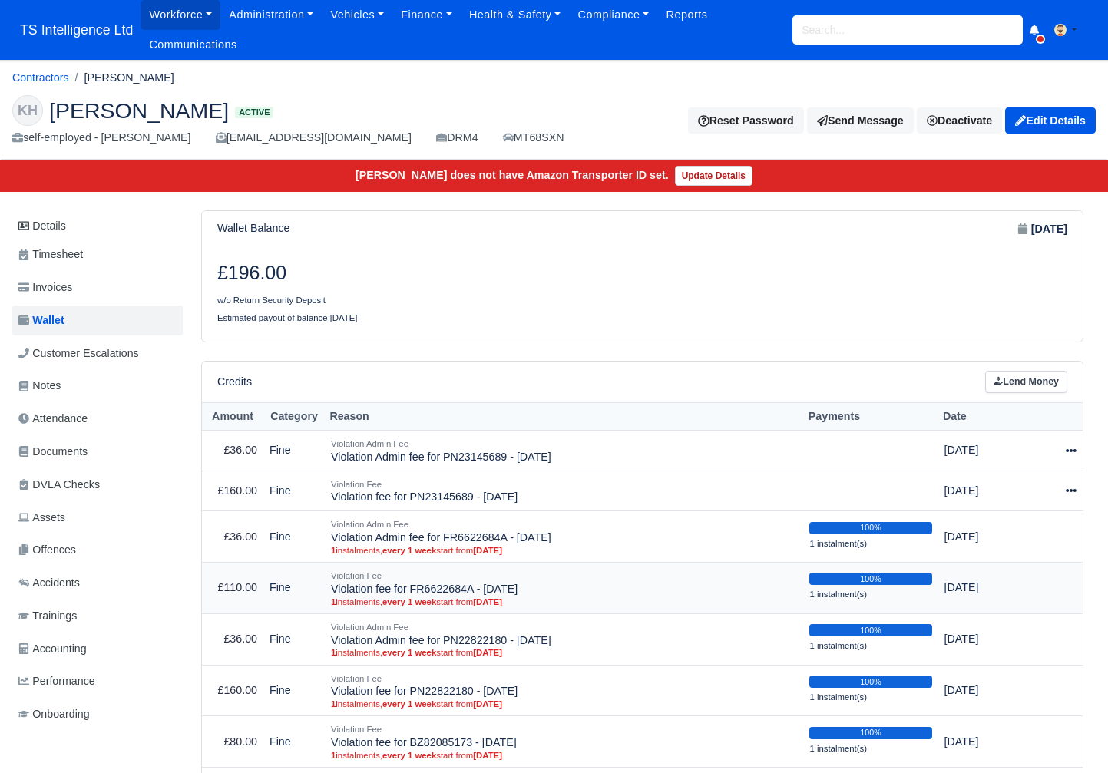
scroll to position [234, 0]
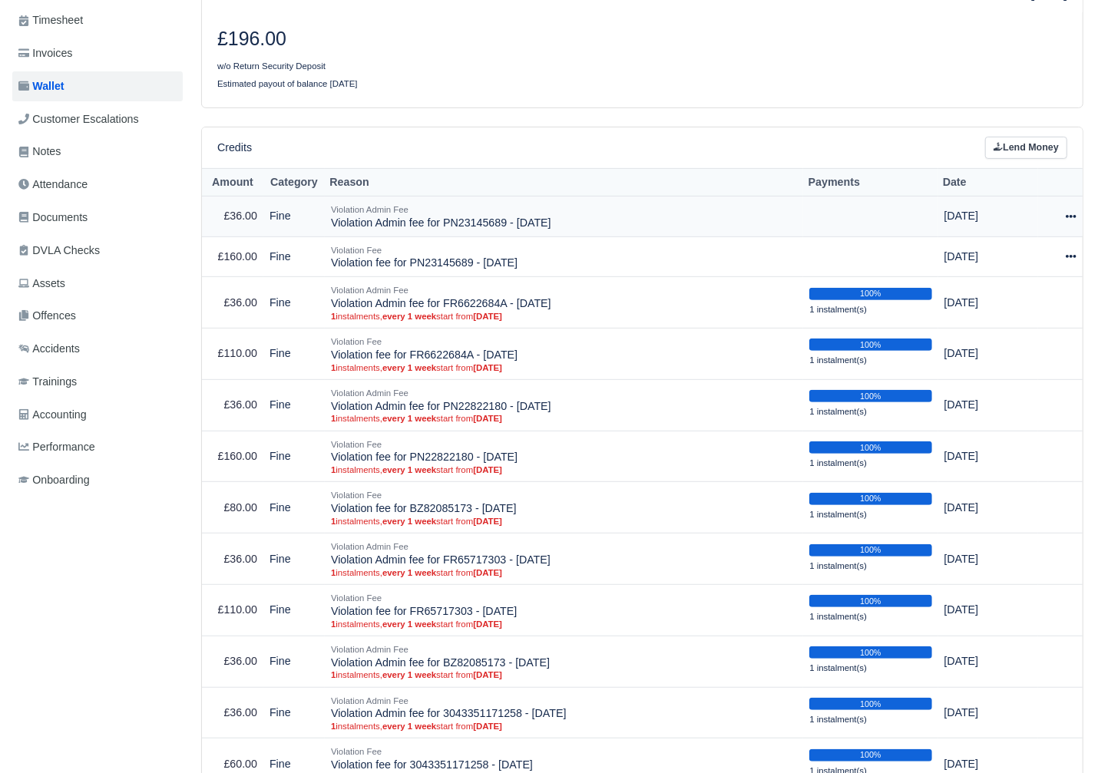
click at [1068, 215] on icon at bounding box center [1070, 216] width 11 height 3
click at [994, 282] on link "Schedule" at bounding box center [1003, 287] width 137 height 24
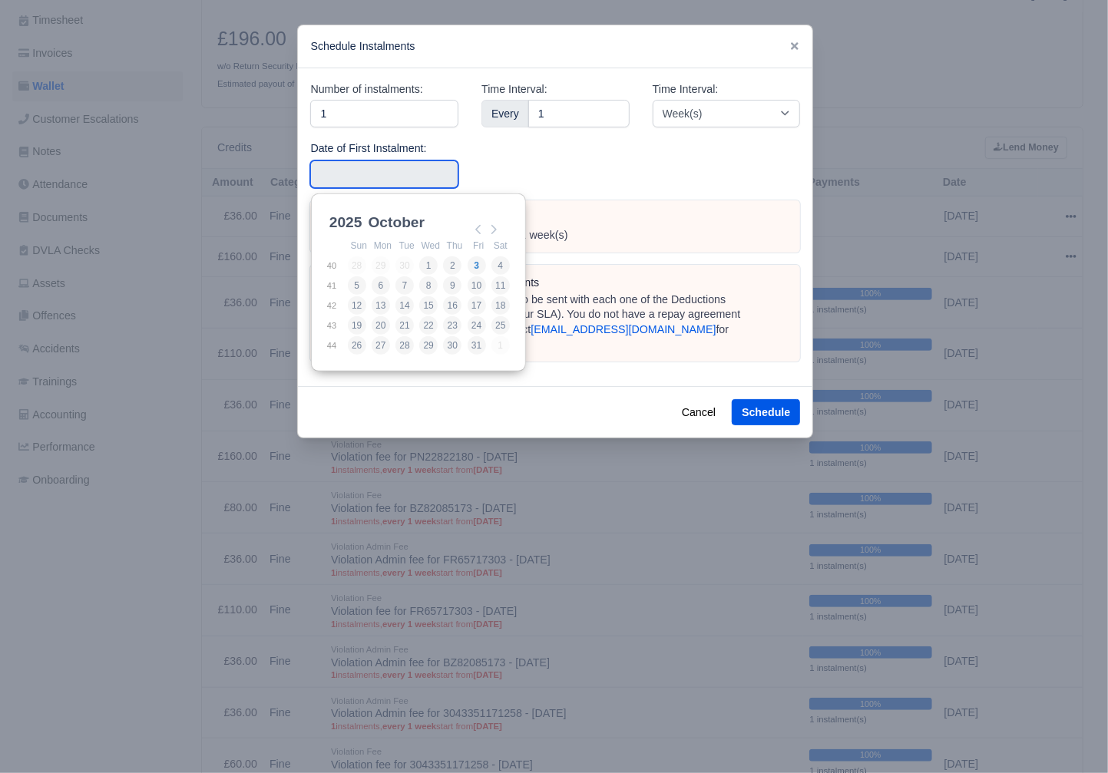
click at [369, 168] on input "Use the arrow keys to pick a date" at bounding box center [384, 174] width 148 height 28
type input "2025-09-20"
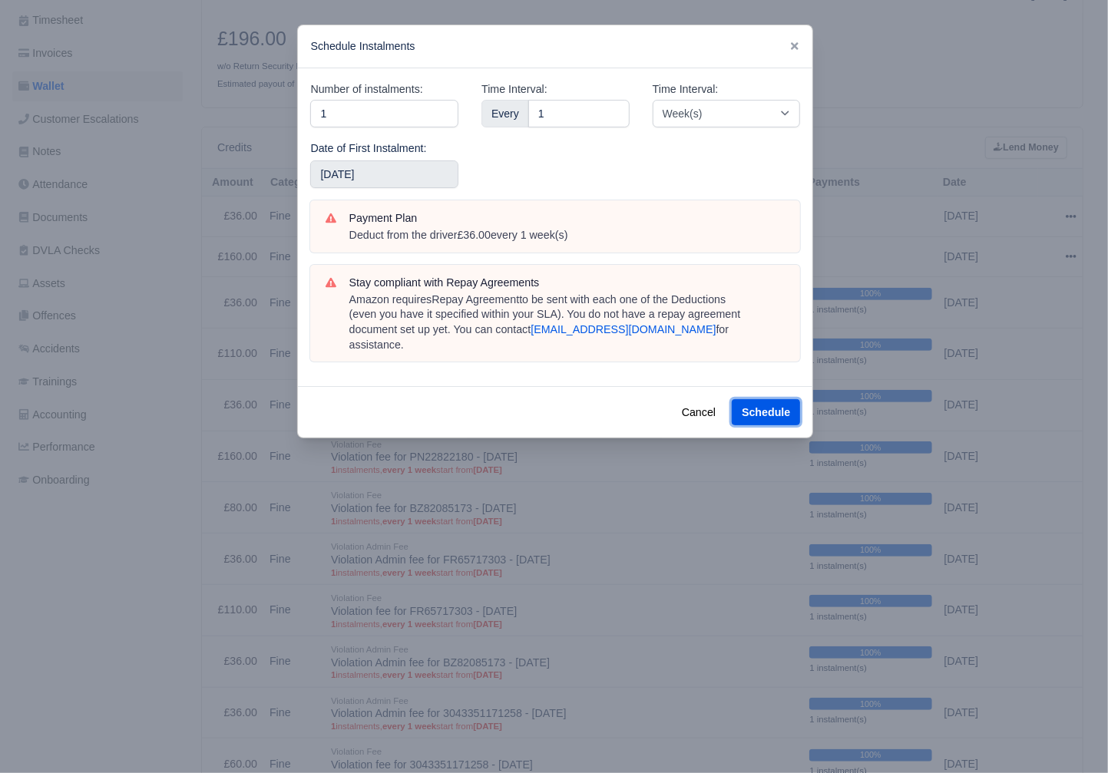
click at [782, 399] on button "Schedule" at bounding box center [765, 412] width 68 height 26
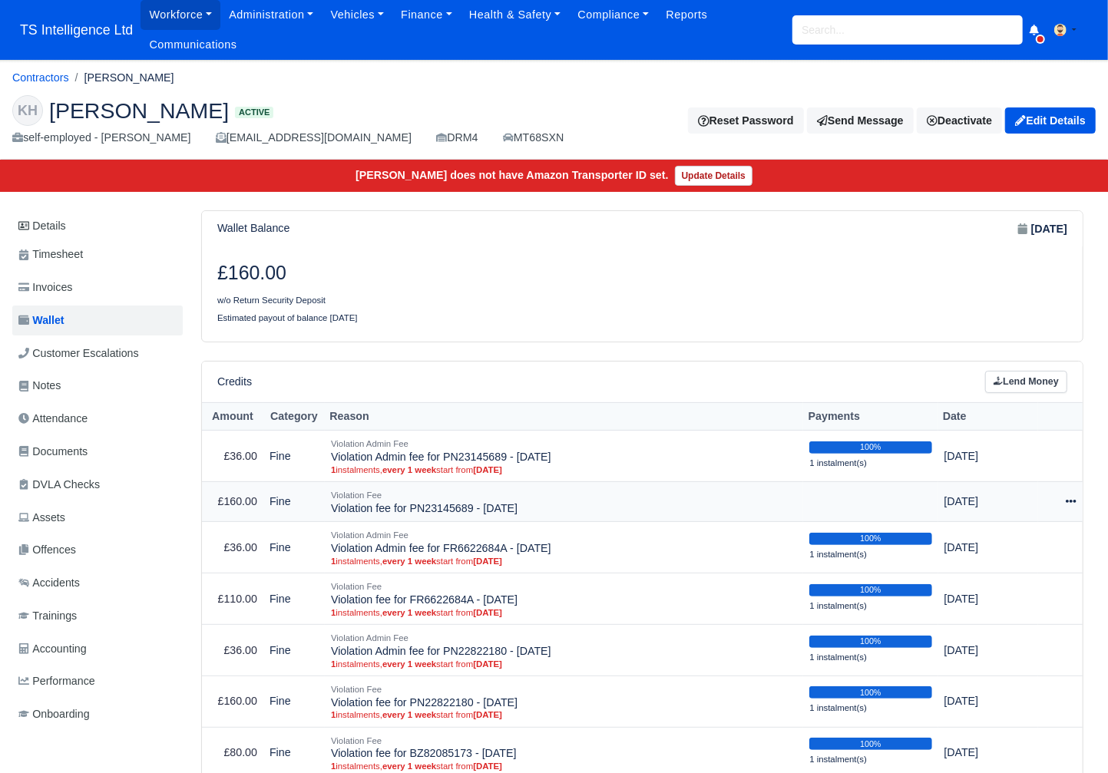
click at [1072, 502] on icon at bounding box center [1070, 501] width 11 height 3
click at [986, 571] on link "Schedule" at bounding box center [1003, 572] width 137 height 24
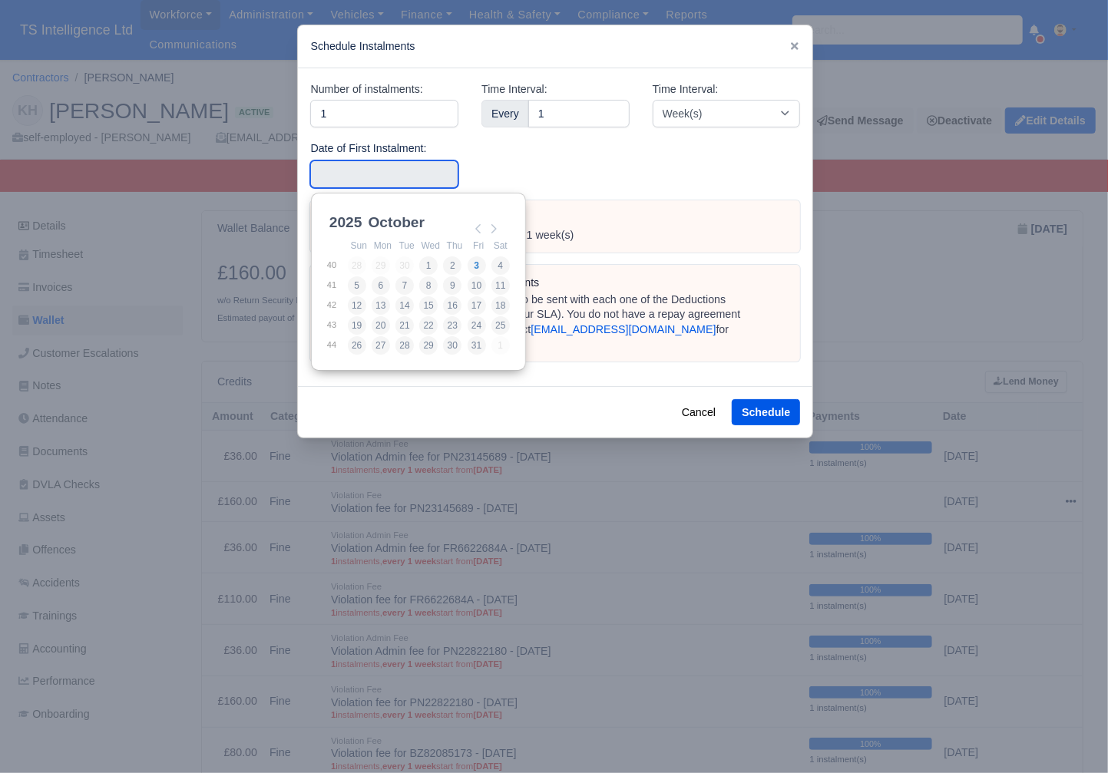
click at [400, 180] on input "Use the arrow keys to pick a date" at bounding box center [384, 174] width 148 height 28
type input "[DATE]"
drag, startPoint x: 499, startPoint y: 306, endPoint x: 652, endPoint y: 372, distance: 166.4
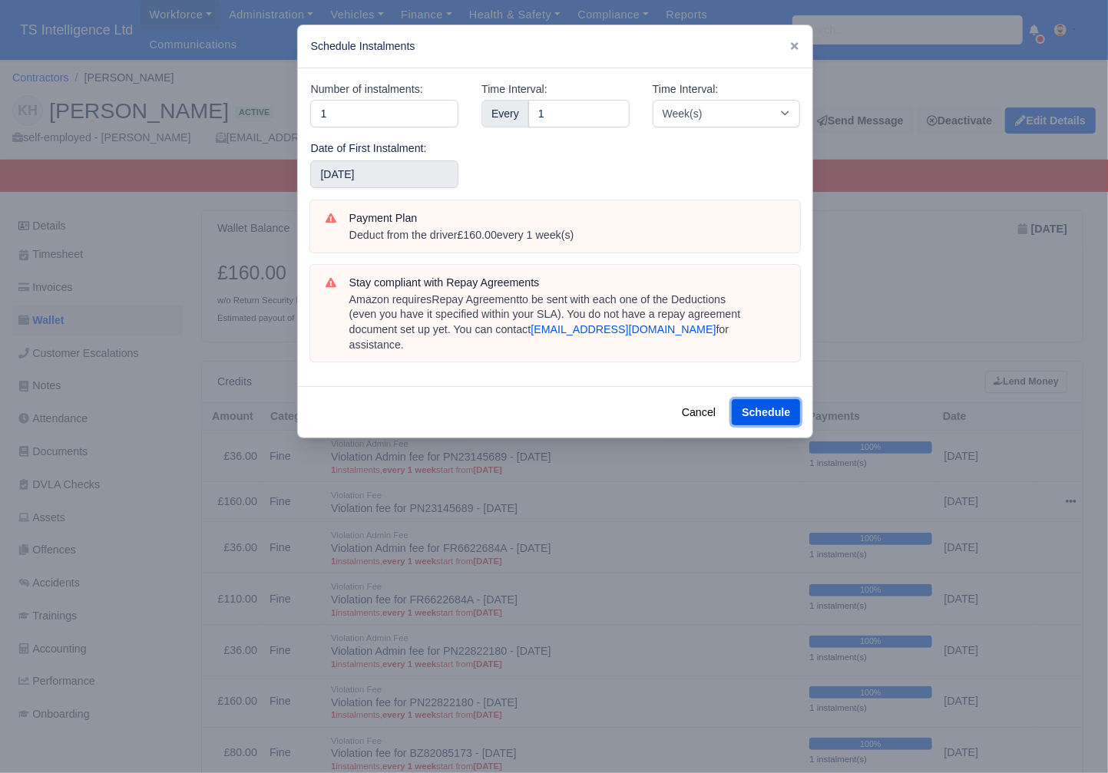
click at [778, 399] on button "Schedule" at bounding box center [765, 412] width 68 height 26
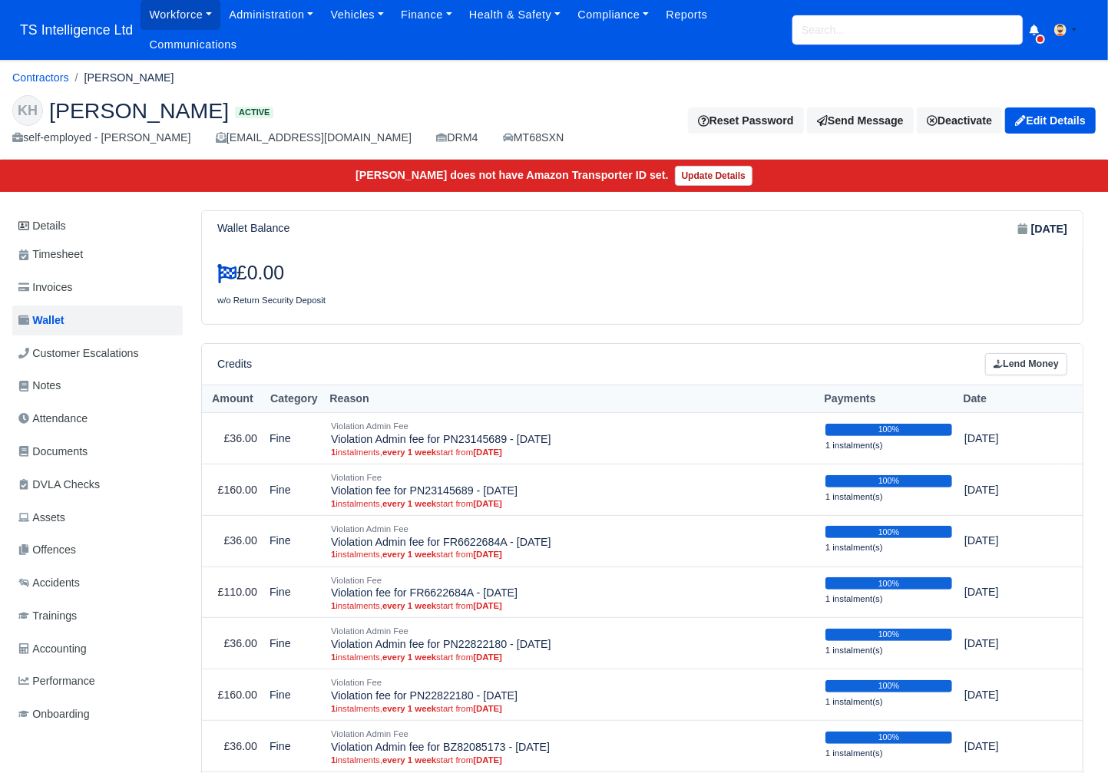
click at [854, 28] on input "search" at bounding box center [907, 29] width 230 height 29
type input "osa"
type input "osazuwa K O [PERSON_NAME]"
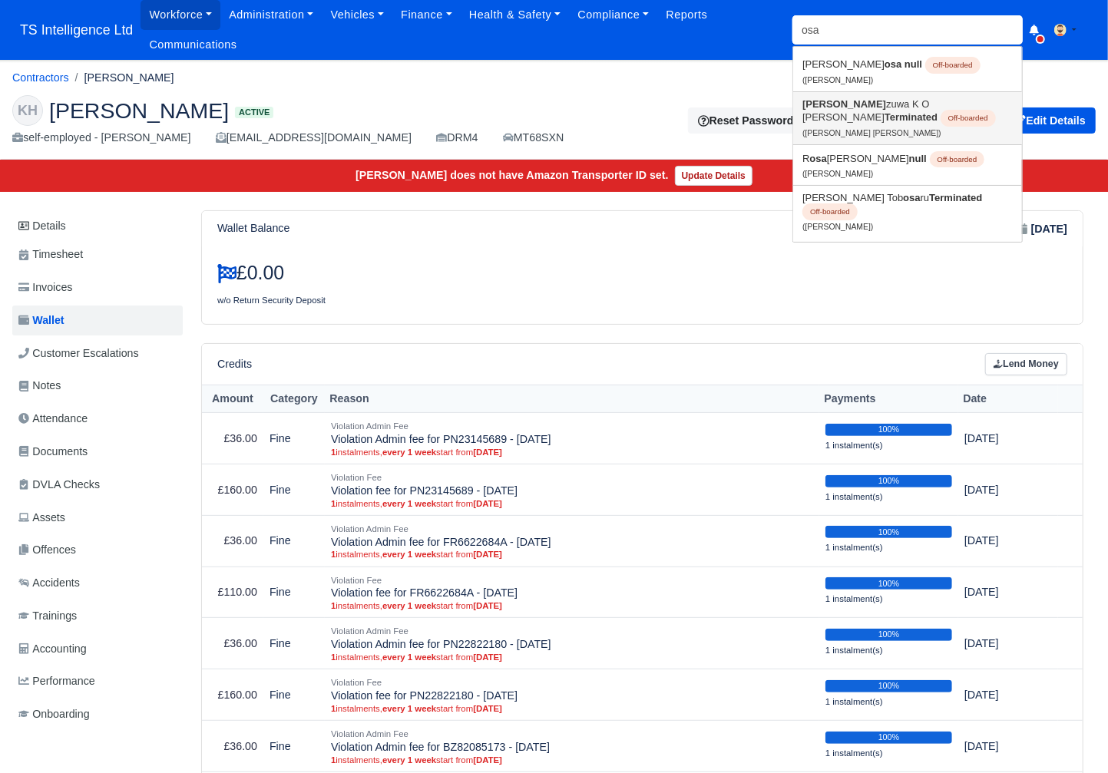
click at [886, 118] on link "[PERSON_NAME] zuwa K O [PERSON_NAME] Terminated Off-boarded (Osazuwa K O [PERSO…" at bounding box center [907, 118] width 229 height 52
type input "Osazuwa K O [PERSON_NAME]"
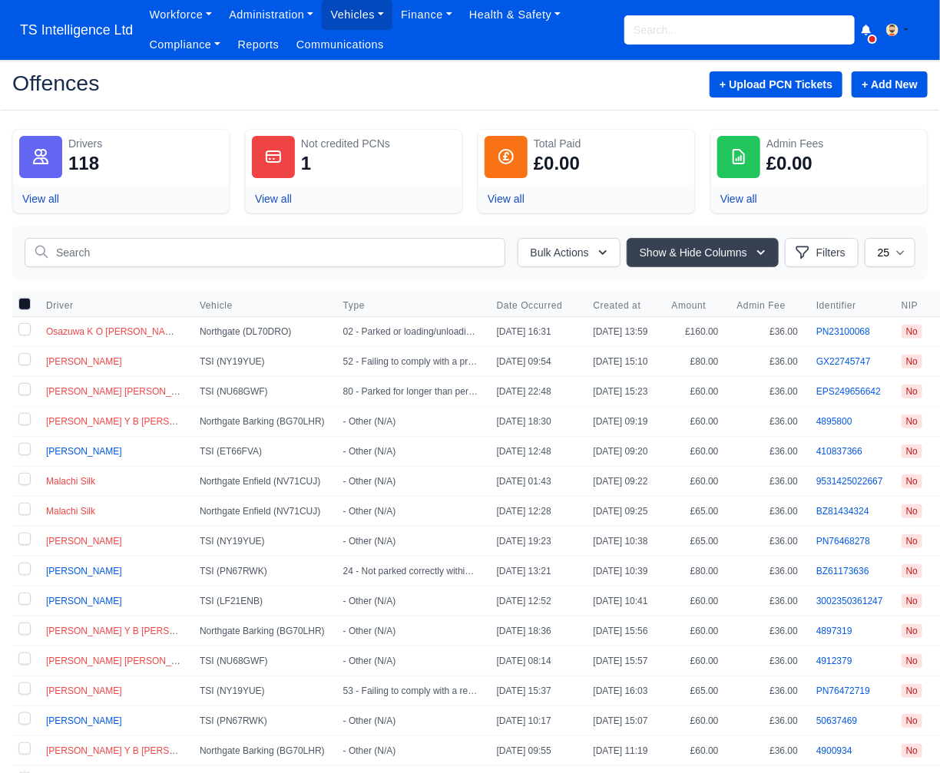
click at [25, 329] on label at bounding box center [24, 331] width 25 height 29
click at [25, 329] on input "checkbox" at bounding box center [24, 329] width 12 height 12
checkbox input "true"
click at [538, 256] on button "Bulk Actions" at bounding box center [568, 252] width 103 height 29
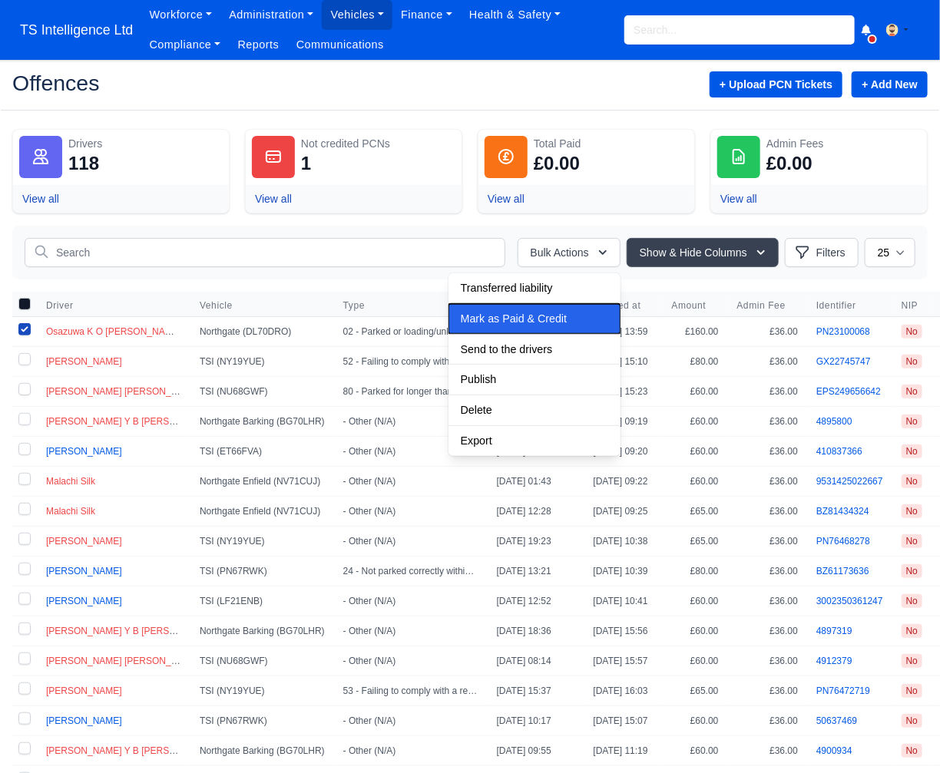
click at [512, 322] on span "Mark as Paid & Credit" at bounding box center [514, 318] width 106 height 12
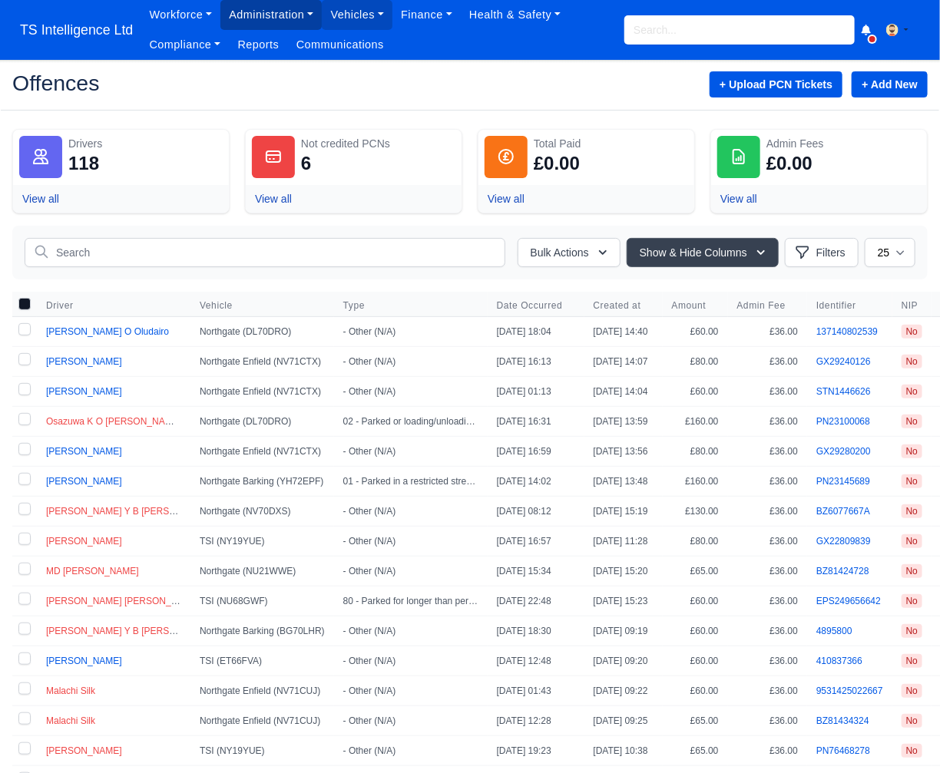
click at [305, 26] on link "Administration" at bounding box center [270, 15] width 101 height 30
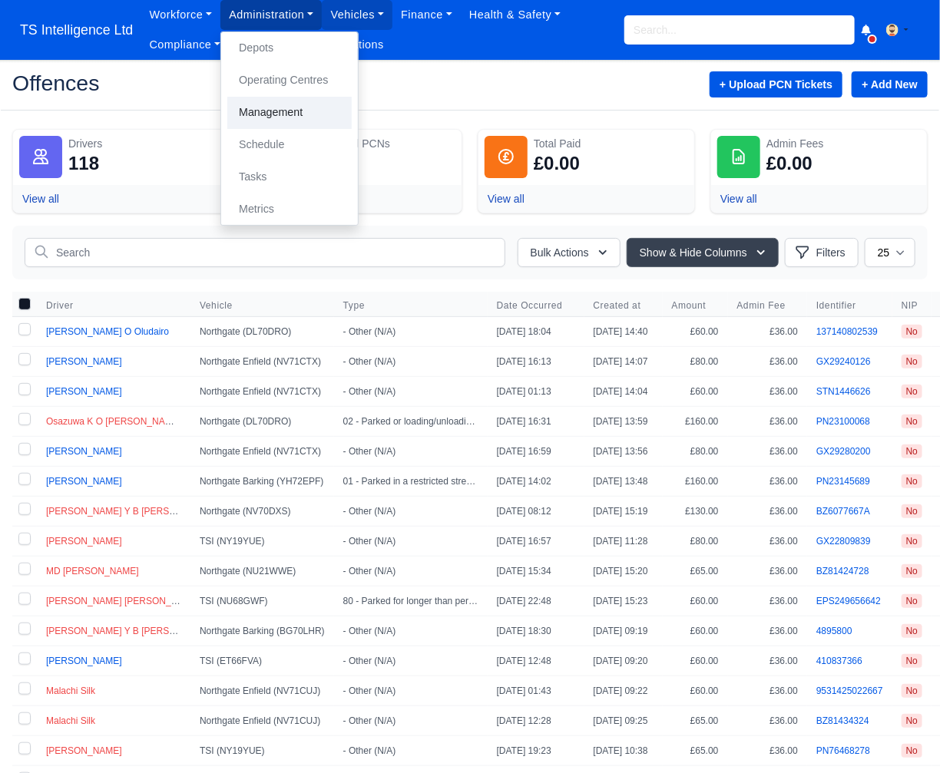
click at [274, 108] on link "Management" at bounding box center [289, 113] width 124 height 32
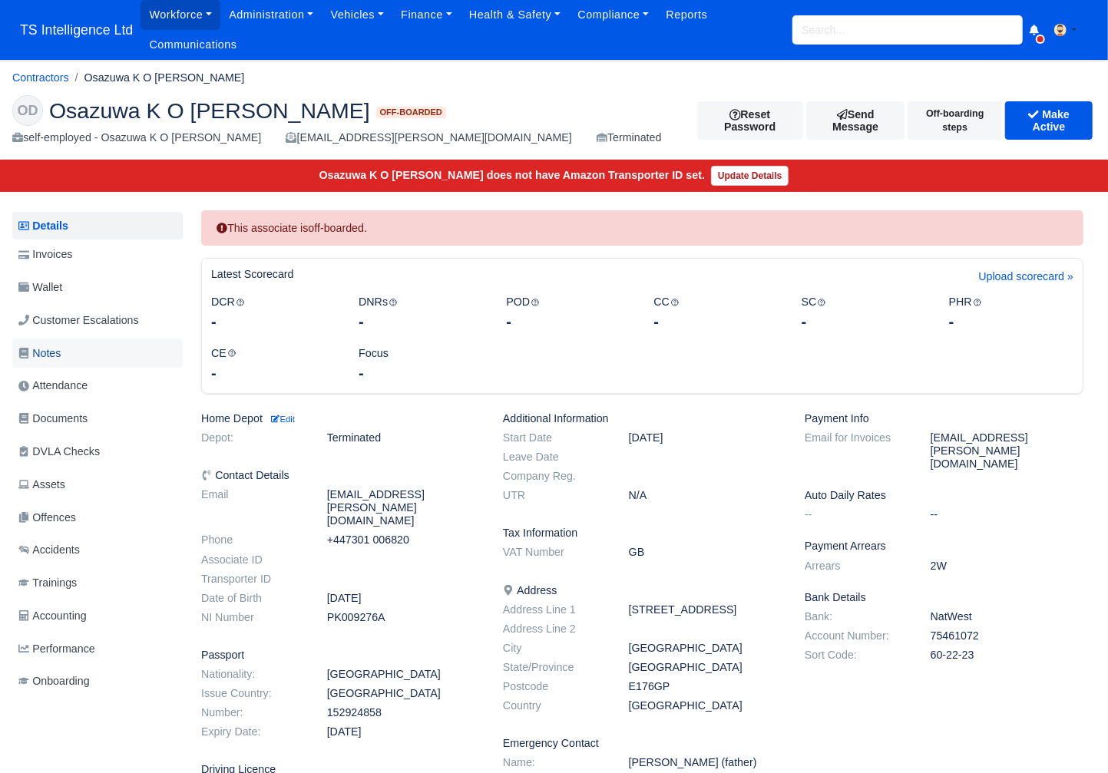
click at [85, 348] on link "Notes" at bounding box center [97, 353] width 170 height 30
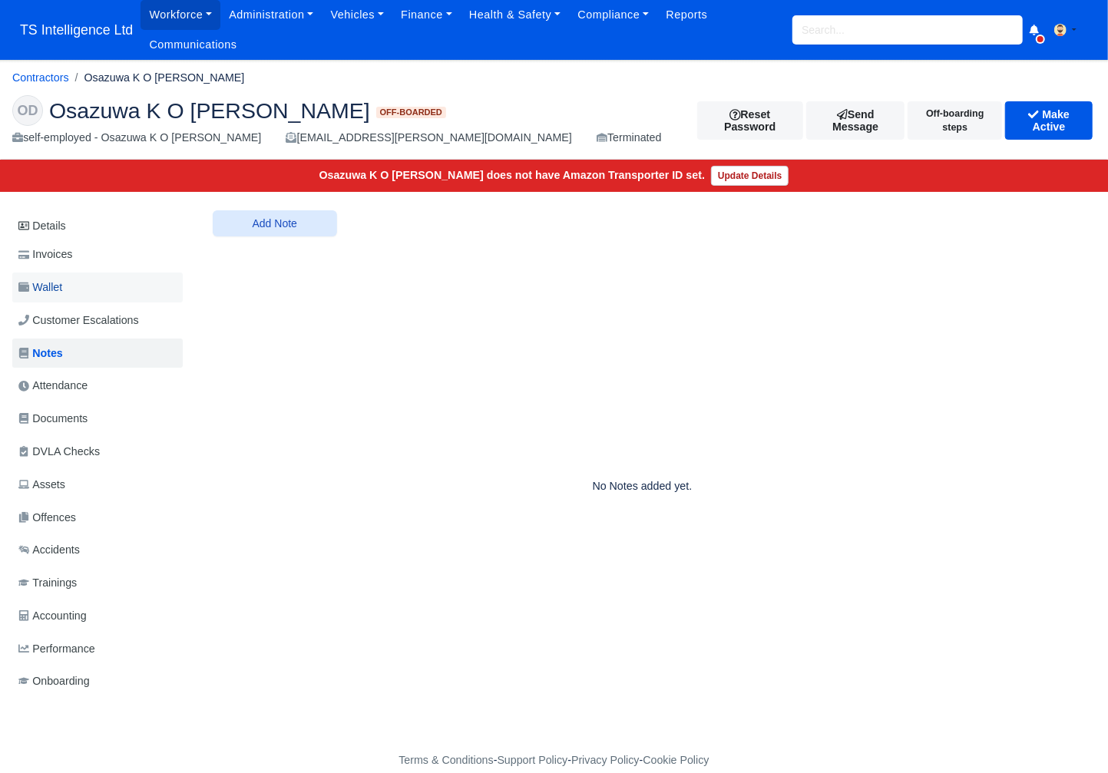
click at [87, 294] on link "Wallet" at bounding box center [97, 287] width 170 height 30
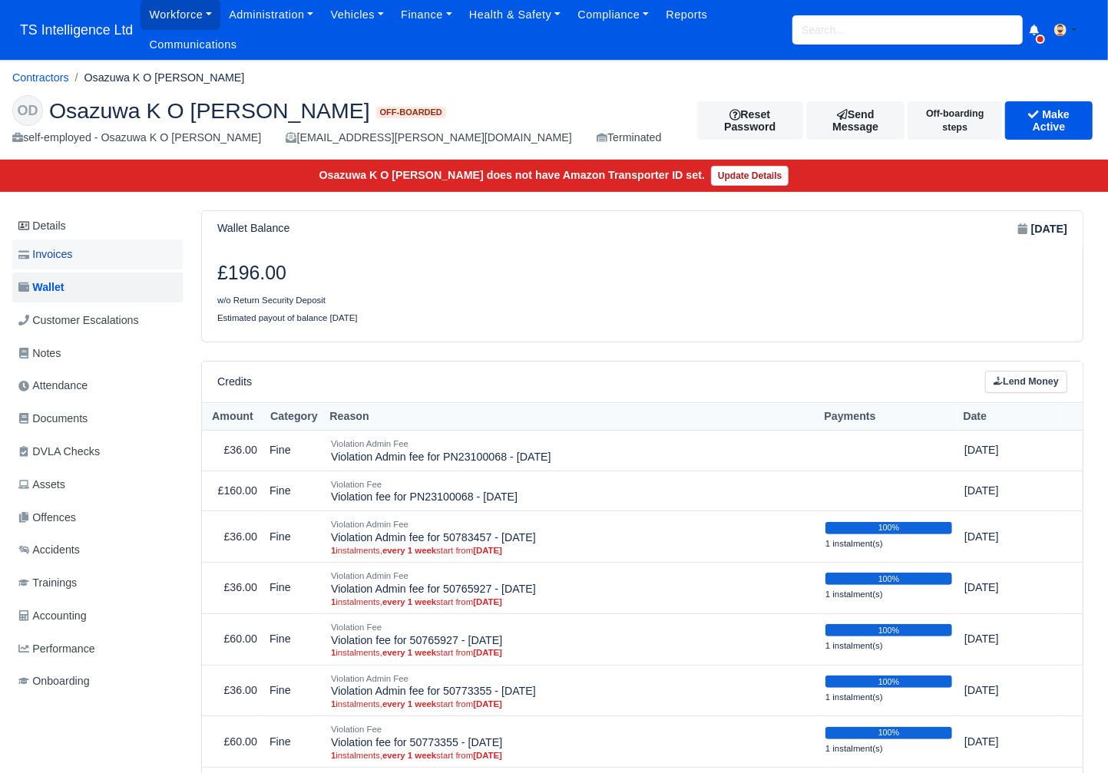
click at [79, 258] on link "Invoices" at bounding box center [97, 254] width 170 height 30
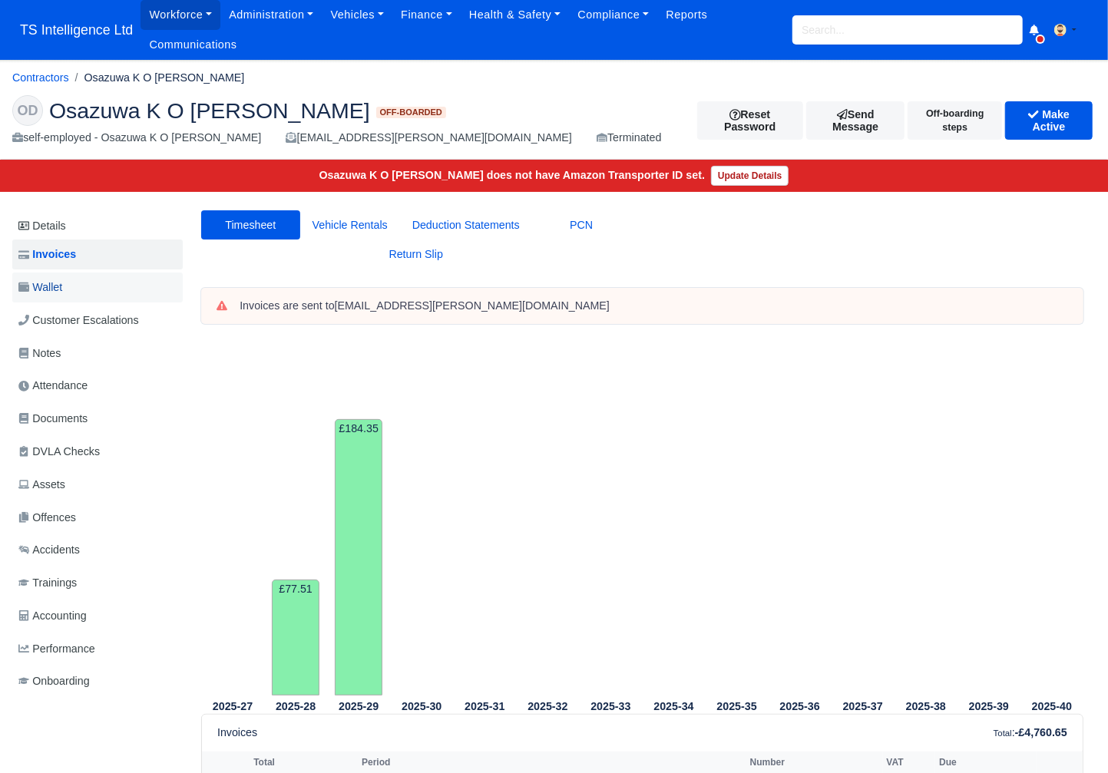
click at [76, 293] on link "Wallet" at bounding box center [97, 287] width 170 height 30
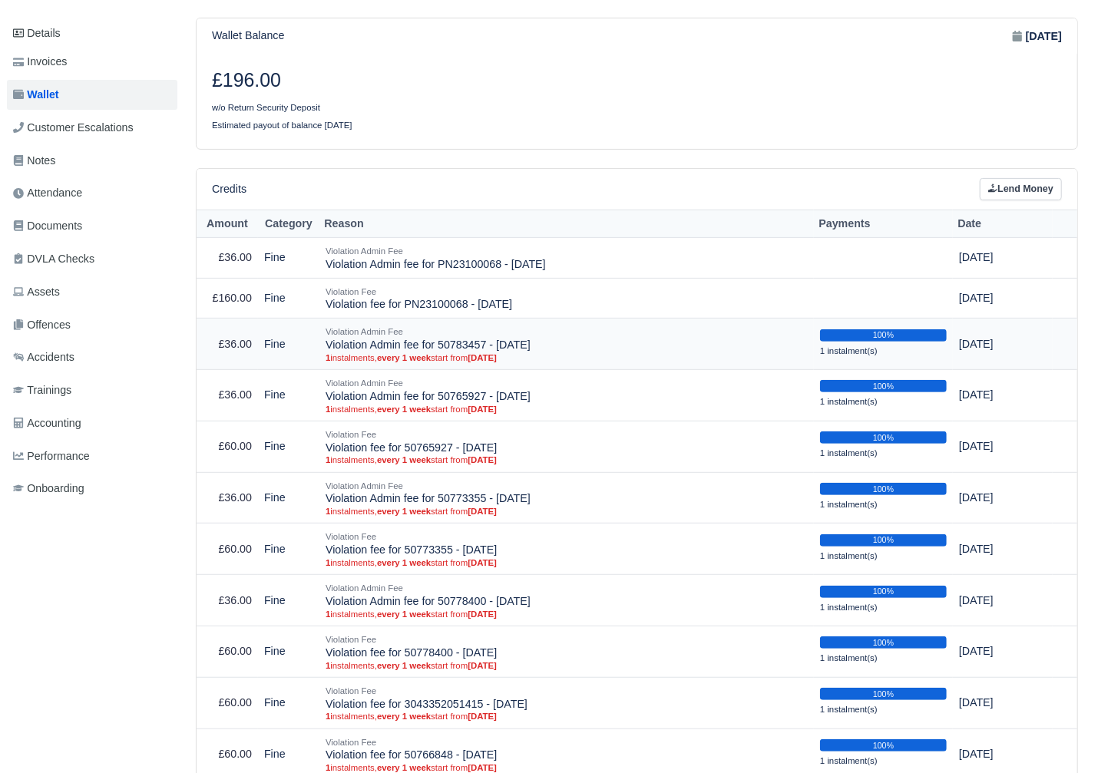
scroll to position [0, 5]
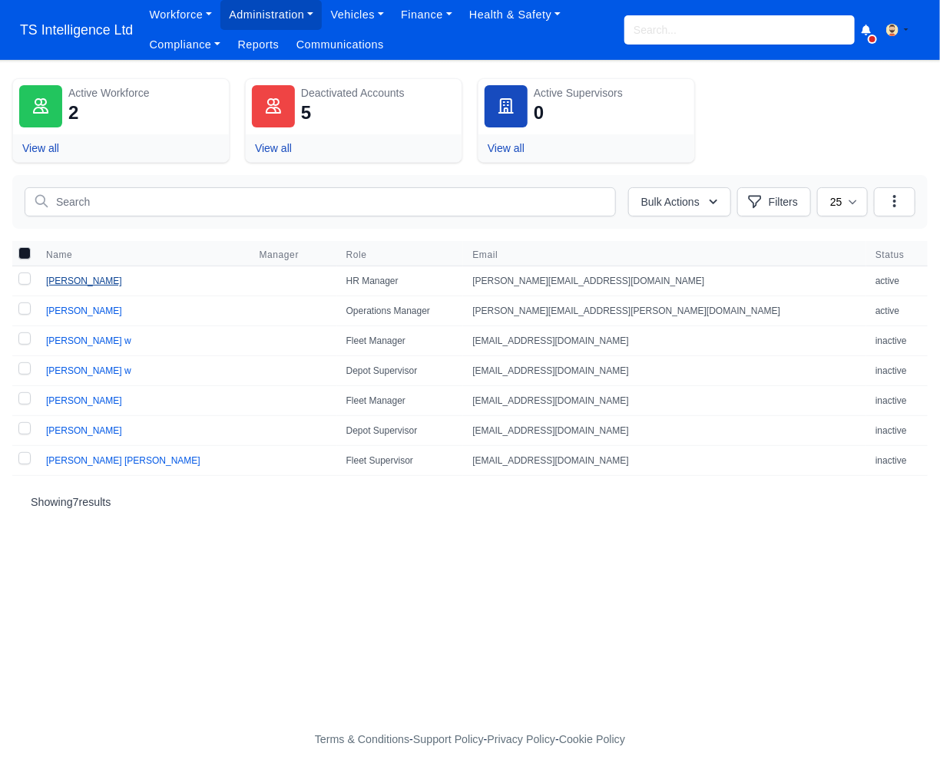
click at [83, 284] on link "Laura Morais" at bounding box center [84, 281] width 76 height 11
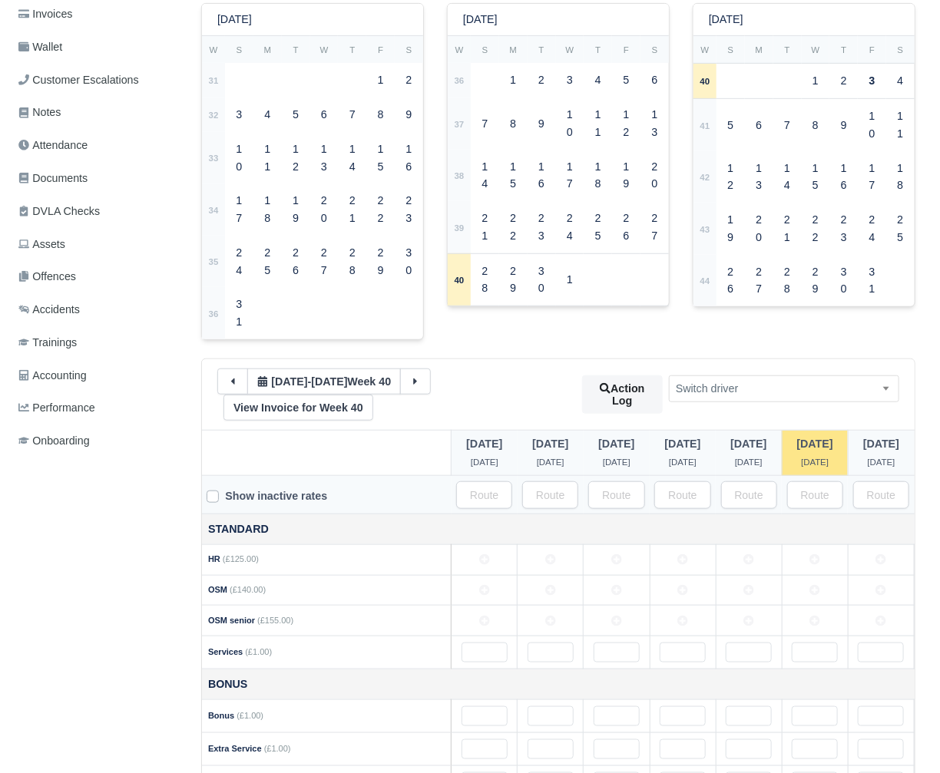
scroll to position [323, 0]
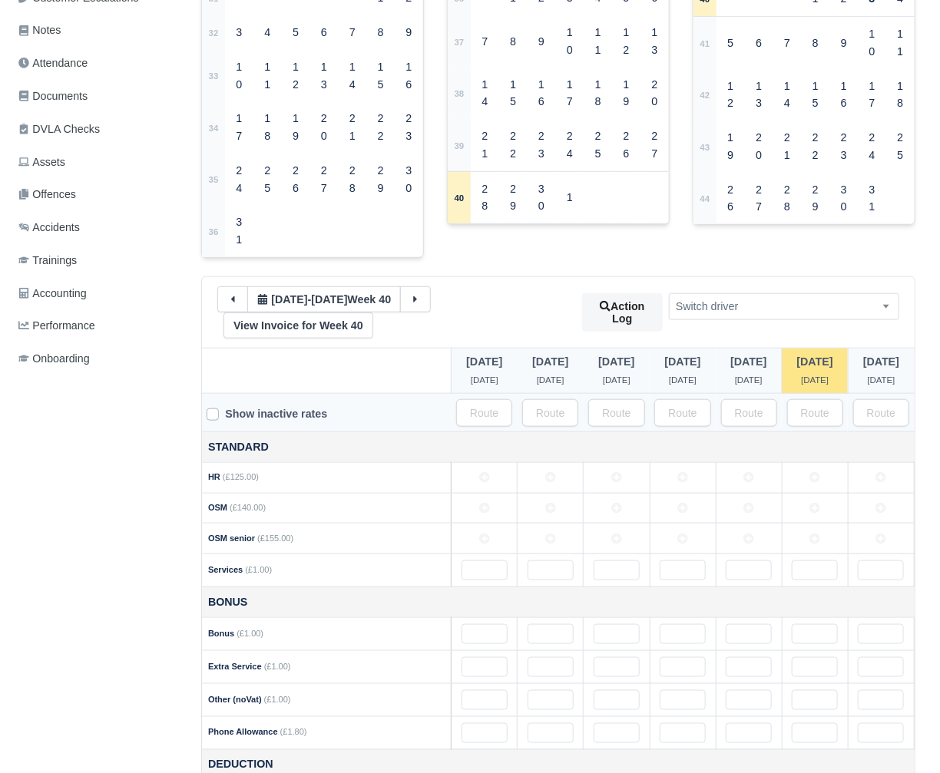
drag, startPoint x: 550, startPoint y: 486, endPoint x: 564, endPoint y: 486, distance: 13.8
click at [556, 486] on td at bounding box center [550, 477] width 66 height 31
drag, startPoint x: 616, startPoint y: 484, endPoint x: 655, endPoint y: 484, distance: 39.1
click at [622, 484] on td at bounding box center [616, 477] width 66 height 31
click at [701, 483] on div "Sunday 28 Sep Monday 29 Sep Tuesday 30 Sep" at bounding box center [558, 612] width 712 height 529
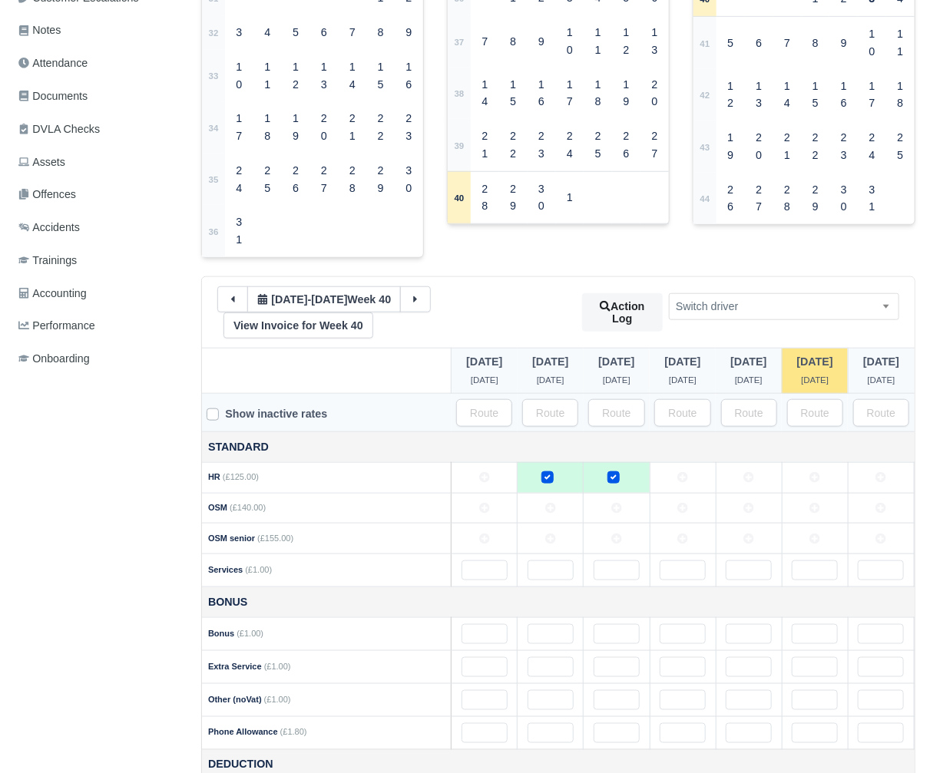
drag, startPoint x: 690, startPoint y: 483, endPoint x: 703, endPoint y: 482, distance: 13.1
click at [693, 483] on td at bounding box center [682, 477] width 66 height 31
click at [762, 482] on td at bounding box center [748, 477] width 66 height 31
click at [823, 481] on td at bounding box center [814, 477] width 66 height 31
click at [227, 299] on icon at bounding box center [232, 299] width 11 height 11
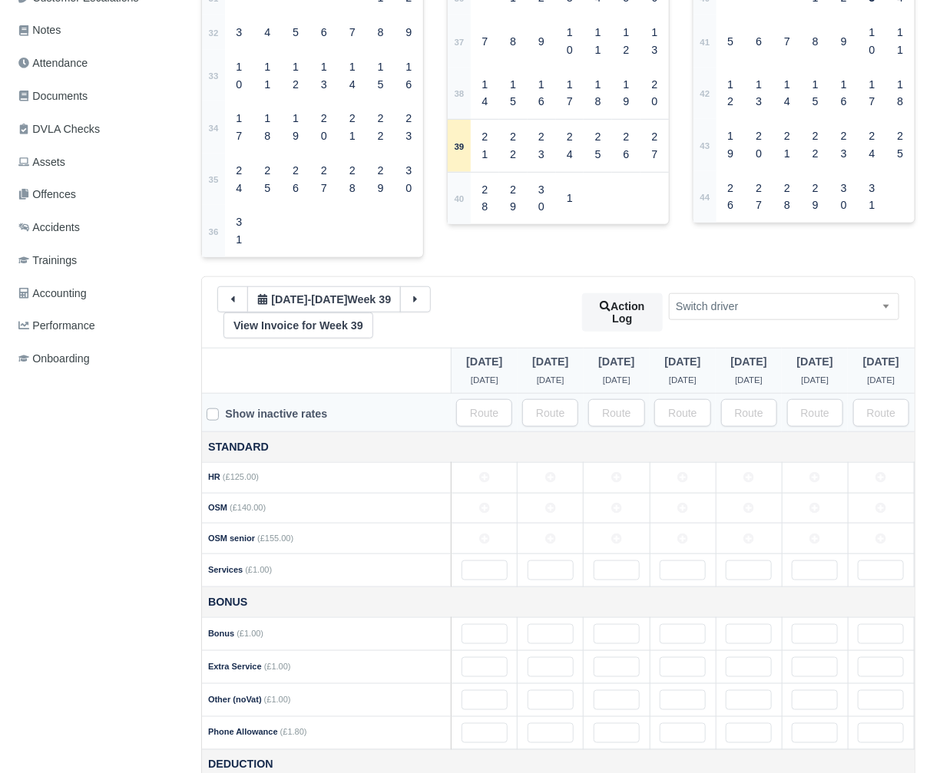
drag, startPoint x: 549, startPoint y: 483, endPoint x: 568, endPoint y: 484, distance: 19.2
click at [550, 483] on icon at bounding box center [550, 477] width 11 height 11
click at [624, 484] on td at bounding box center [616, 477] width 66 height 31
click at [681, 483] on icon at bounding box center [682, 477] width 11 height 11
click at [759, 482] on td at bounding box center [748, 477] width 66 height 31
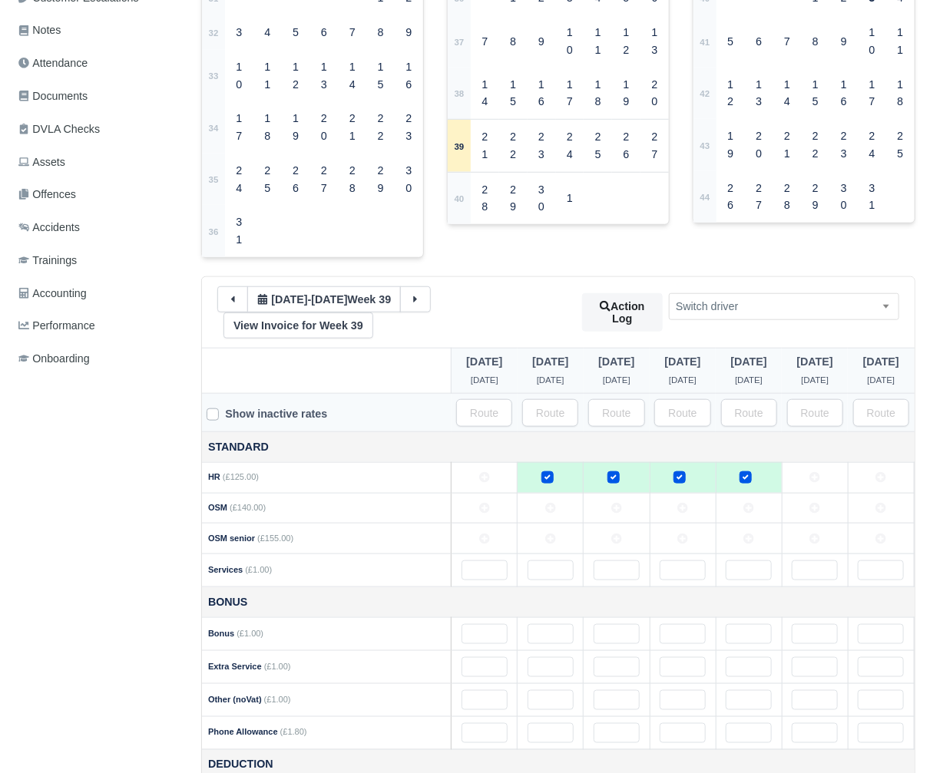
click at [820, 482] on icon at bounding box center [814, 477] width 11 height 11
click at [232, 299] on icon at bounding box center [233, 299] width 4 height 6
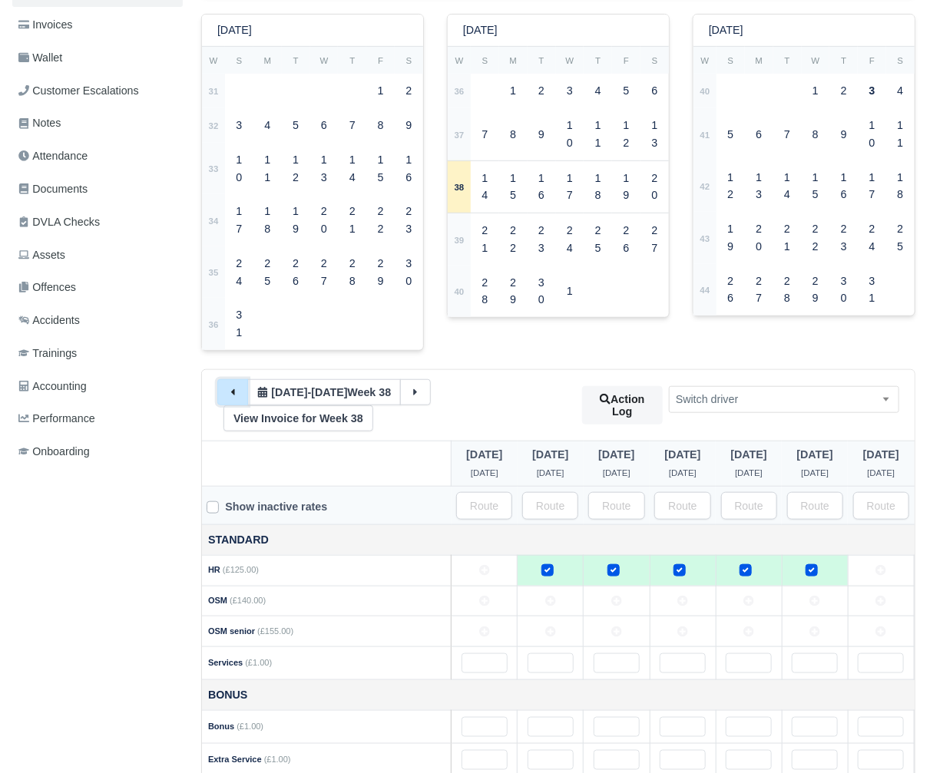
scroll to position [272, 0]
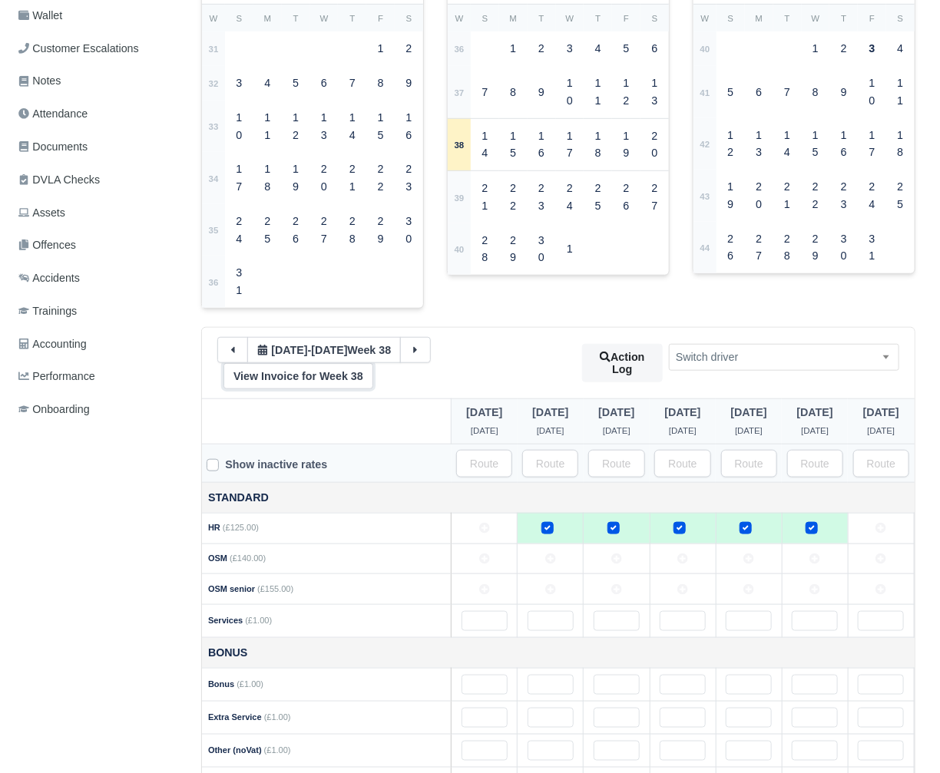
click at [340, 376] on link "View Invoice for Week 38" at bounding box center [298, 376] width 150 height 26
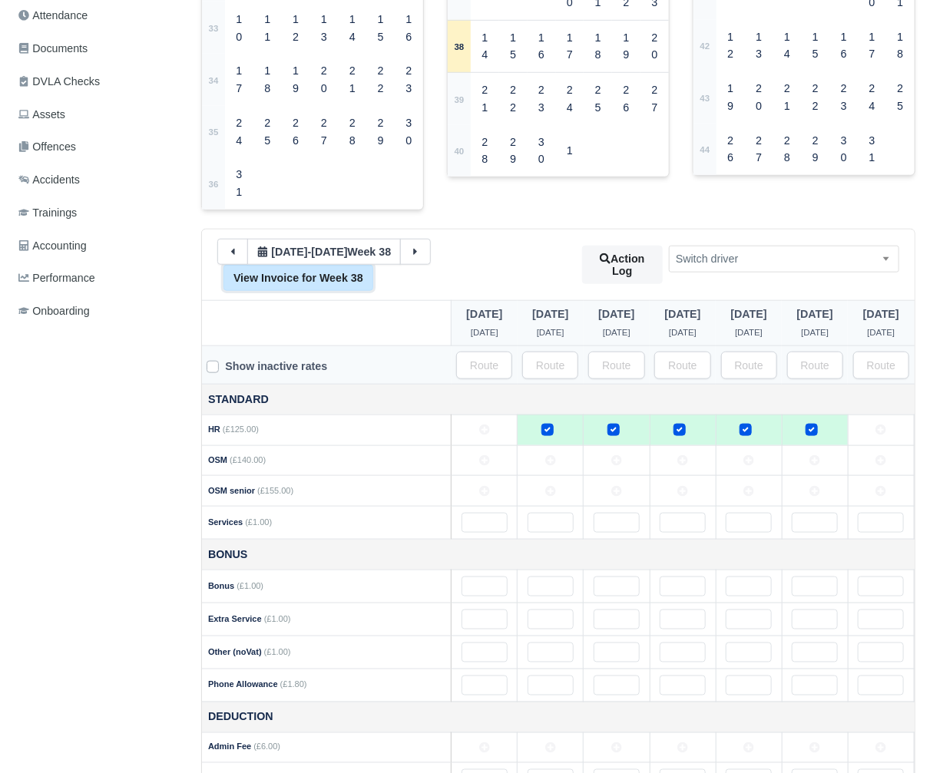
scroll to position [497, 0]
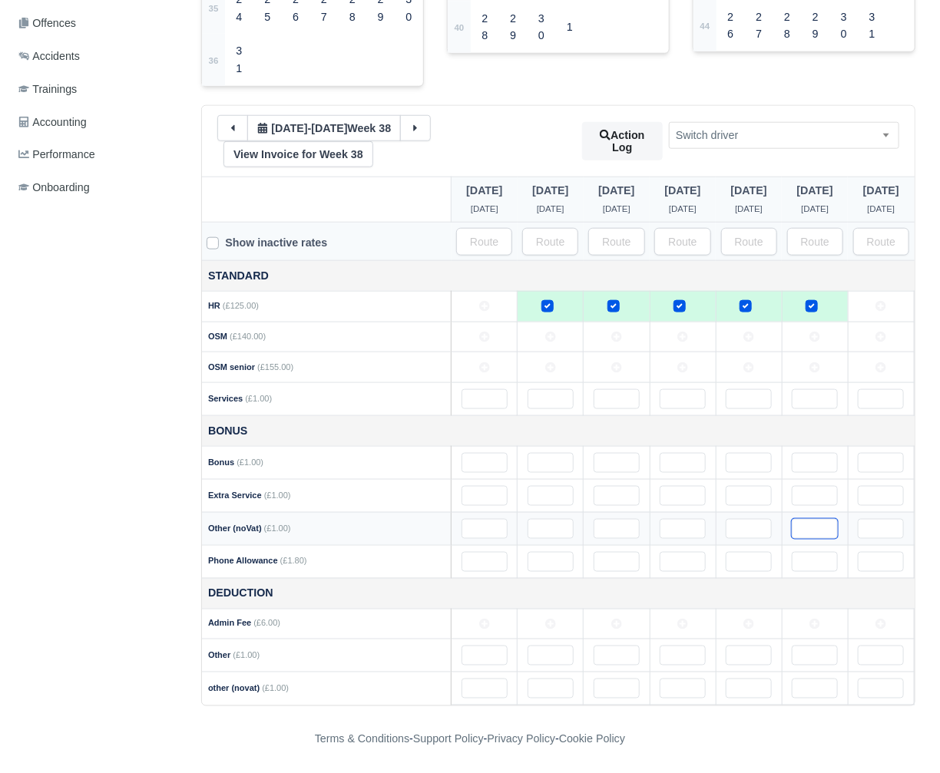
click at [798, 524] on input "text" at bounding box center [814, 529] width 46 height 20
click at [802, 494] on input "text" at bounding box center [814, 496] width 46 height 20
click at [329, 159] on link "View Invoice for Week 38" at bounding box center [298, 154] width 150 height 26
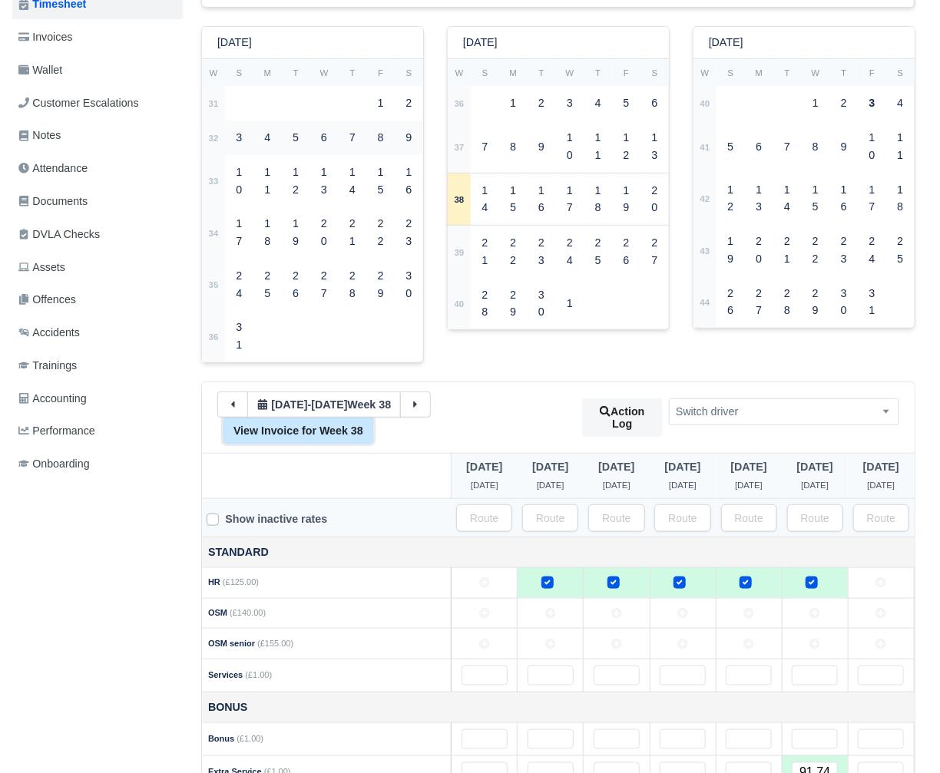
scroll to position [0, 0]
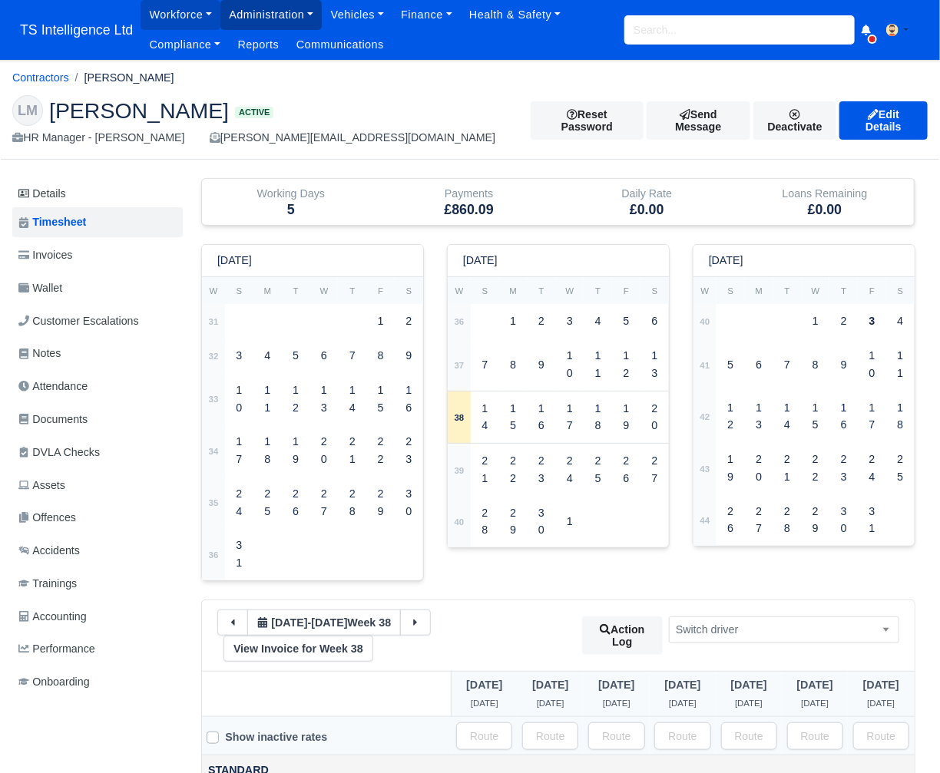
click at [282, 20] on link "Administration" at bounding box center [270, 15] width 101 height 30
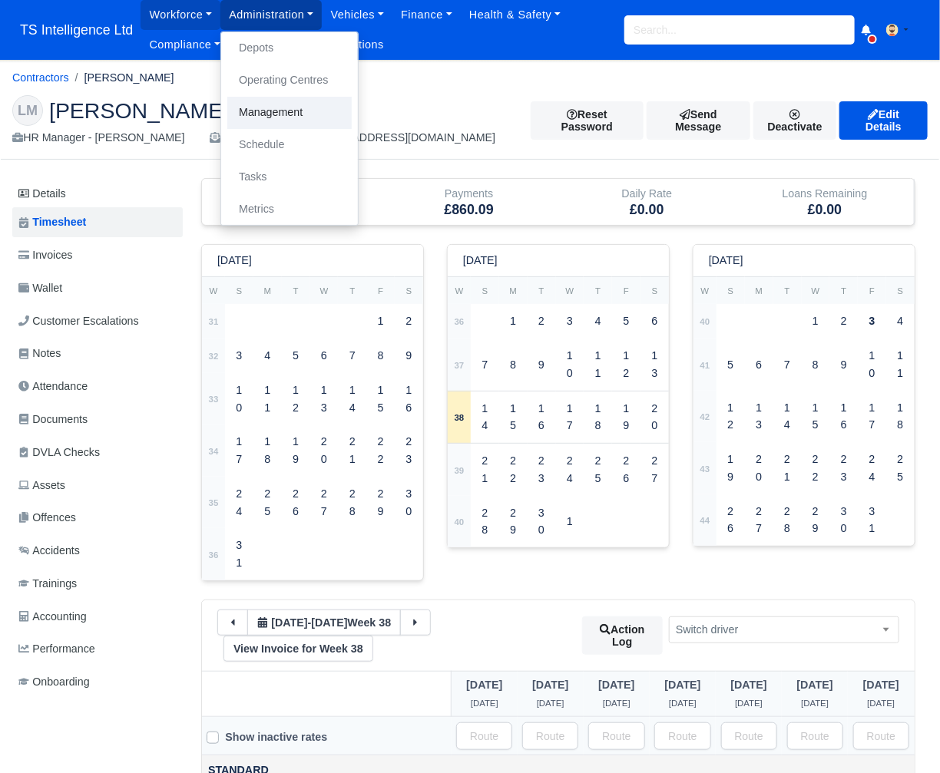
click at [276, 106] on link "Management" at bounding box center [289, 113] width 124 height 32
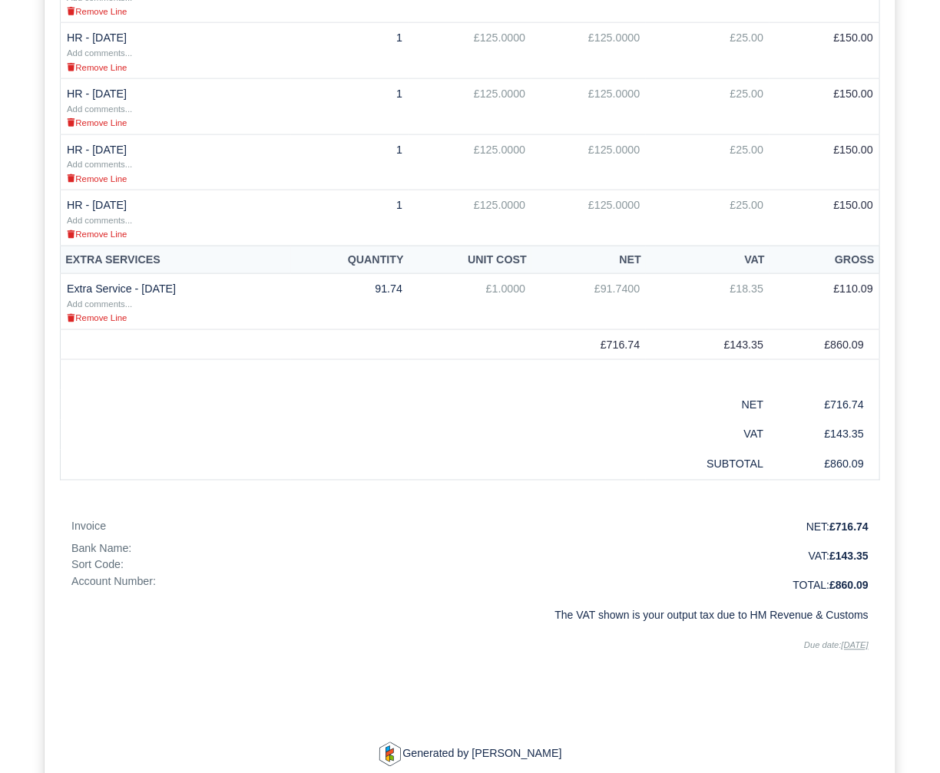
scroll to position [641, 0]
click at [109, 300] on small "Add comments..." at bounding box center [99, 304] width 65 height 9
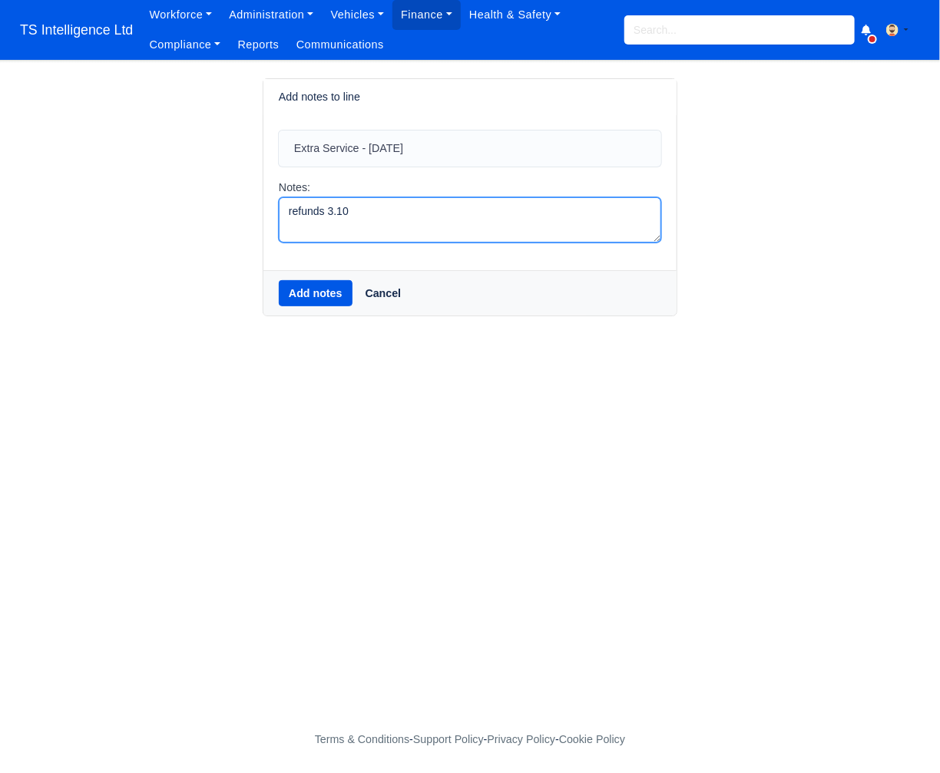
type textarea "refunds 3.10"
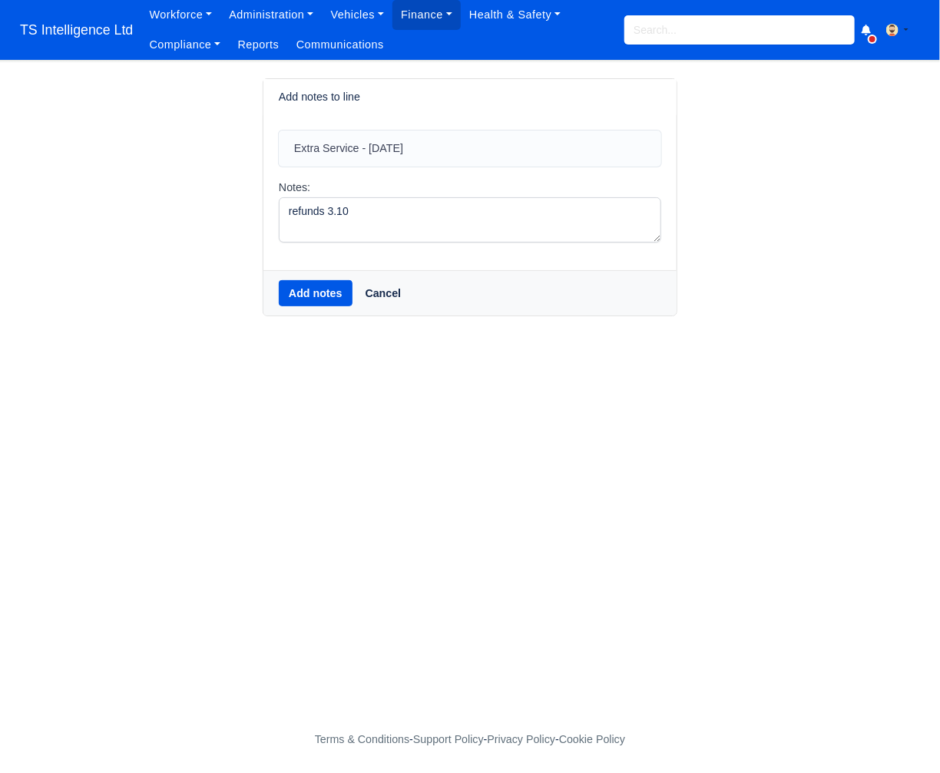
click at [296, 279] on div "Add notes Cancel" at bounding box center [469, 292] width 413 height 45
click at [299, 287] on button "Add notes" at bounding box center [316, 293] width 74 height 26
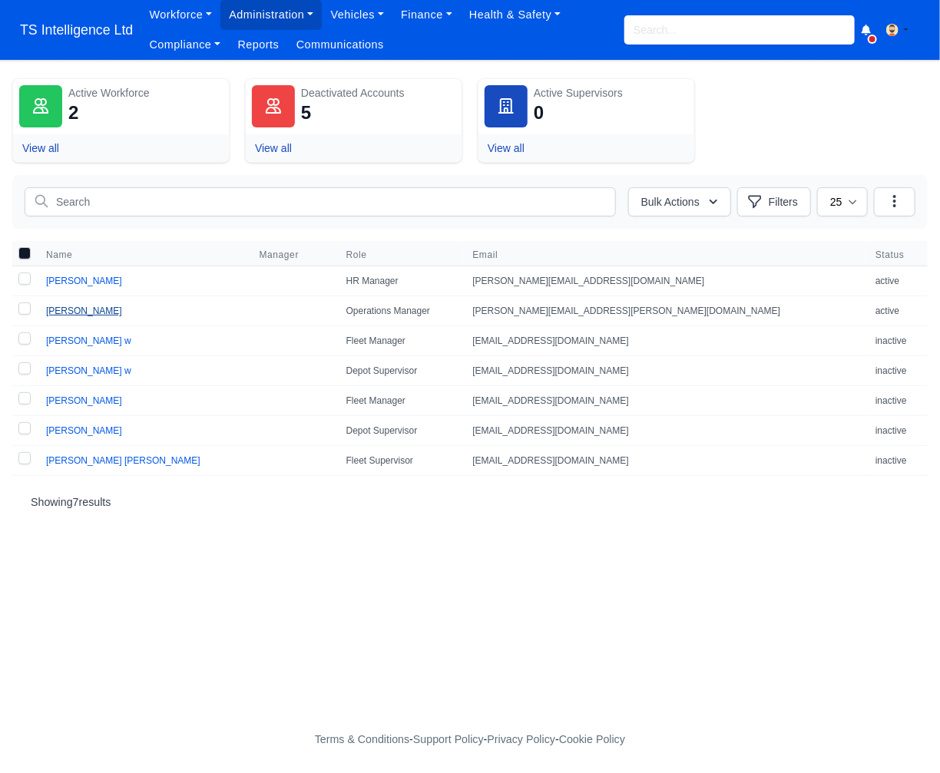
click at [96, 311] on link "[PERSON_NAME]" at bounding box center [84, 310] width 76 height 11
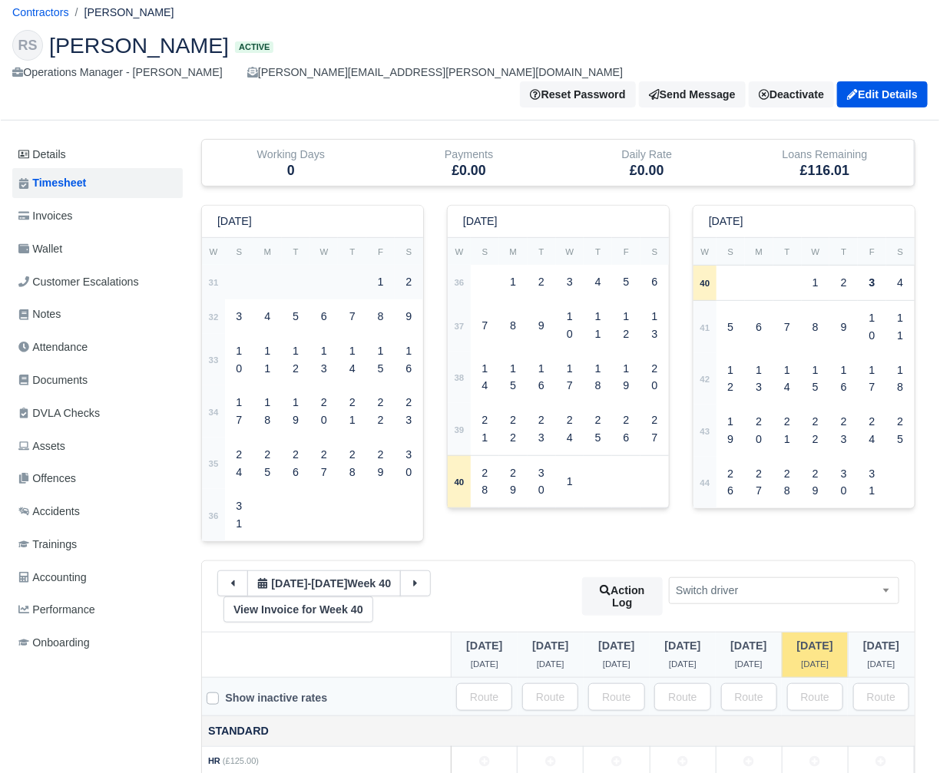
scroll to position [196, 0]
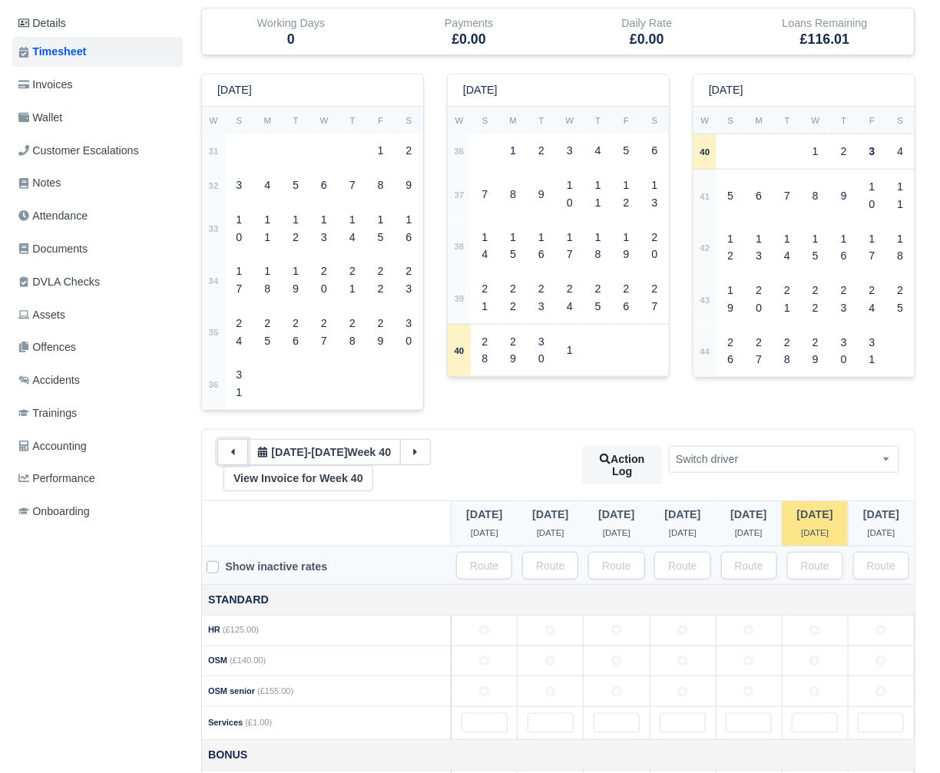
click at [224, 439] on button at bounding box center [232, 452] width 31 height 26
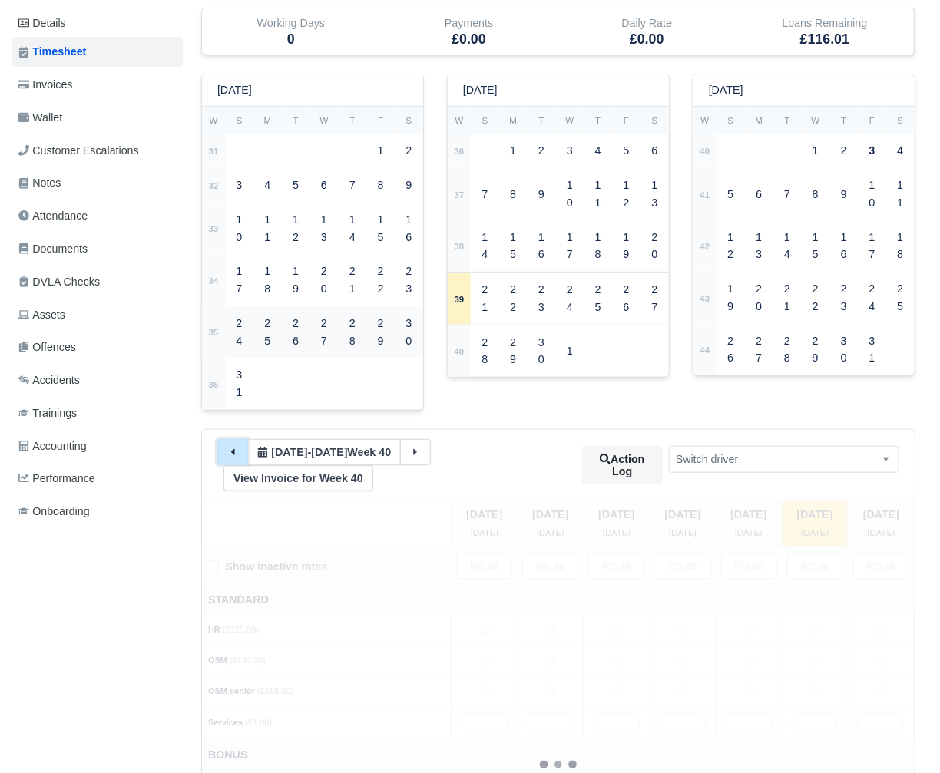
type input "136"
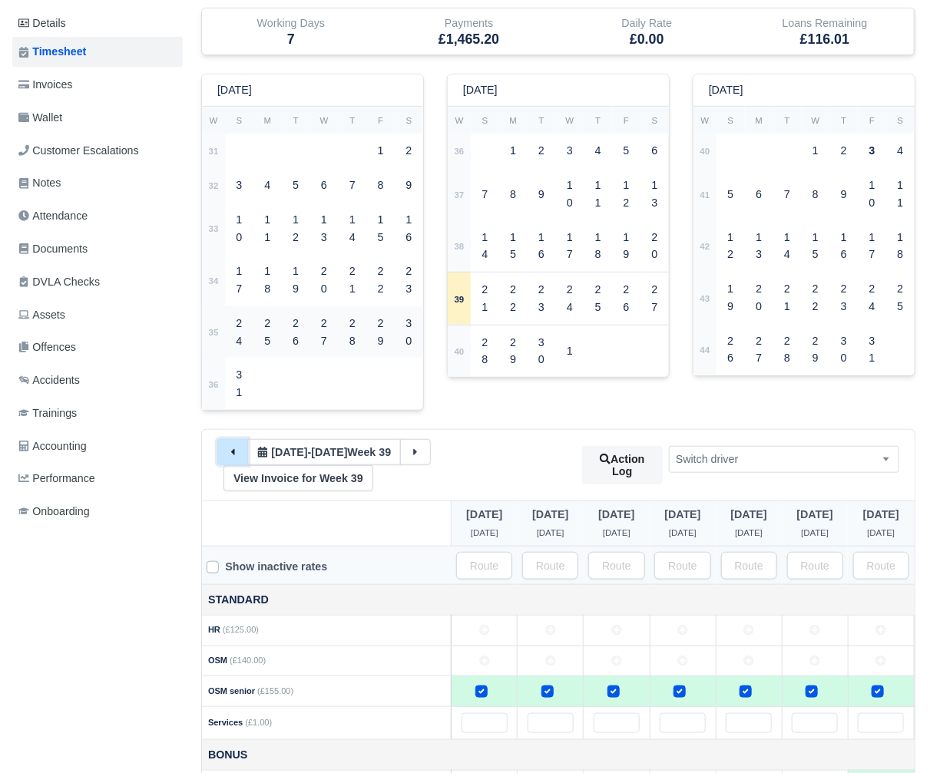
scroll to position [497, 0]
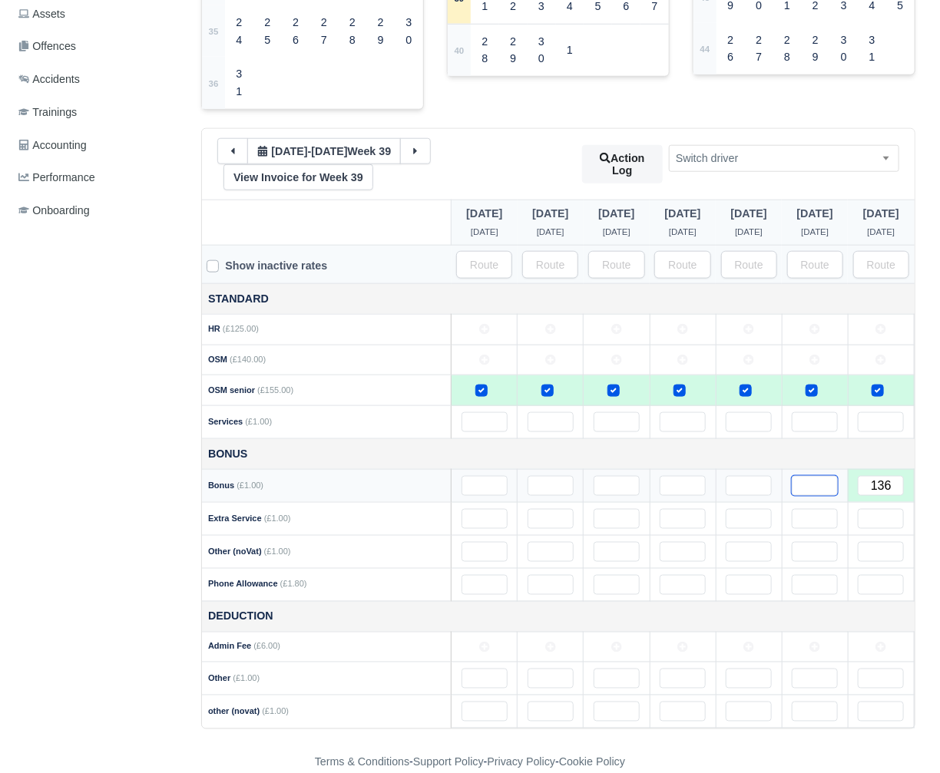
click at [813, 476] on input "text" at bounding box center [814, 486] width 46 height 20
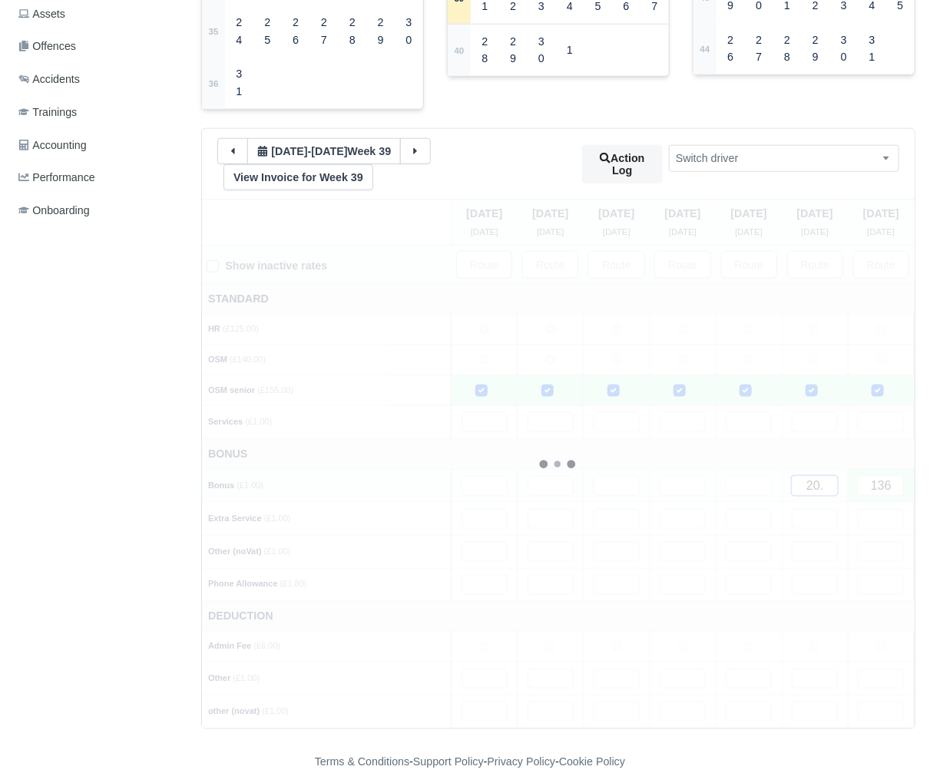
type input "20.1"
type input "20.16"
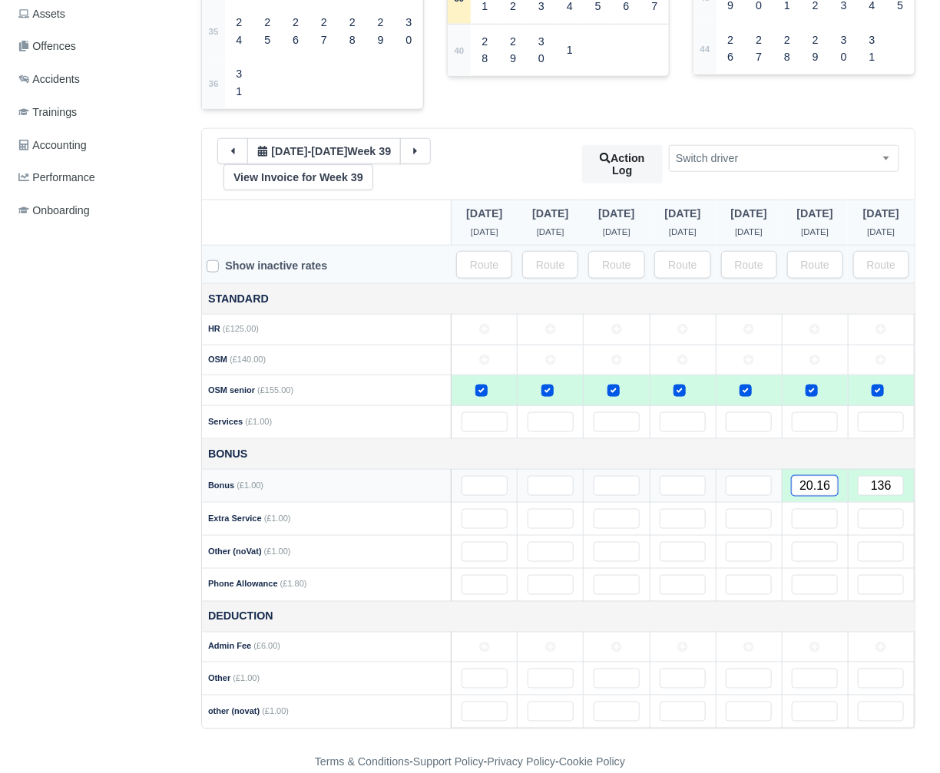
click at [814, 476] on input "20.16" at bounding box center [814, 486] width 46 height 20
click at [860, 509] on input "text" at bounding box center [880, 519] width 46 height 20
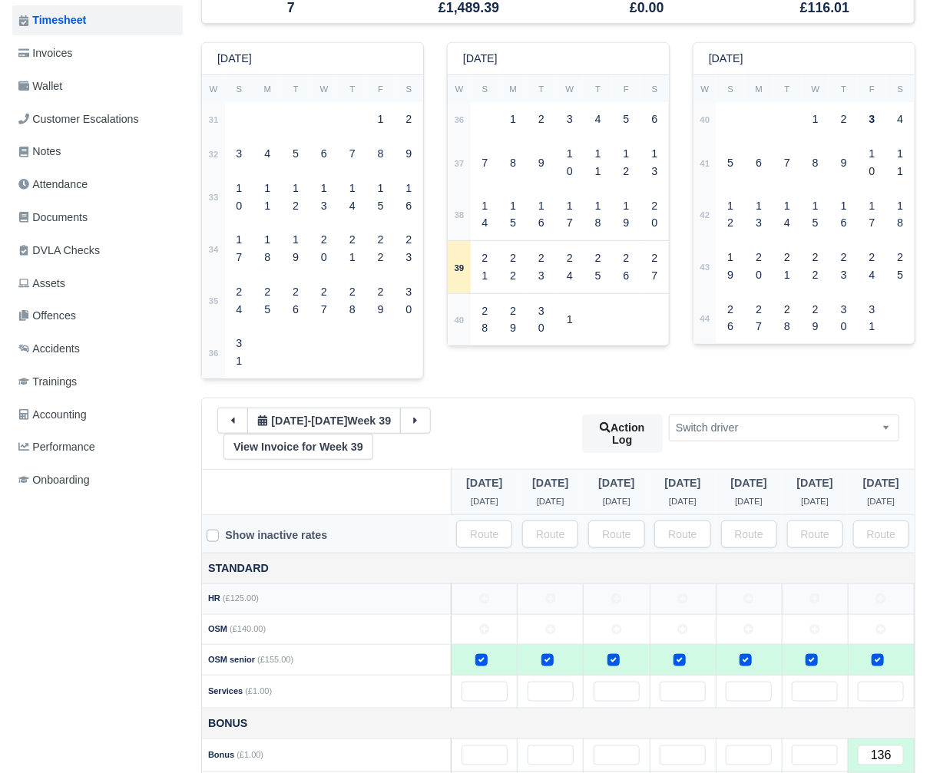
scroll to position [126, 0]
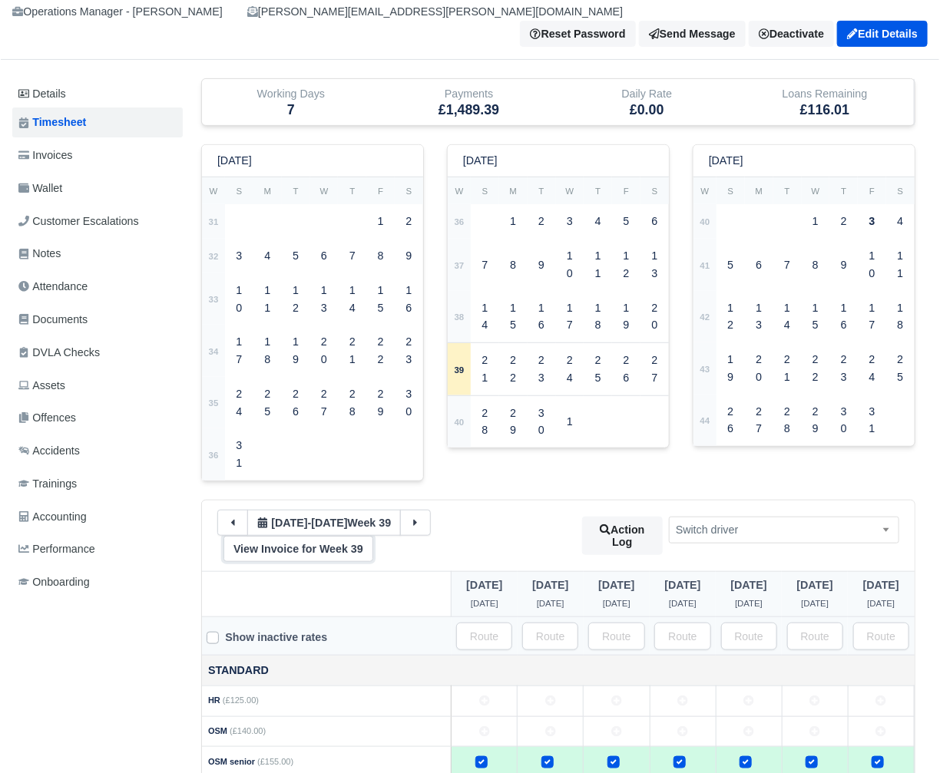
click at [325, 536] on link "View Invoice for Week 39" at bounding box center [298, 549] width 150 height 26
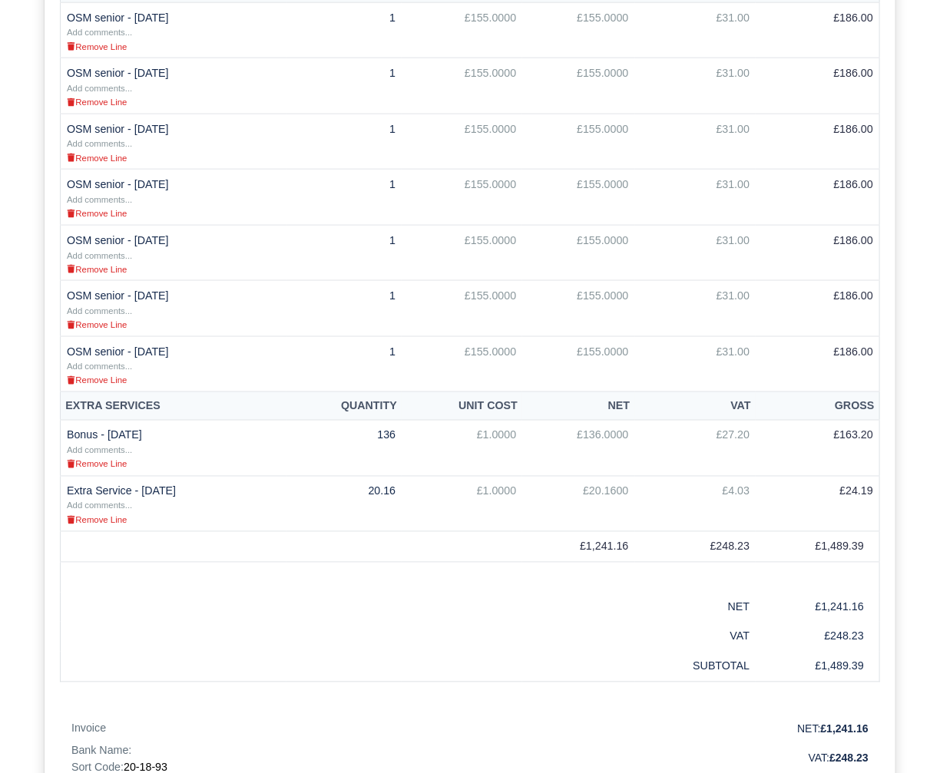
scroll to position [697, 0]
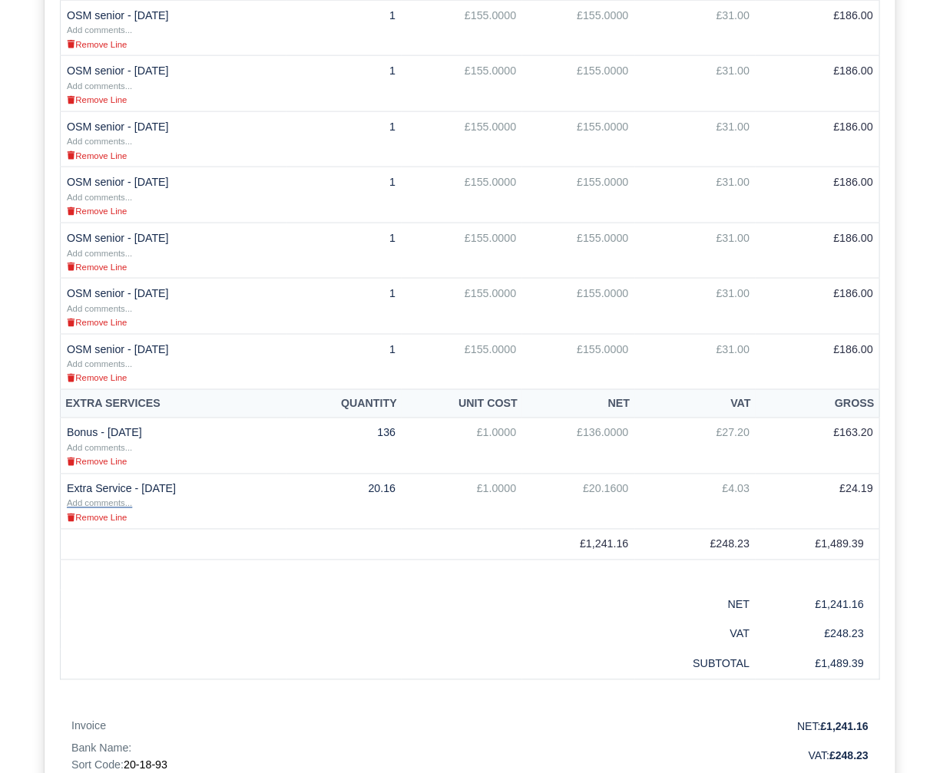
click at [95, 499] on small "Add comments..." at bounding box center [99, 503] width 65 height 9
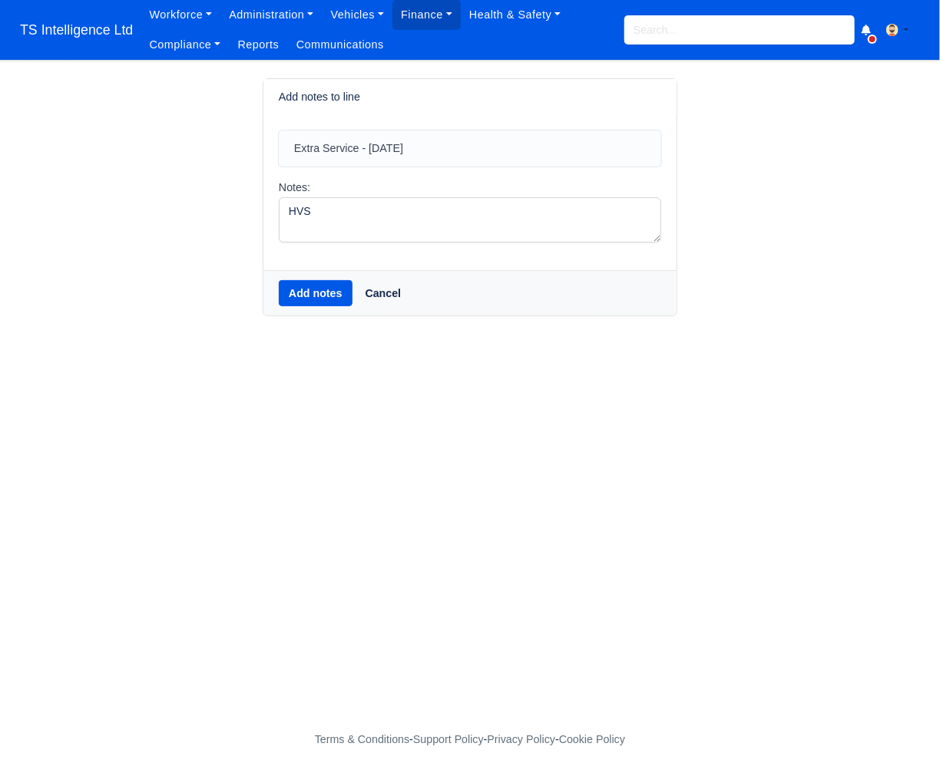
type textarea "HVS"
click at [298, 292] on button "Add notes" at bounding box center [316, 293] width 74 height 26
